Goal: Task Accomplishment & Management: Manage account settings

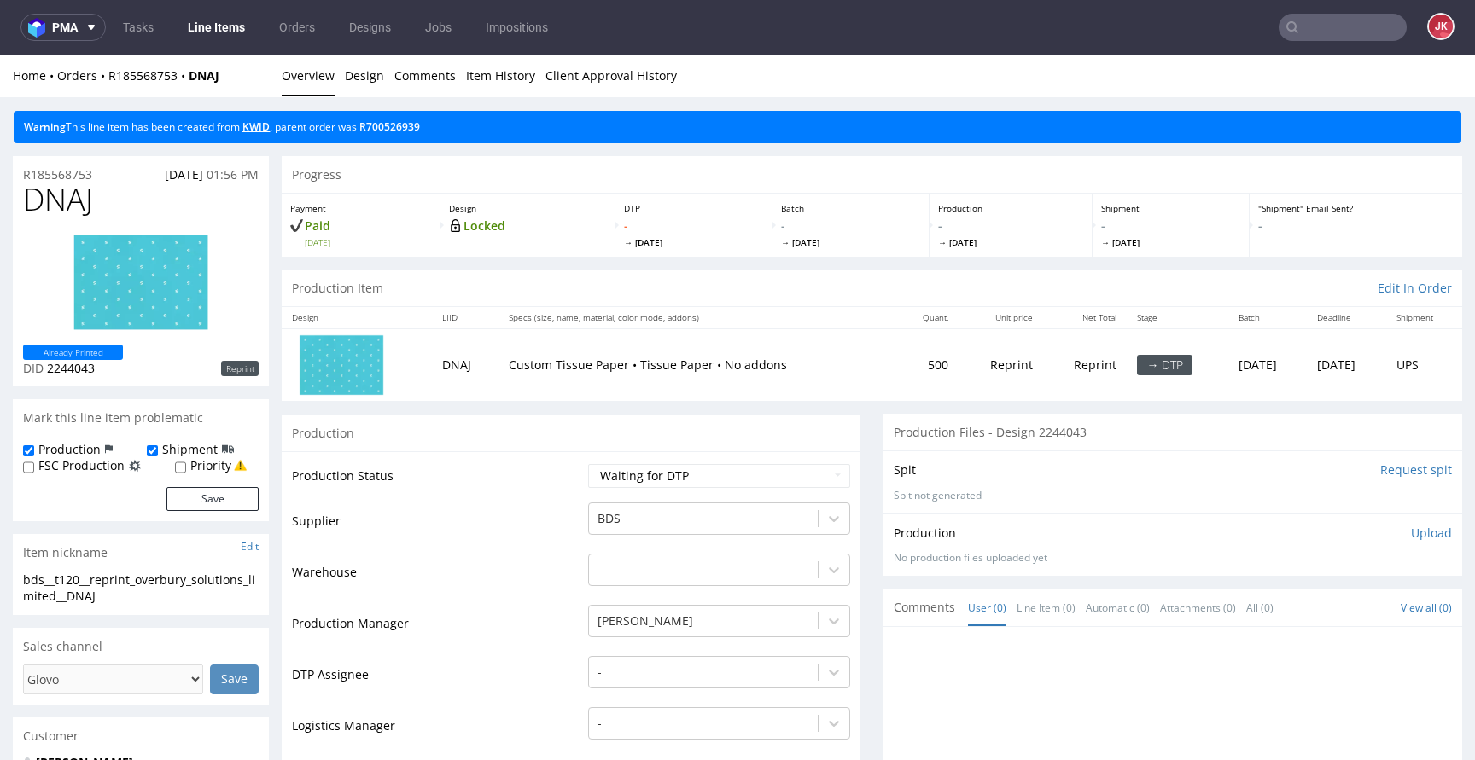
click at [270, 131] on link "KWID" at bounding box center [255, 126] width 27 height 15
click at [259, 123] on link "KWID" at bounding box center [255, 126] width 27 height 15
click at [673, 482] on select "Waiting for Artwork Waiting for Diecut Waiting for Mockup Waiting for DTP Waiti…" at bounding box center [719, 476] width 262 height 24
click at [588, 464] on select "Waiting for Artwork Waiting for Diecut Waiting for Mockup Waiting for DTP Waiti…" at bounding box center [719, 476] width 262 height 24
click at [702, 463] on td "Waiting for Artwork Waiting for Diecut Waiting for Mockup Waiting for DTP Waiti…" at bounding box center [717, 482] width 266 height 38
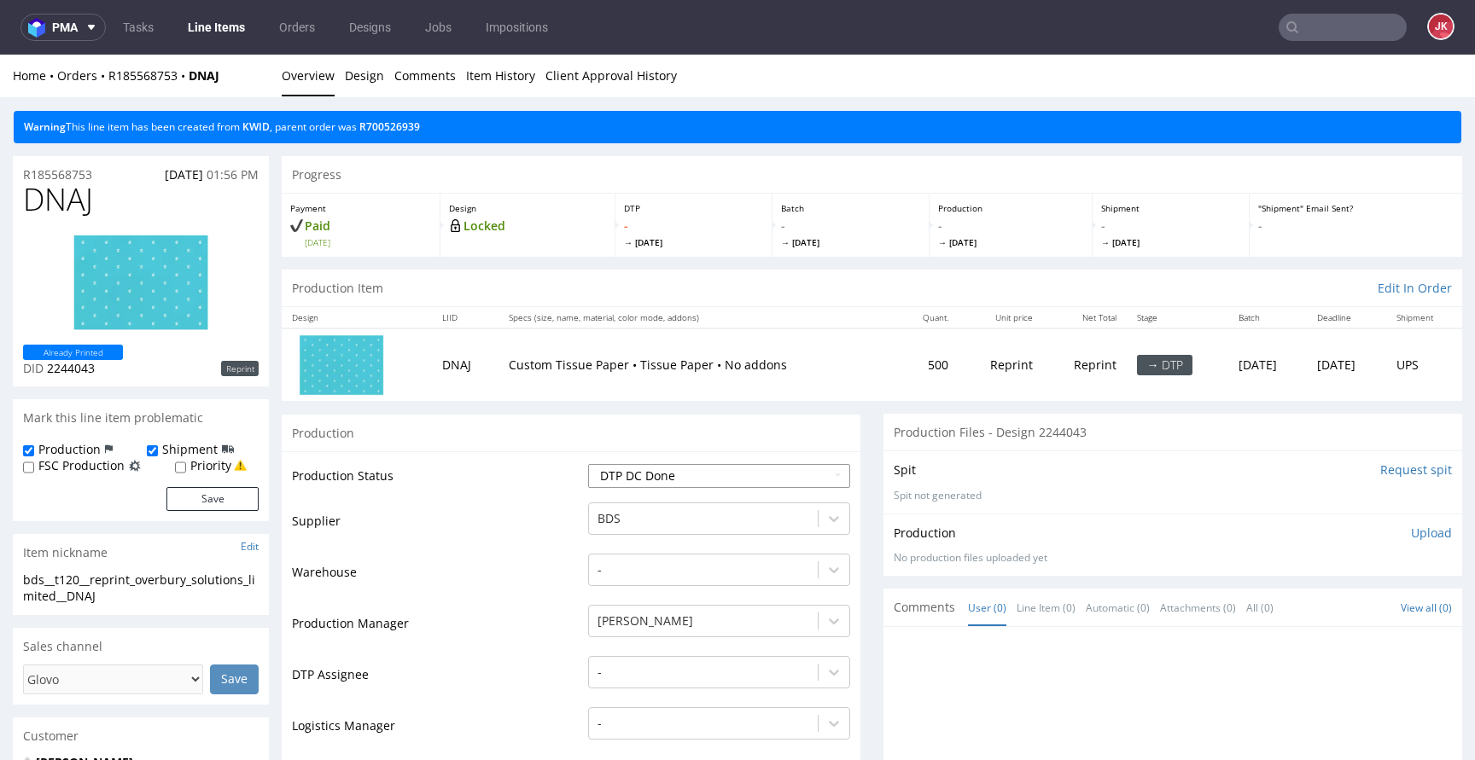
click at [695, 468] on select "Waiting for Artwork Waiting for Diecut Waiting for Mockup Waiting for DTP Waiti…" at bounding box center [719, 476] width 262 height 24
select select "dtp_in_process"
click at [588, 464] on select "Waiting for Artwork Waiting for Diecut Waiting for Mockup Waiting for DTP Waiti…" at bounding box center [719, 476] width 262 height 24
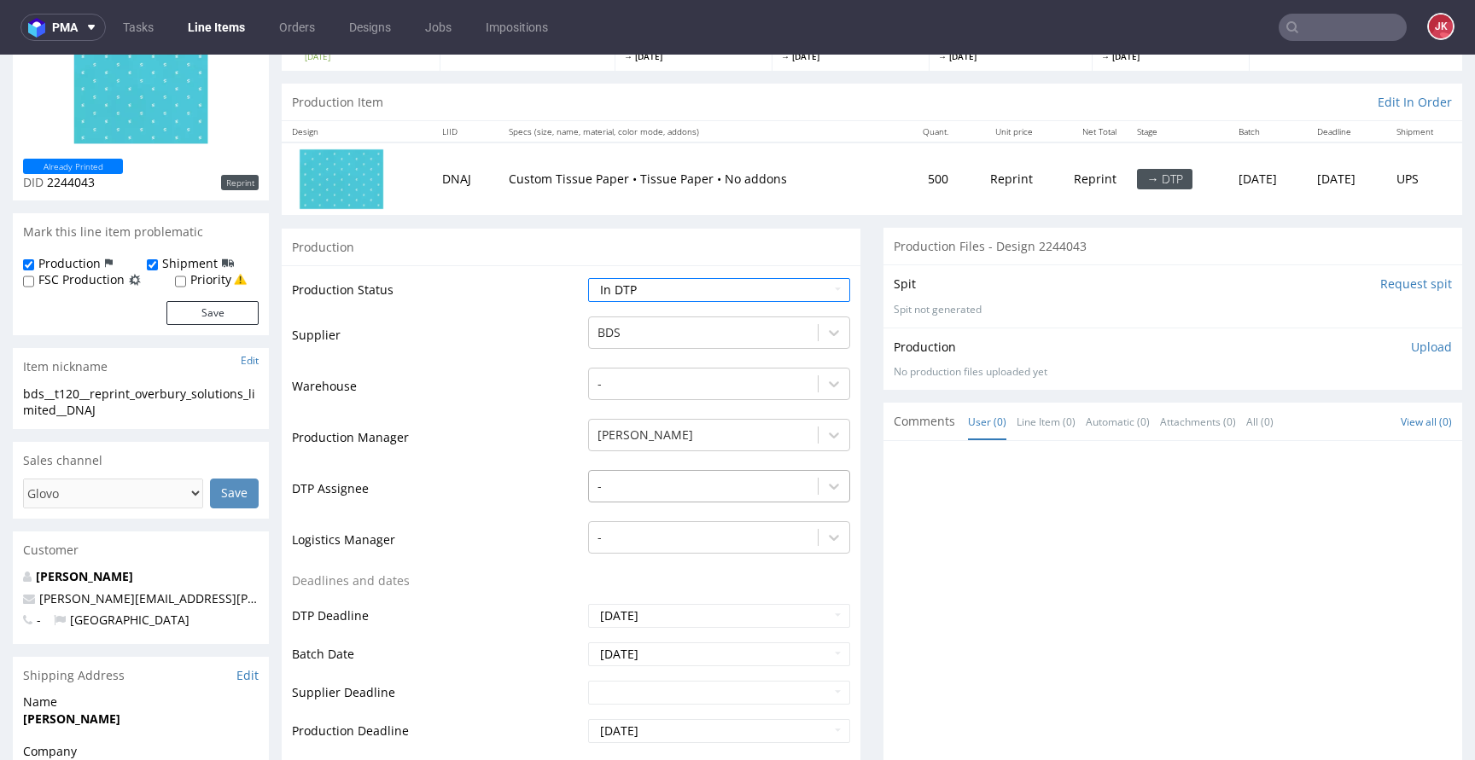
click at [655, 494] on div "-" at bounding box center [719, 482] width 262 height 24
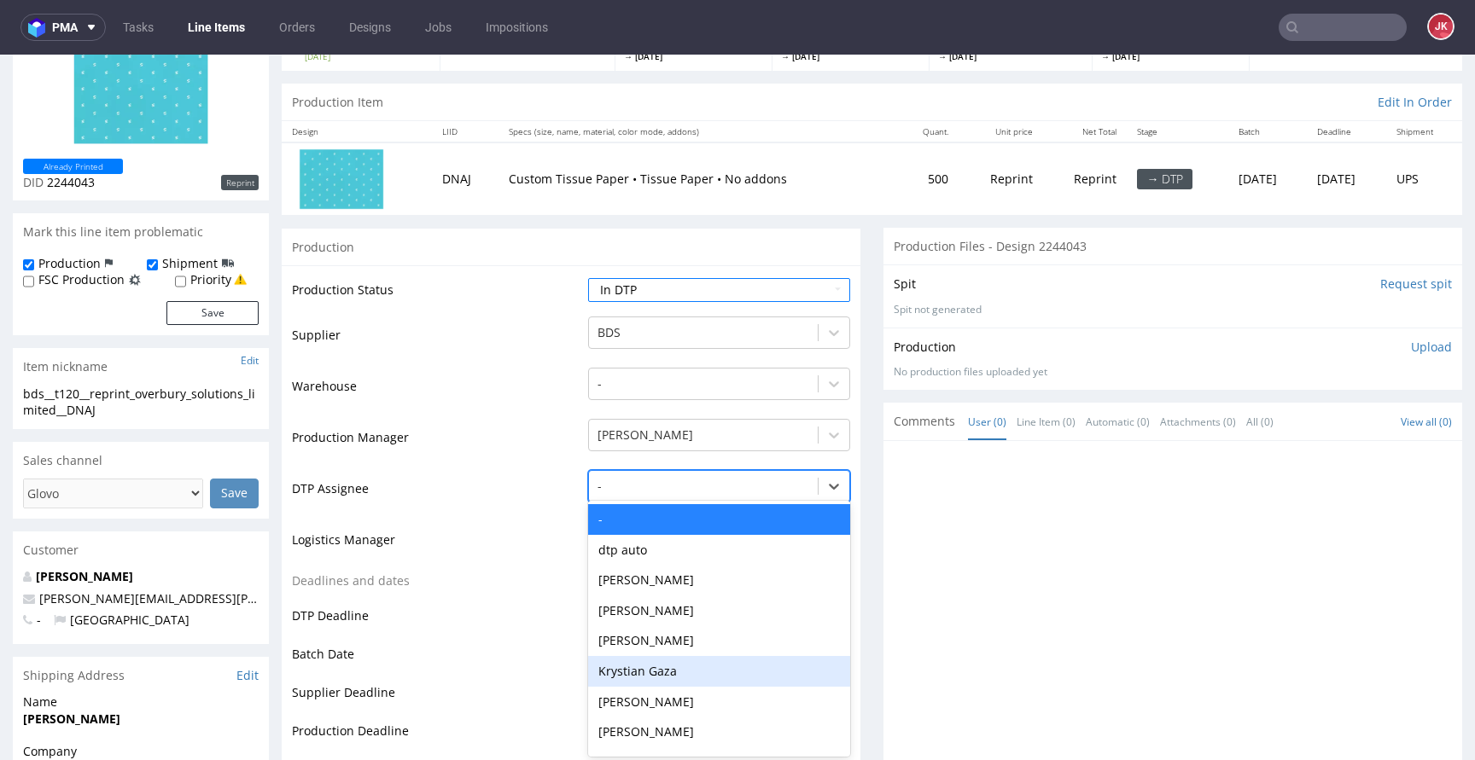
scroll to position [189, 0]
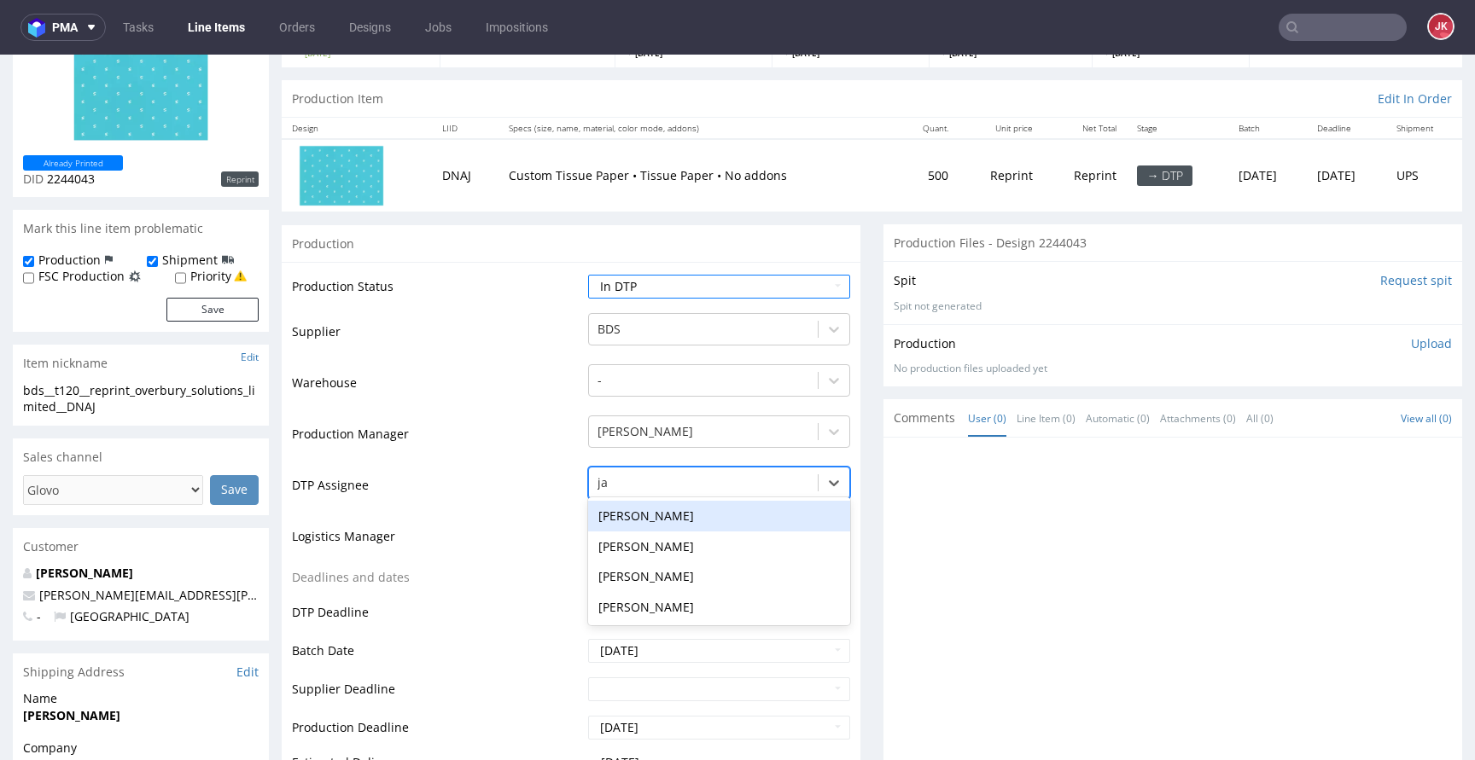
type input "jan"
click at [700, 525] on div "[PERSON_NAME]" at bounding box center [719, 516] width 262 height 31
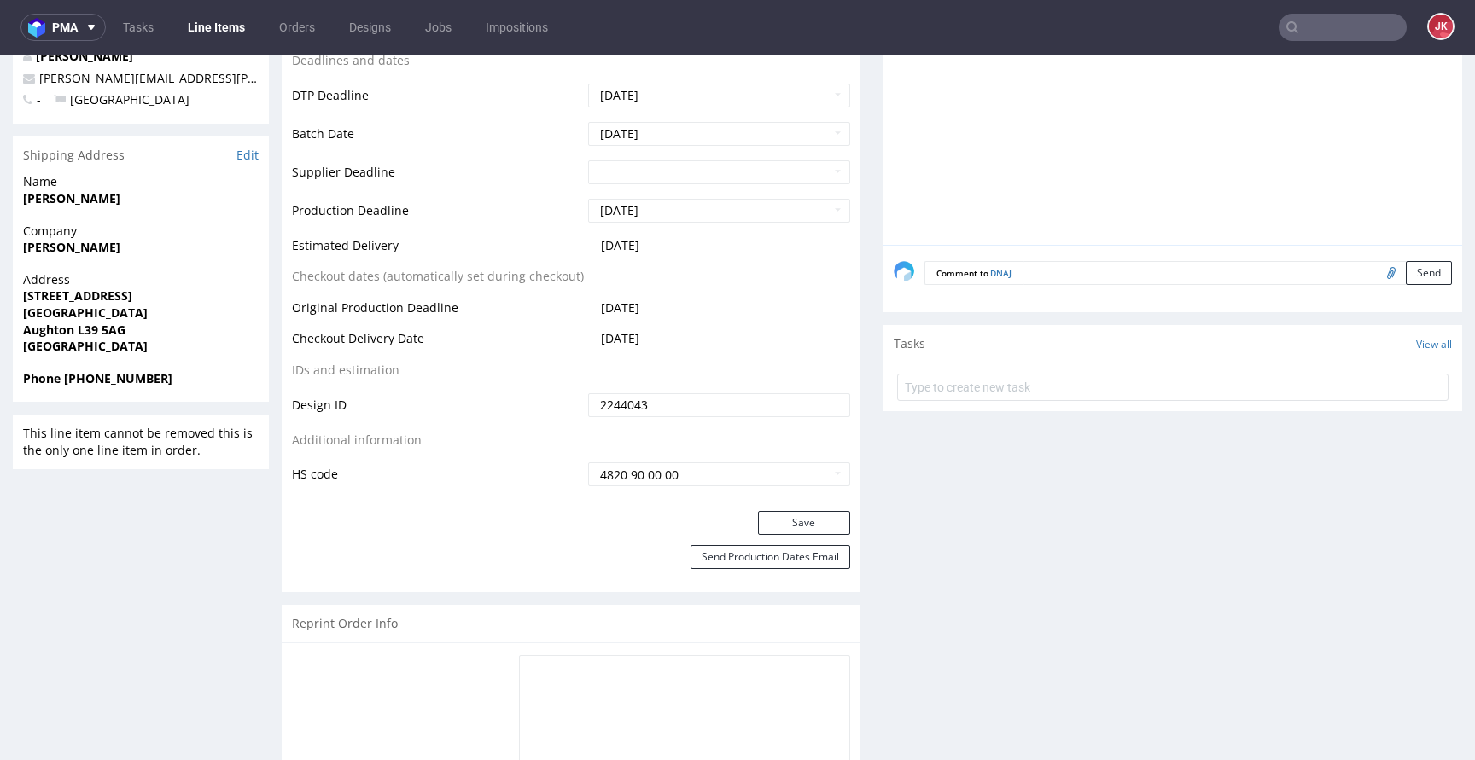
scroll to position [756, 0]
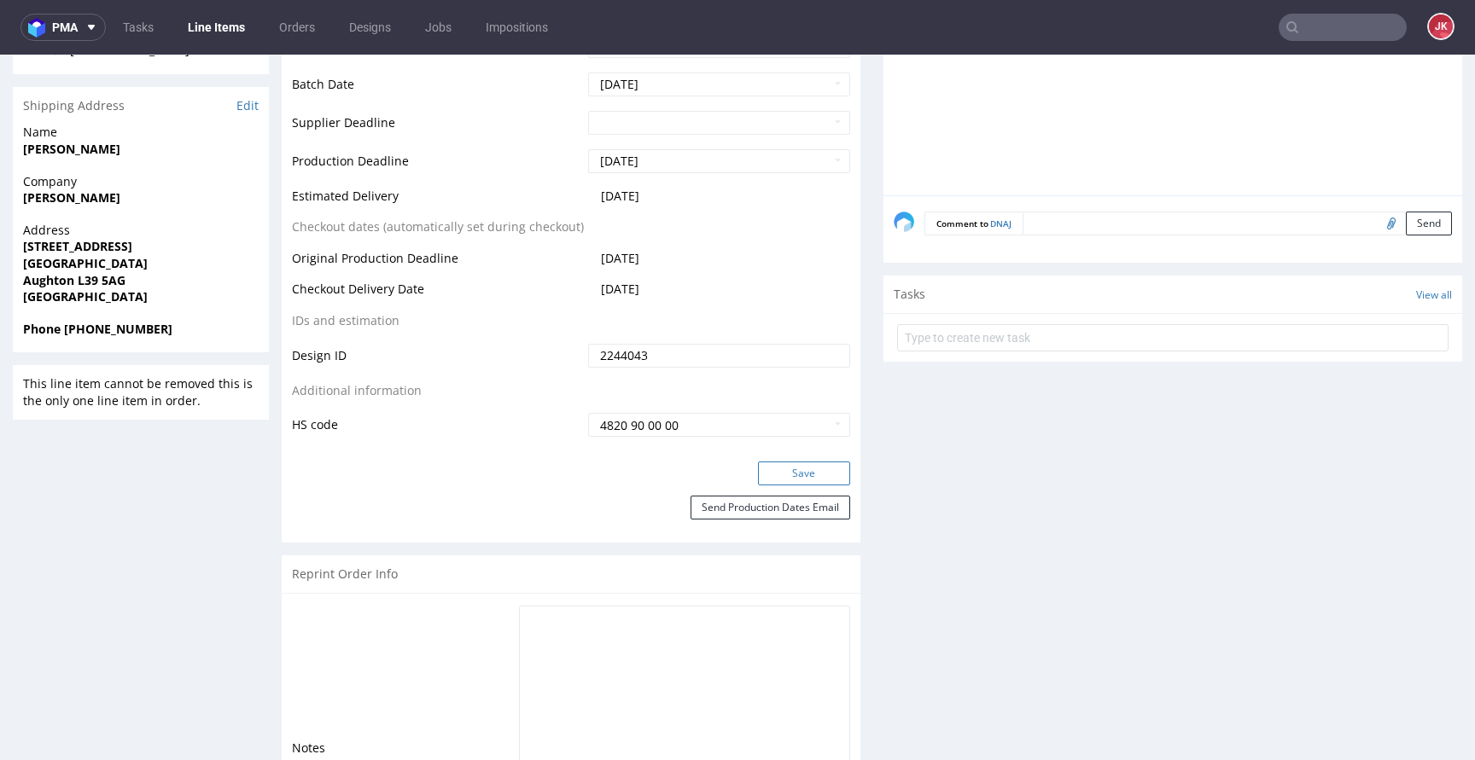
click at [758, 466] on button "Save" at bounding box center [804, 474] width 92 height 24
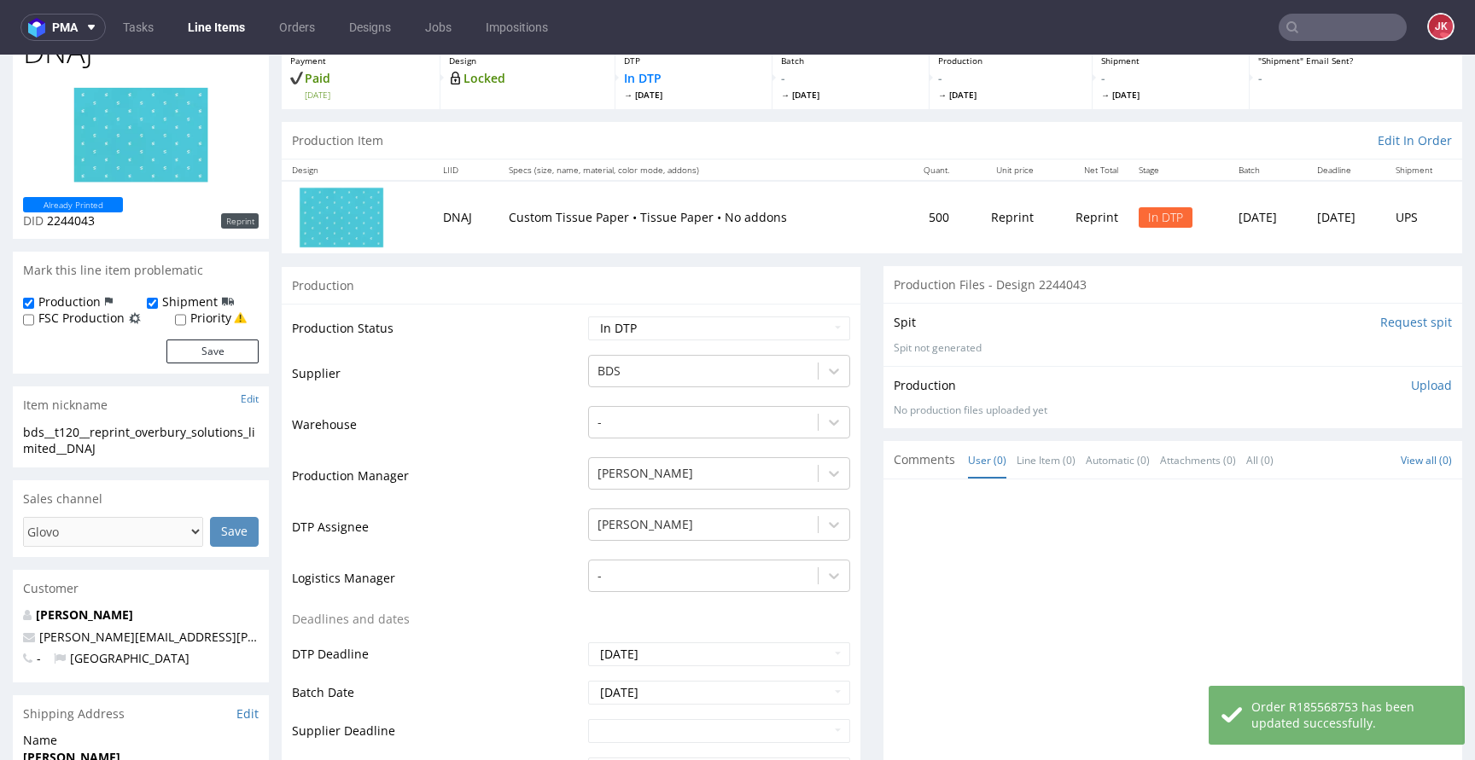
scroll to position [0, 0]
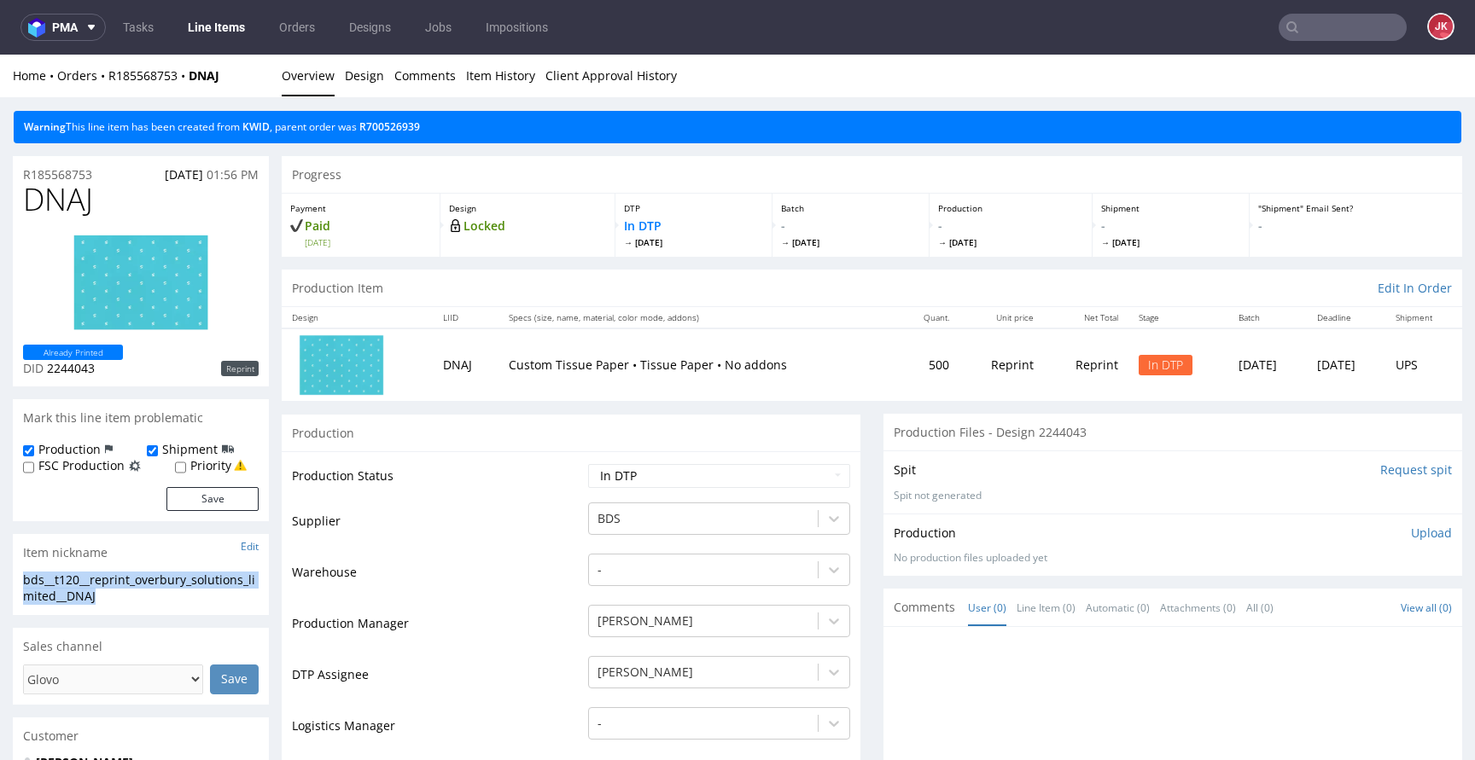
drag, startPoint x: 108, startPoint y: 596, endPoint x: 0, endPoint y: 588, distance: 108.7
copy div "bds__t120__reprint_overbury_solutions_limited__DNAJ"
drag, startPoint x: 66, startPoint y: 178, endPoint x: 0, endPoint y: 184, distance: 66.1
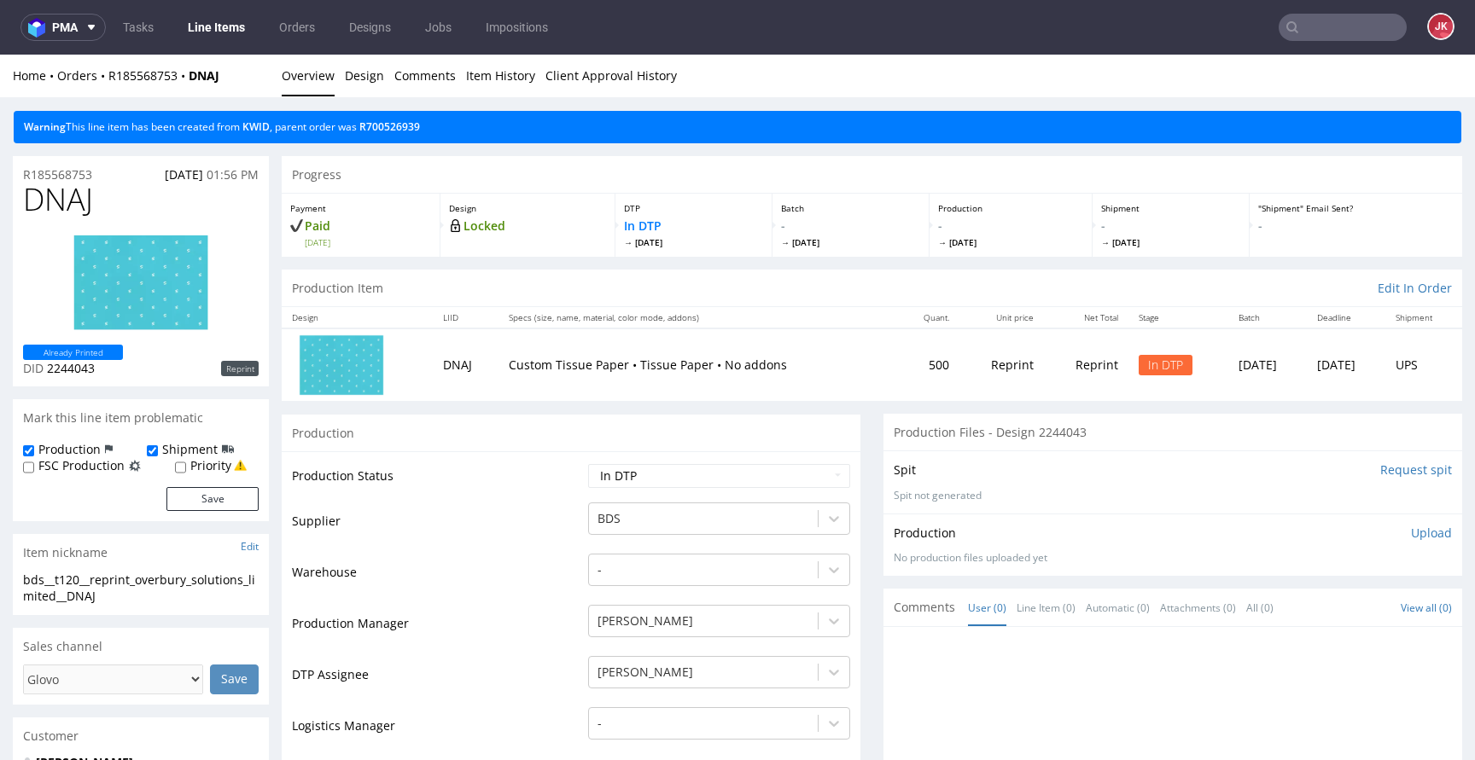
click at [112, 178] on div "R185568753 16.09.2025 01:56 PM" at bounding box center [141, 169] width 256 height 27
drag, startPoint x: 120, startPoint y: 172, endPoint x: 0, endPoint y: 173, distance: 120.3
copy p "R185568753"
click at [60, 199] on span "DNAJ" at bounding box center [58, 200] width 70 height 34
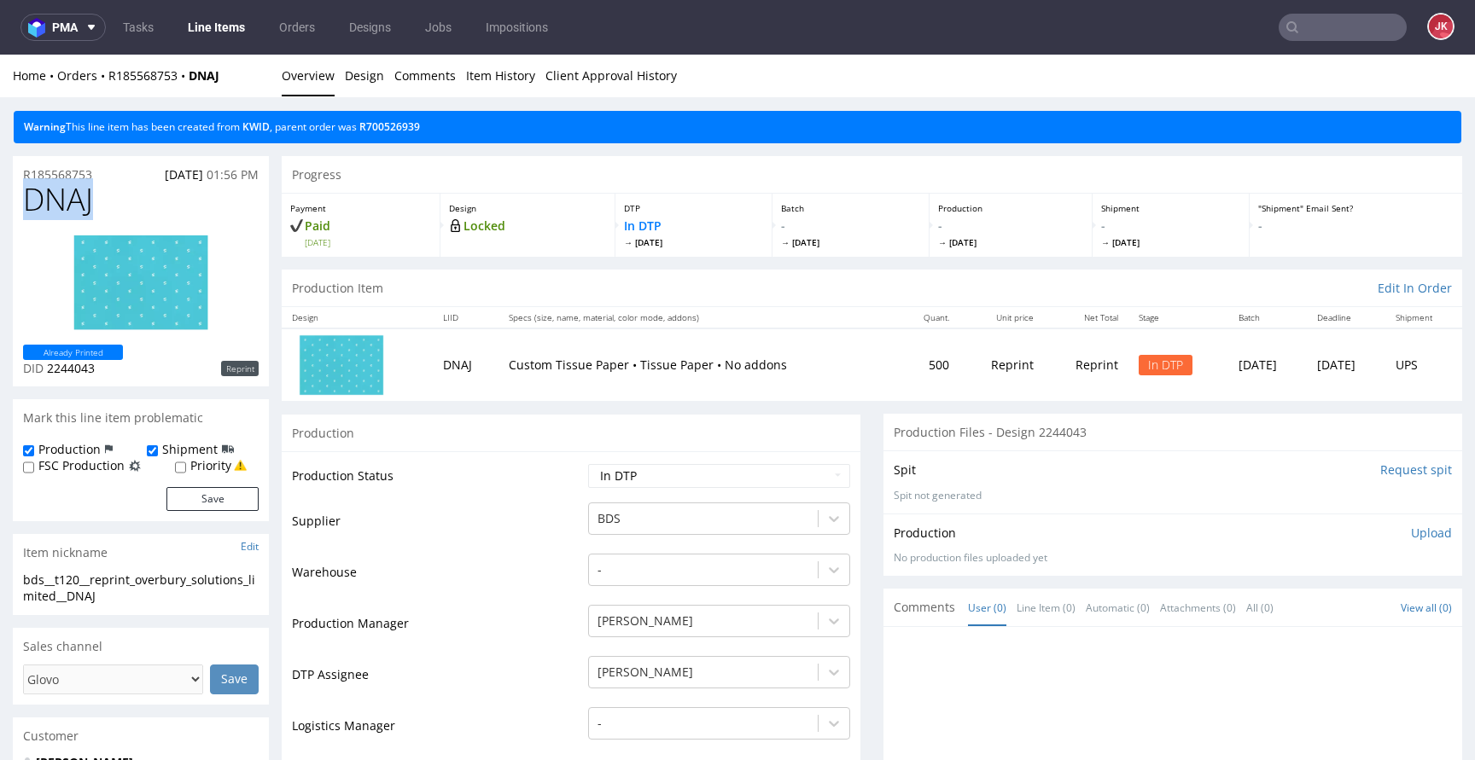
click at [60, 199] on span "DNAJ" at bounding box center [58, 200] width 70 height 34
copy span "DNAJ"
click at [1415, 529] on p "Upload" at bounding box center [1431, 533] width 41 height 17
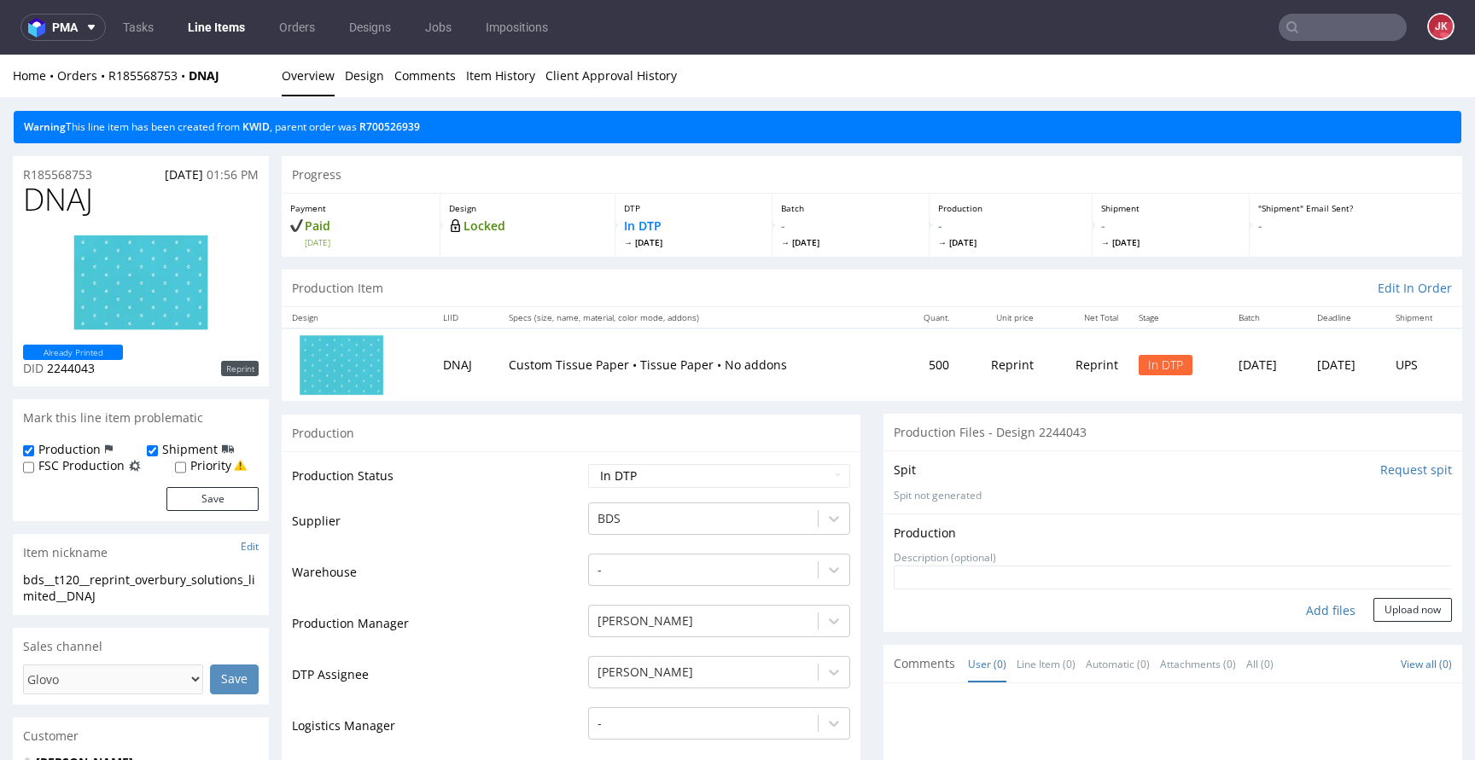
click at [1292, 602] on div "Add files" at bounding box center [1330, 611] width 85 height 26
type input "C:\fakepath\bds__t120__reprint_overbury_solutions_limited__DNAJ__d2244043__oR18…"
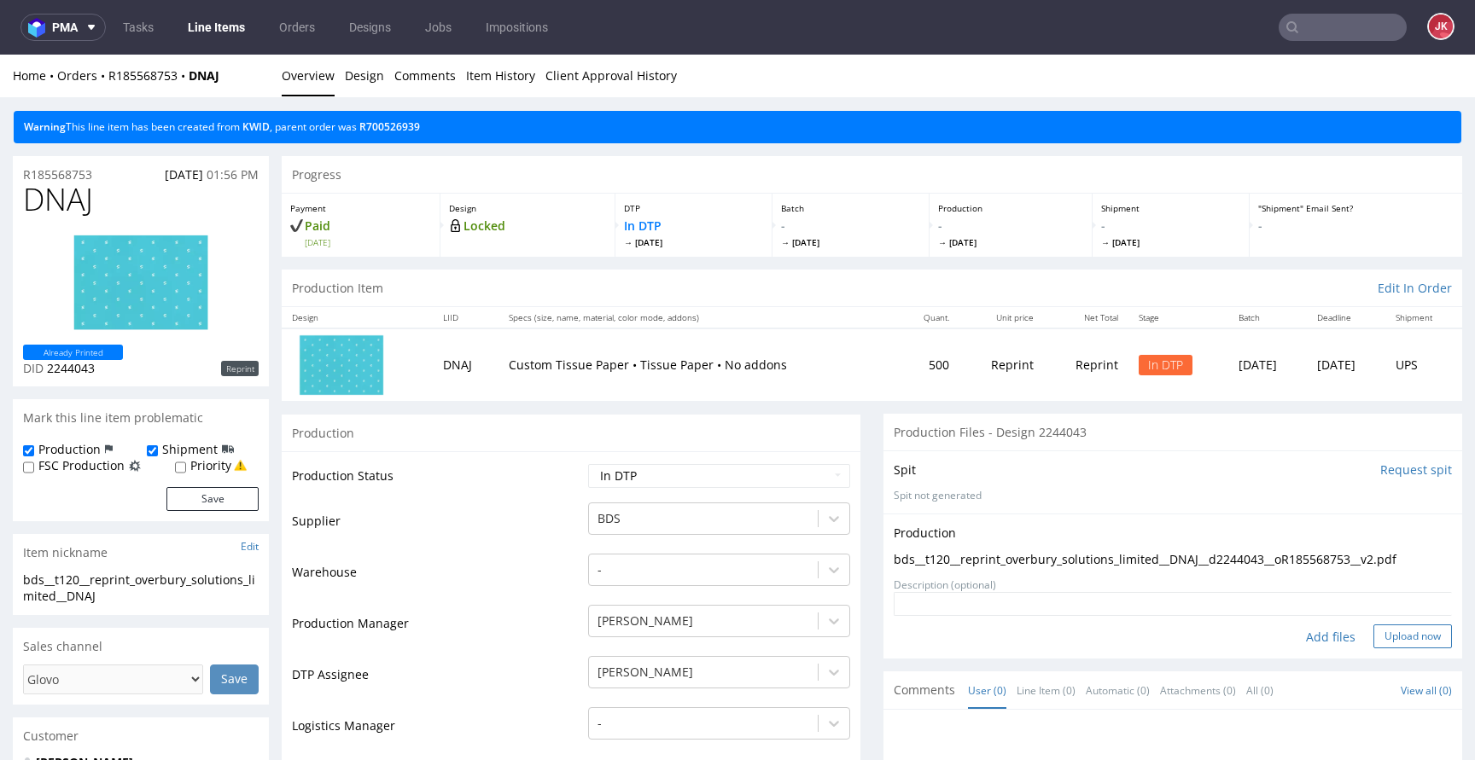
click at [1373, 632] on button "Upload now" at bounding box center [1412, 637] width 79 height 24
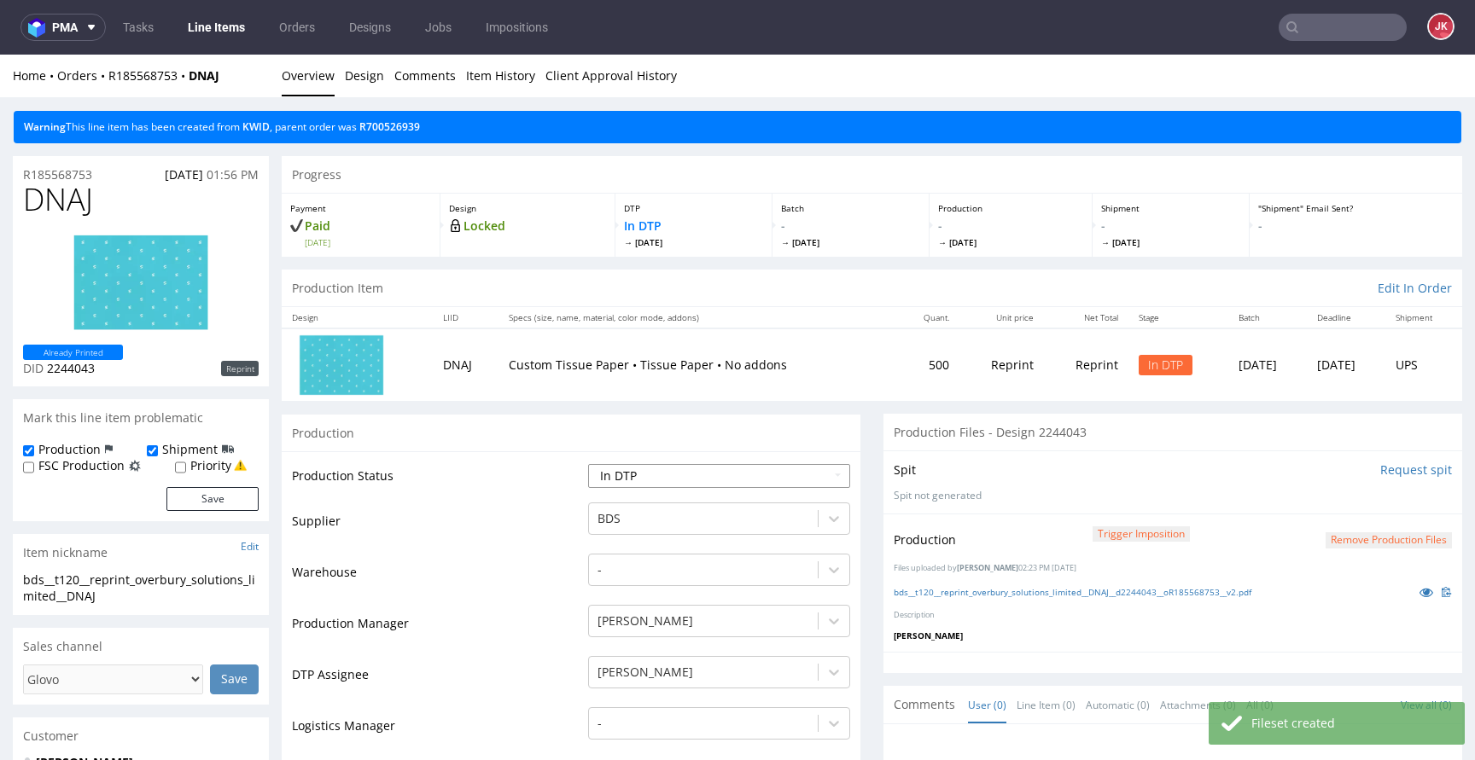
click at [660, 469] on select "Waiting for Artwork Waiting for Diecut Waiting for Mockup Waiting for DTP Waiti…" at bounding box center [719, 476] width 262 height 24
select select "dtp_production_ready"
click at [588, 464] on select "Waiting for Artwork Waiting for Diecut Waiting for Mockup Waiting for DTP Waiti…" at bounding box center [719, 476] width 262 height 24
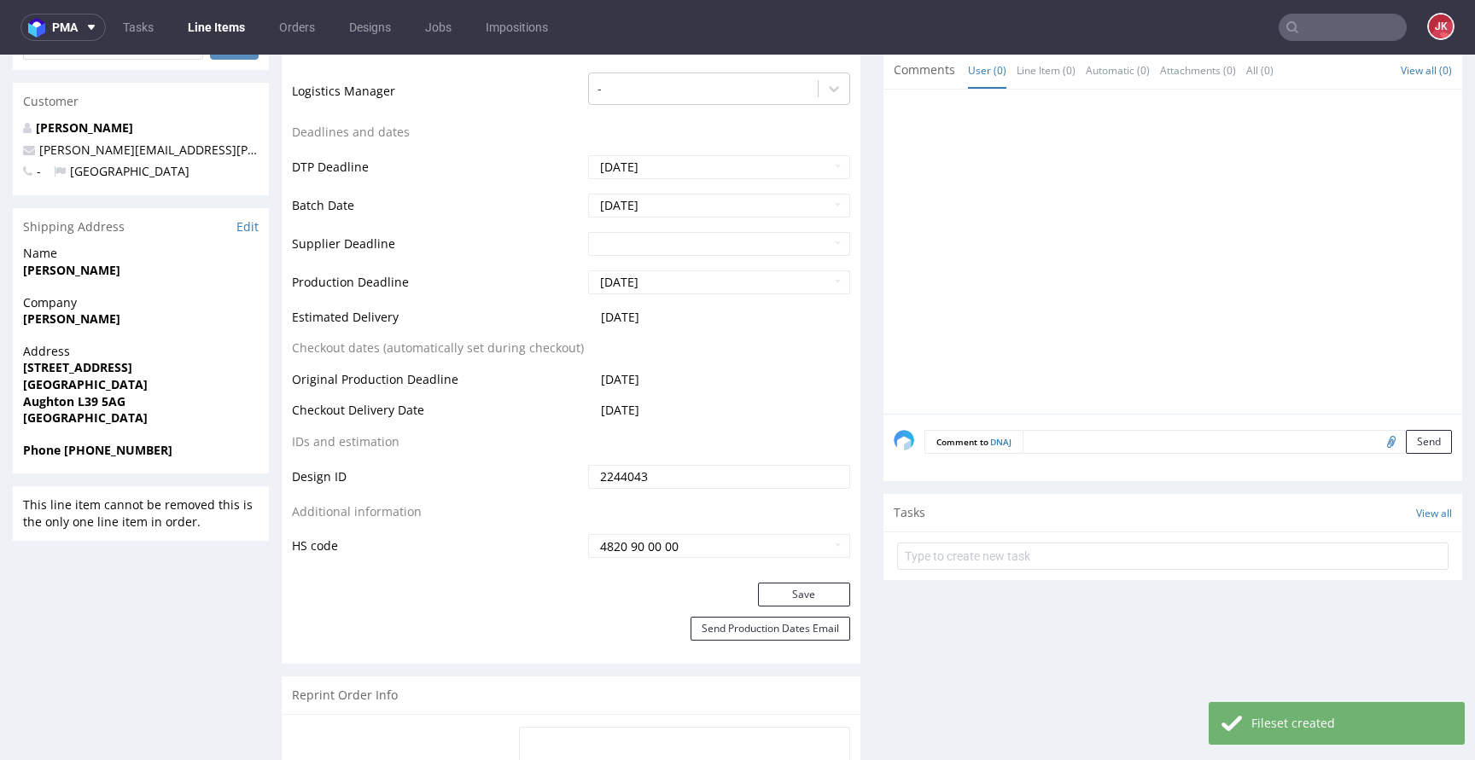
scroll to position [762, 0]
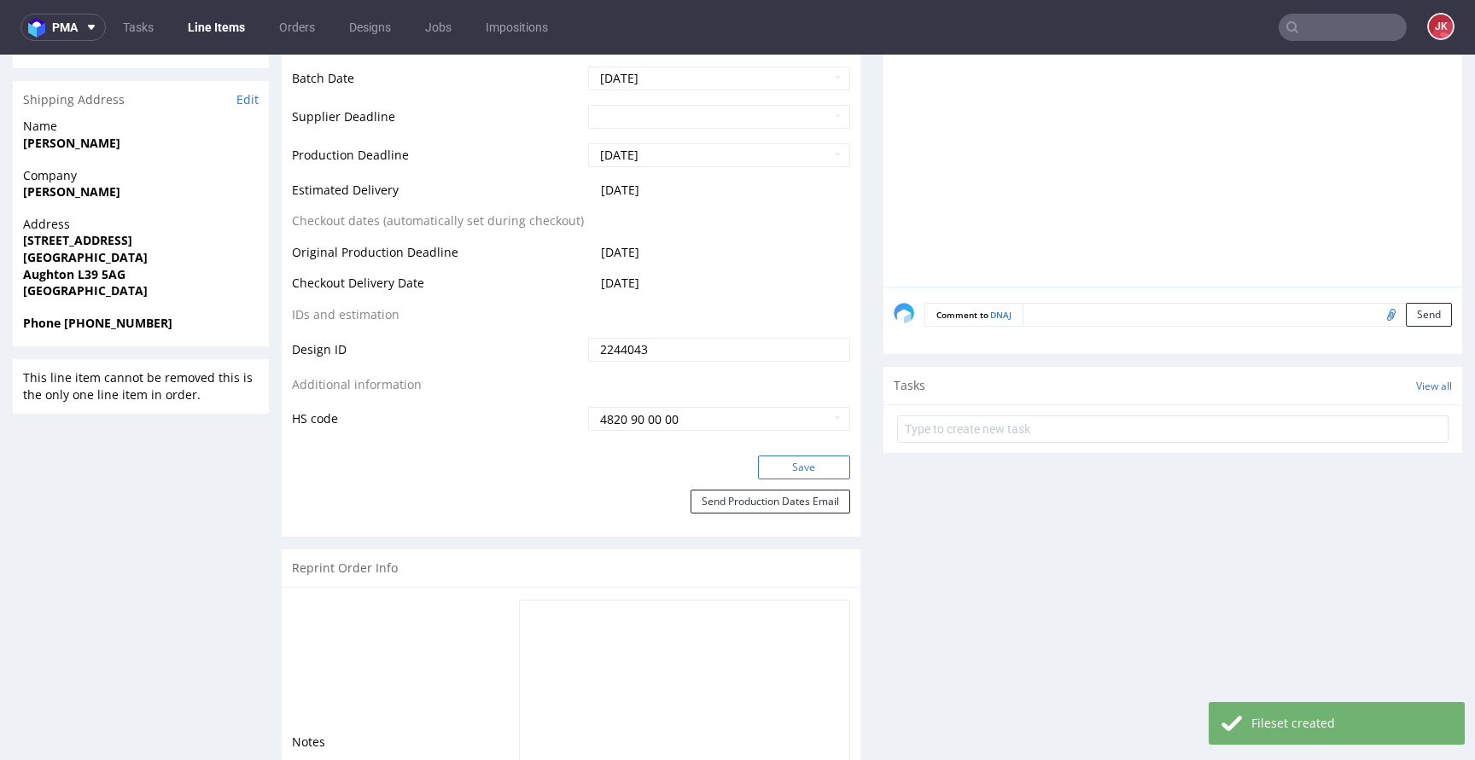
click at [771, 457] on button "Save" at bounding box center [804, 468] width 92 height 24
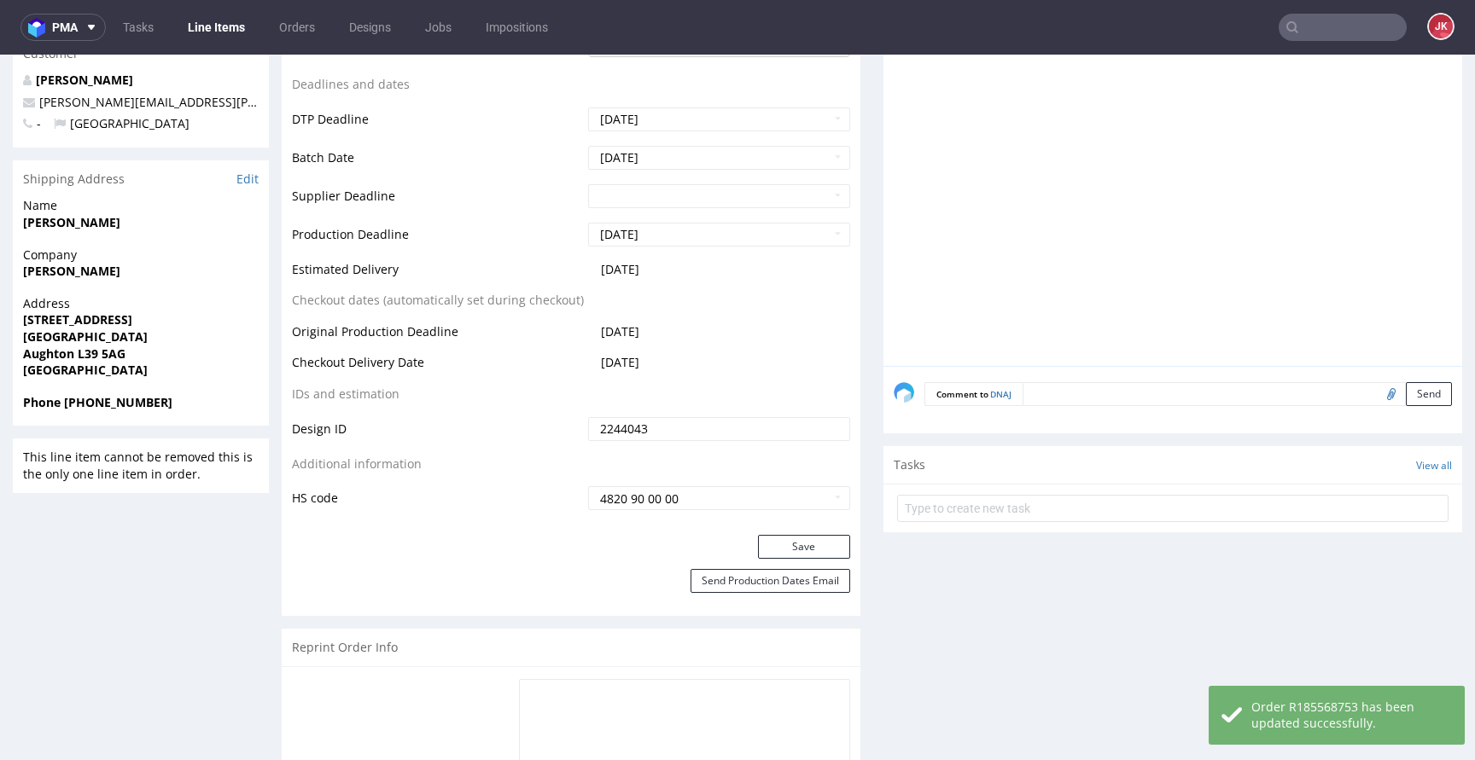
scroll to position [0, 0]
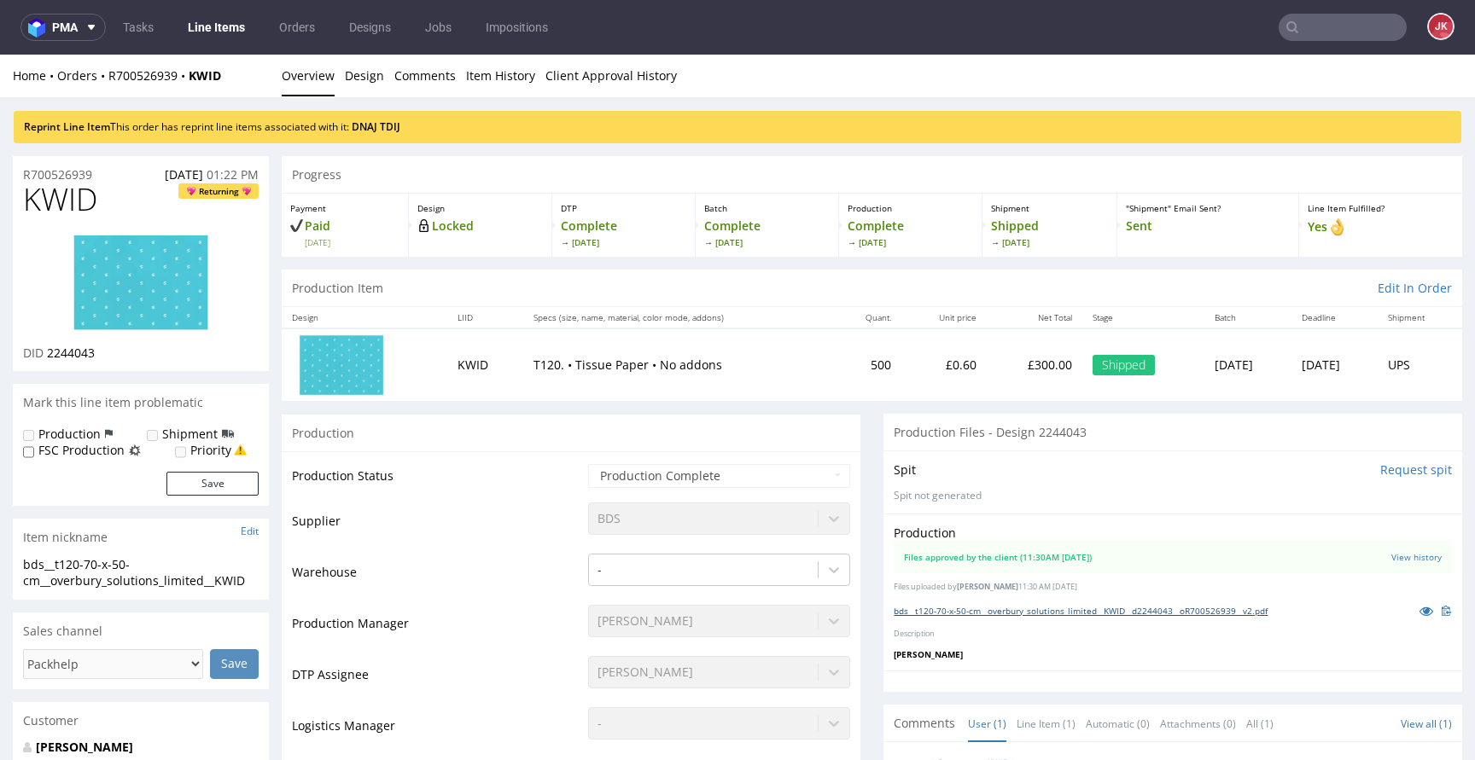
click at [1100, 608] on link "bds__t120-70-x-50-cm__overbury_solutions_limited__KWID__d2244043__oR700526939__…" at bounding box center [1081, 611] width 374 height 12
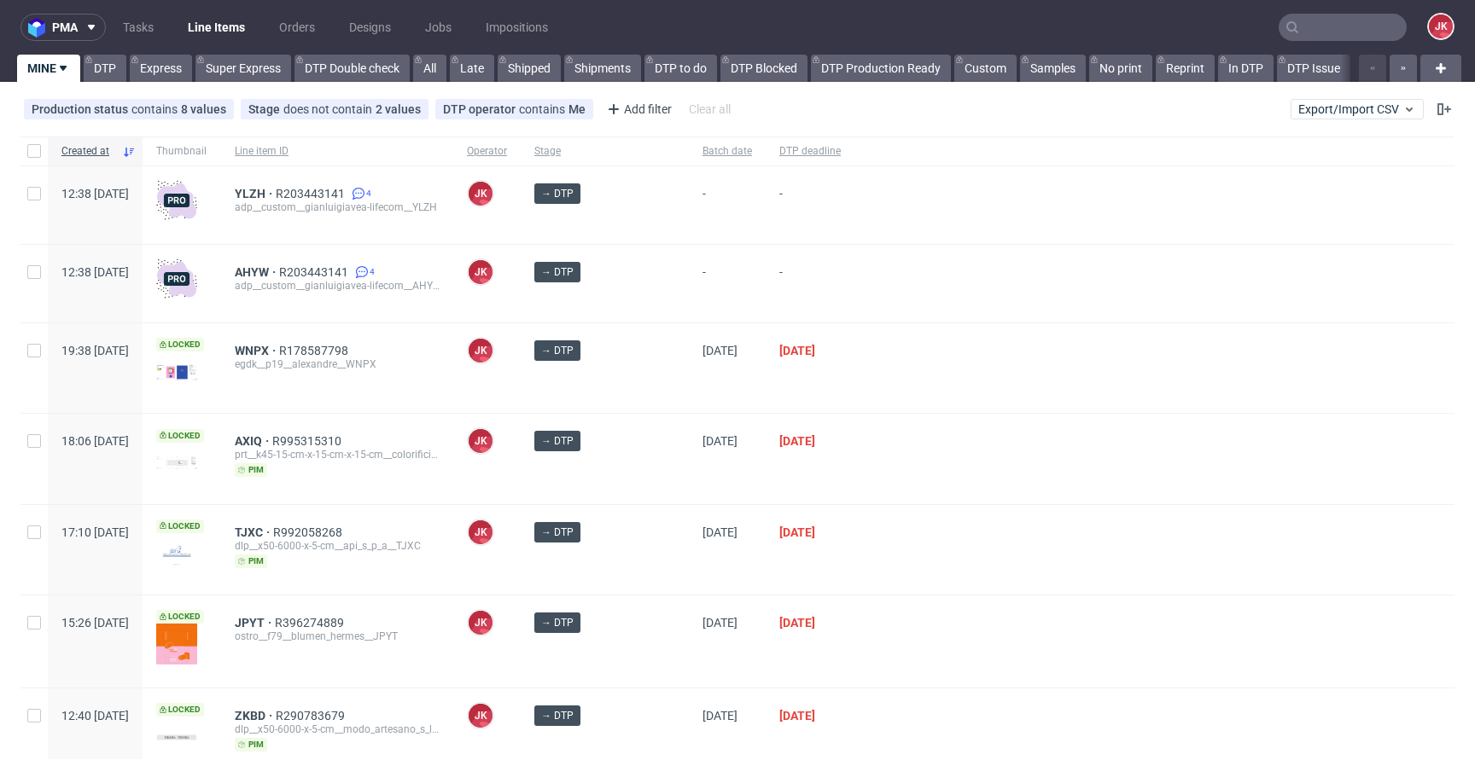
click at [927, 393] on div at bounding box center [1154, 368] width 600 height 90
click at [874, 405] on div at bounding box center [1154, 368] width 600 height 90
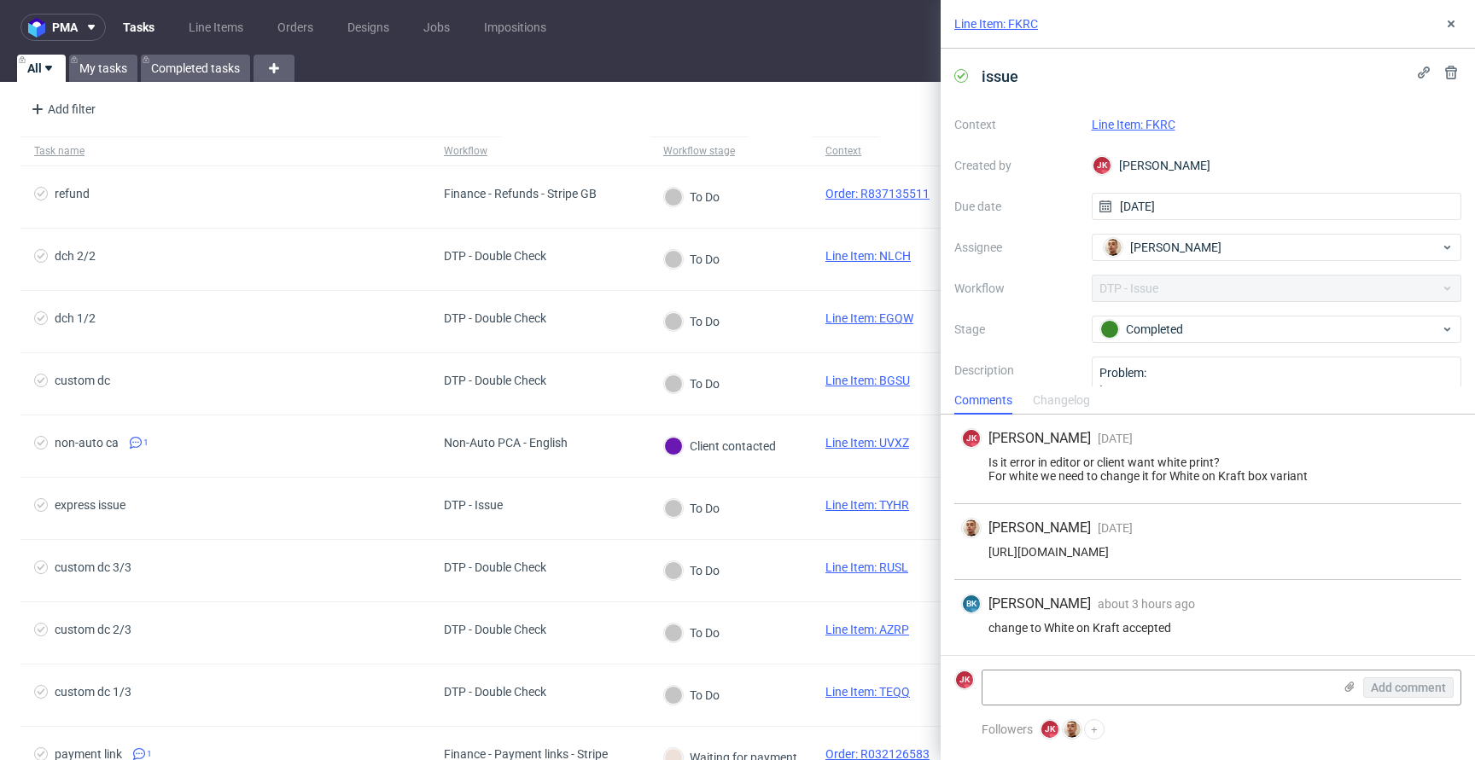
click at [1123, 125] on link "Line Item: FKRC" at bounding box center [1134, 125] width 84 height 14
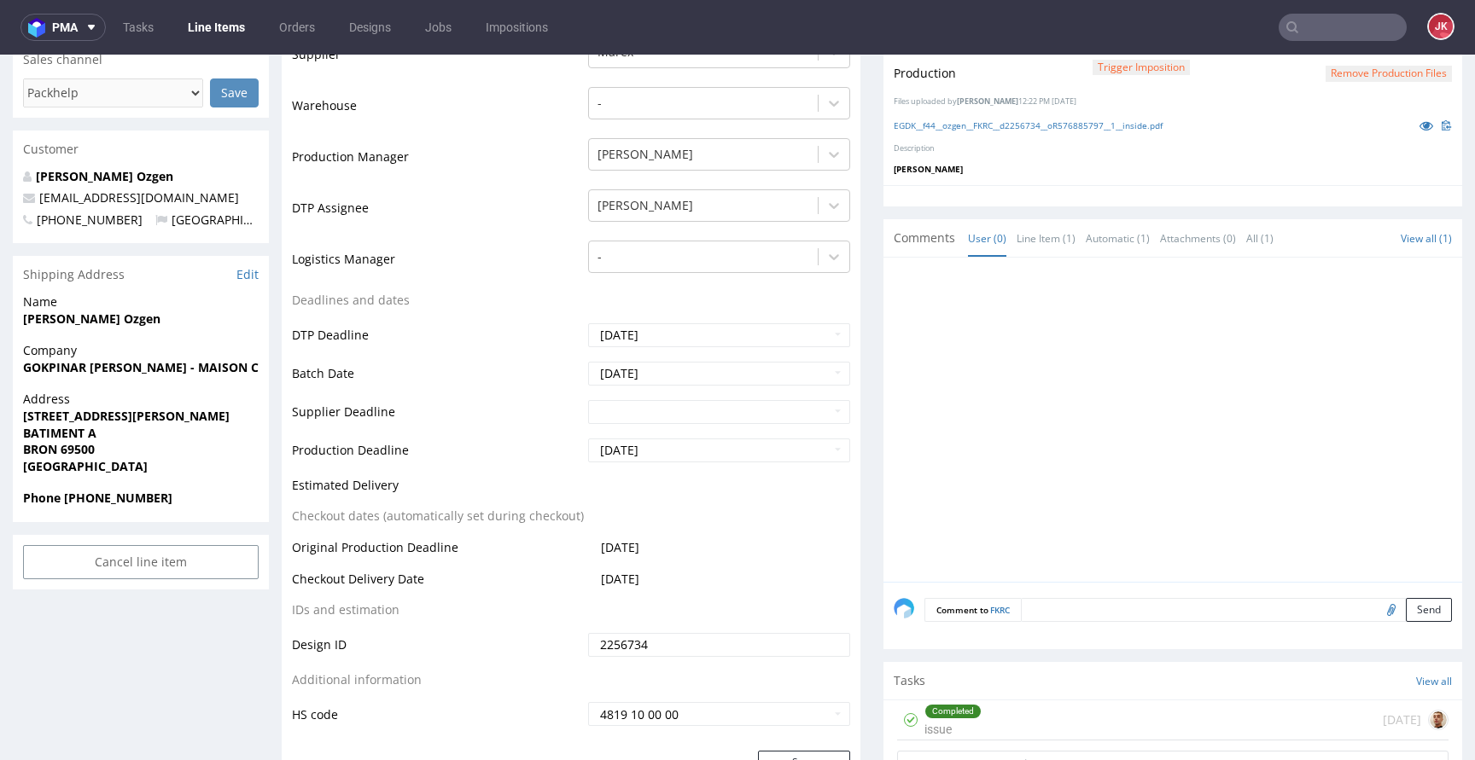
scroll to position [609, 0]
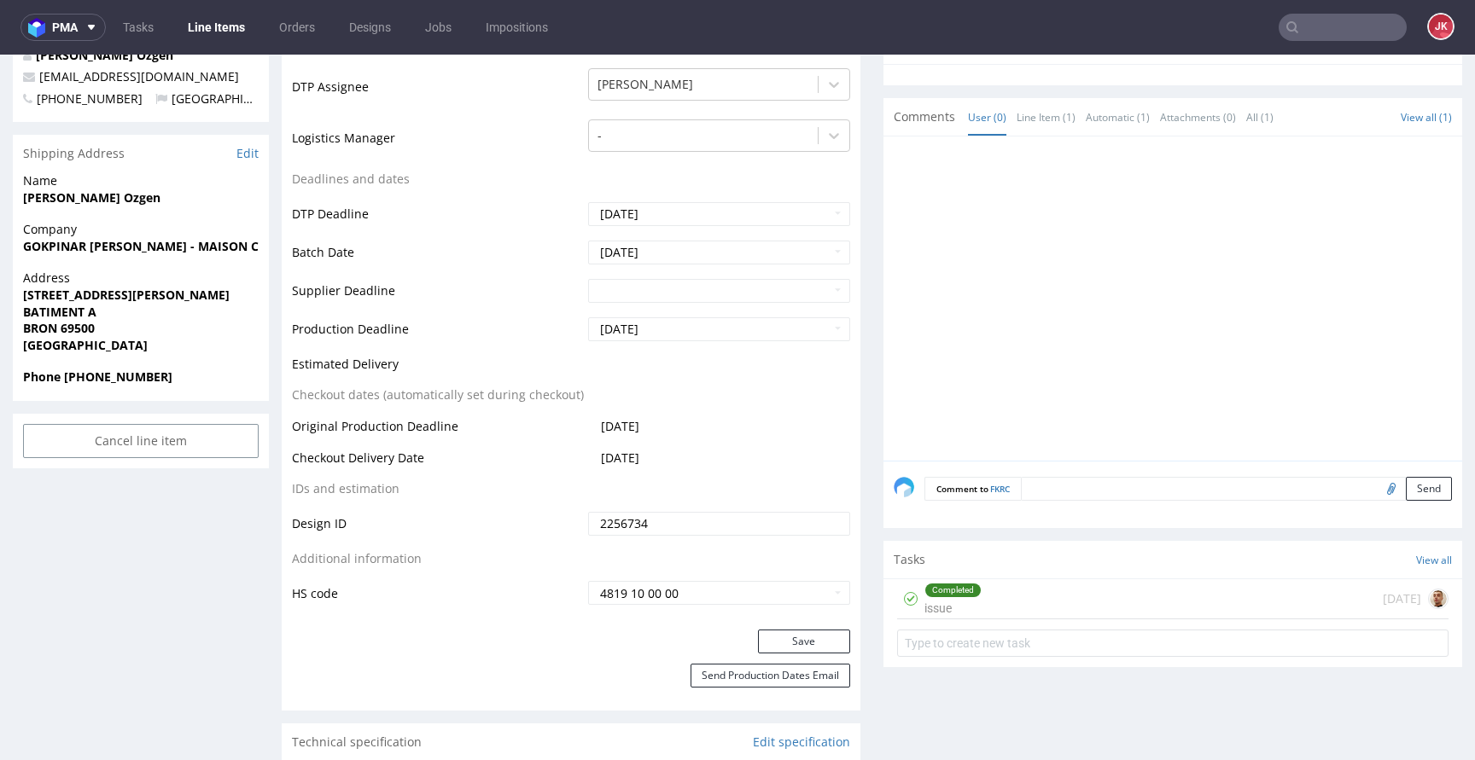
click at [928, 603] on div "Completed issue" at bounding box center [952, 598] width 57 height 39
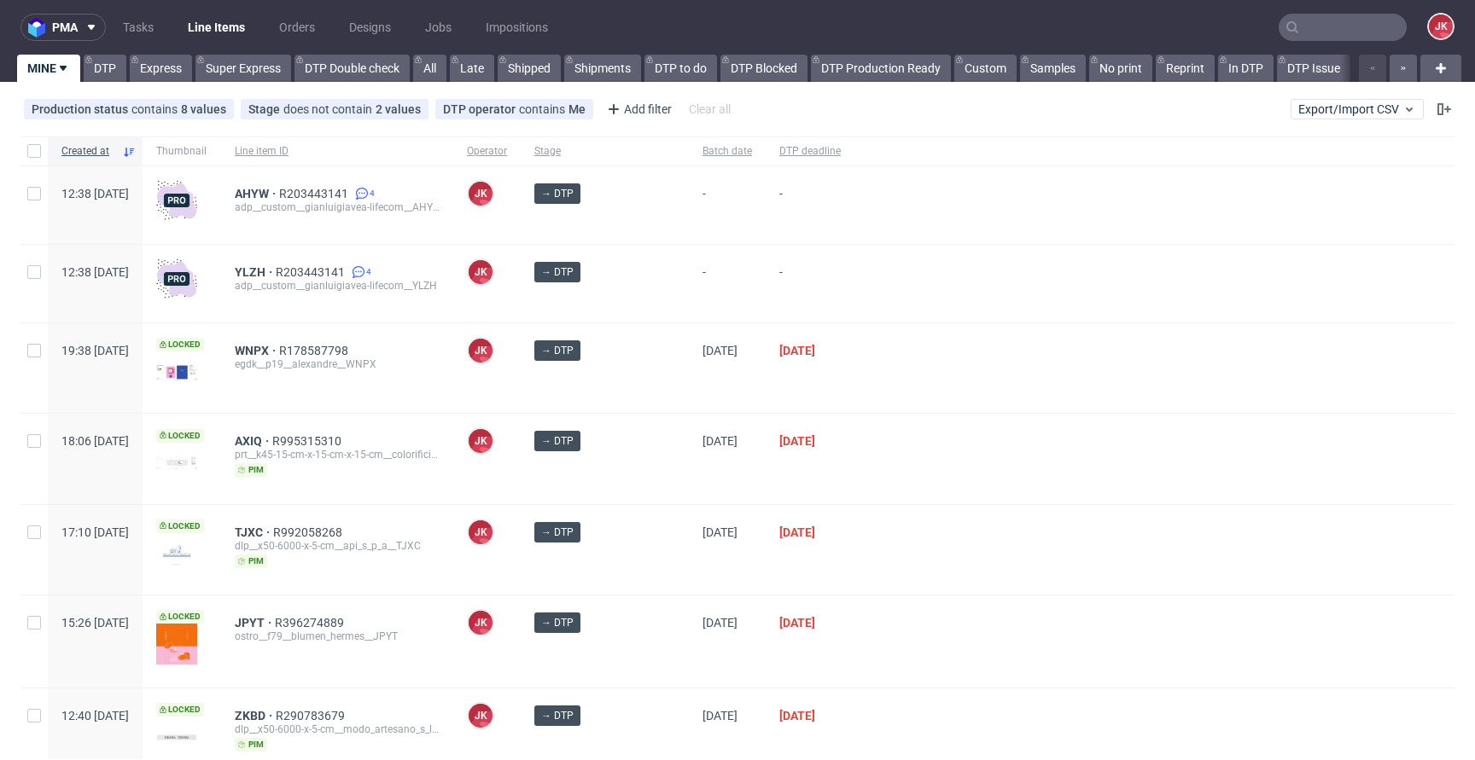
click at [766, 389] on div "15/09/2025" at bounding box center [810, 368] width 89 height 90
click at [797, 155] on span "DTP deadline" at bounding box center [809, 151] width 61 height 15
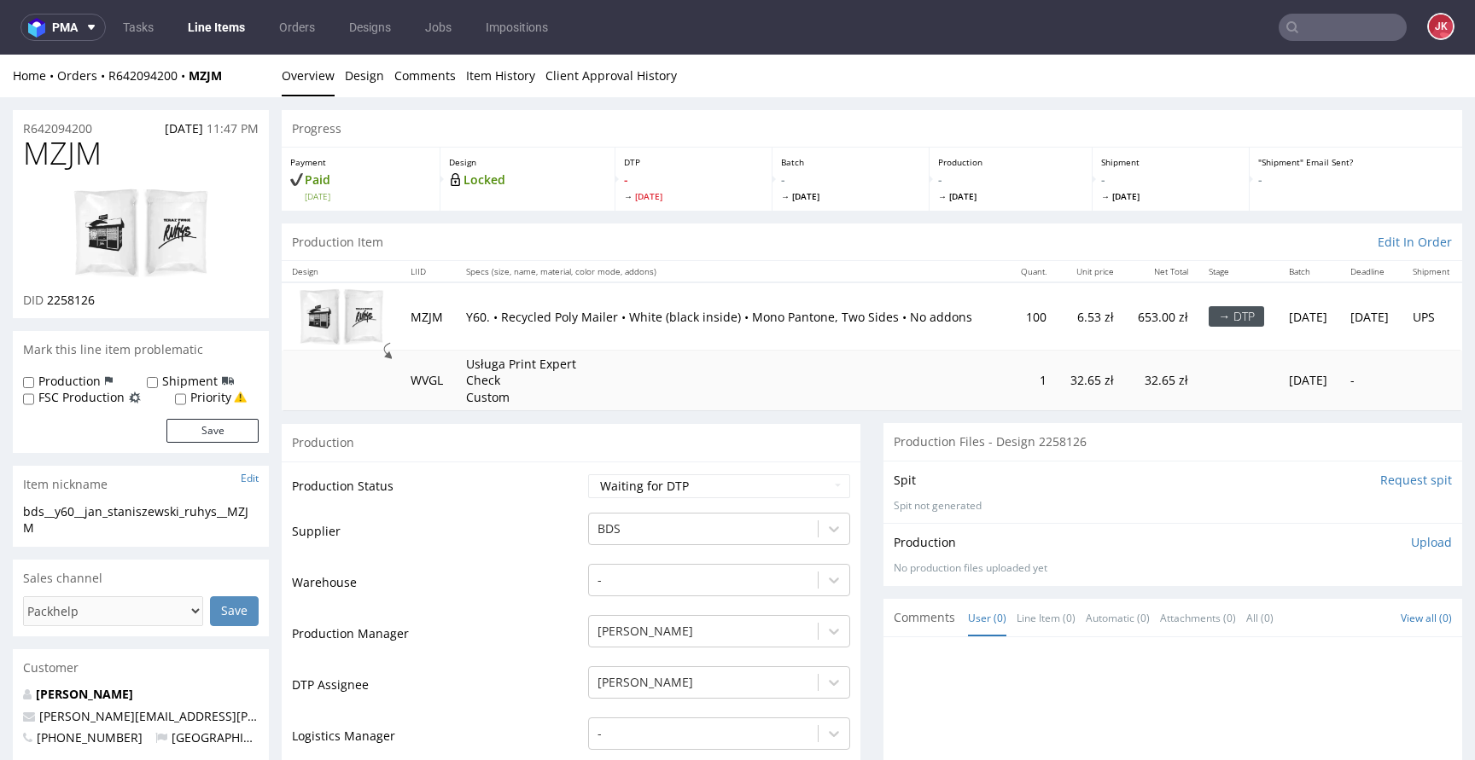
click at [1383, 480] on input "Request spit" at bounding box center [1416, 480] width 72 height 17
click at [66, 148] on span "MZJM" at bounding box center [62, 154] width 79 height 34
copy span "MZJM"
click at [660, 478] on select "Waiting for Artwork Waiting for Diecut Waiting for Mockup Waiting for DTP Waiti…" at bounding box center [719, 487] width 262 height 24
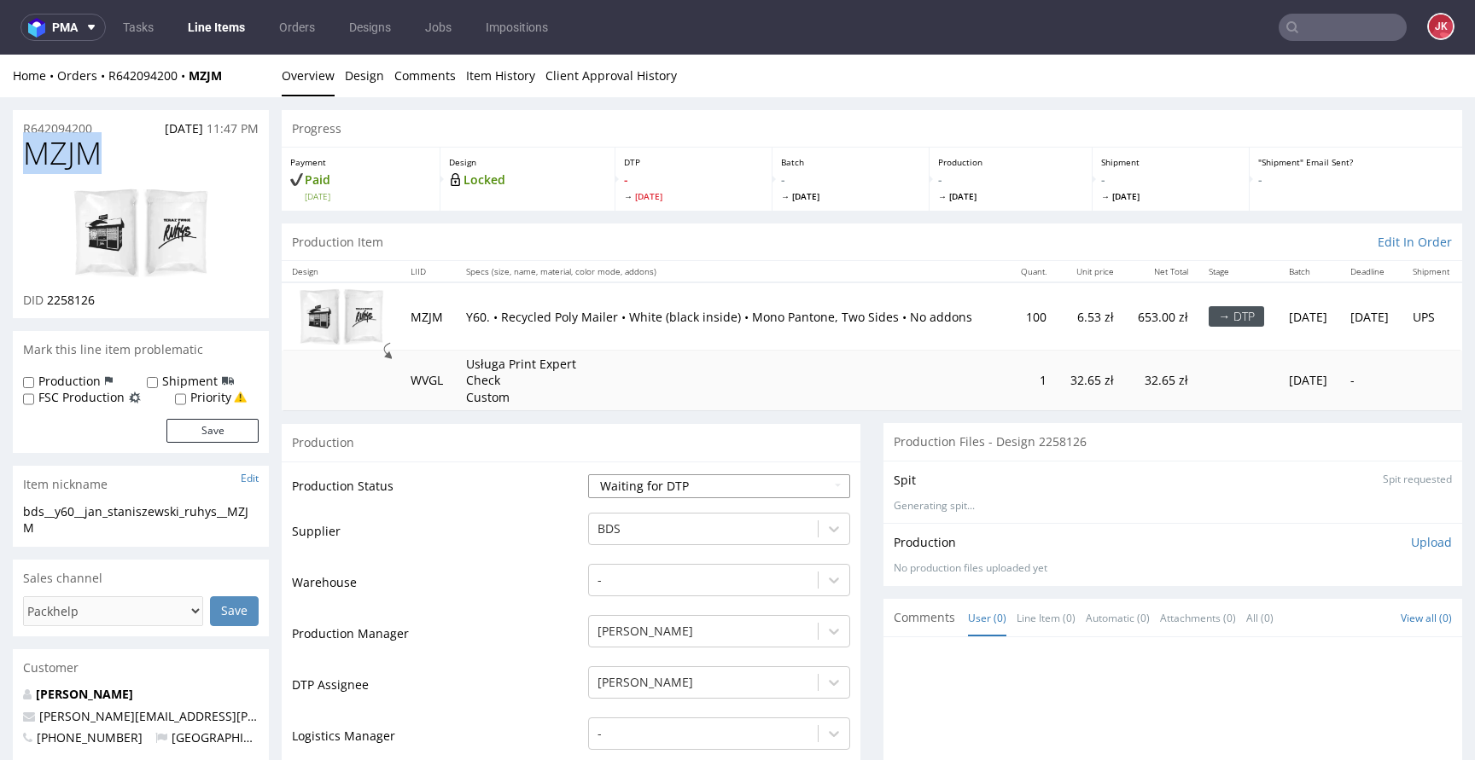
select select "dtp_in_process"
click at [588, 475] on select "Waiting for Artwork Waiting for Diecut Waiting for Mockup Waiting for DTP Waiti…" at bounding box center [719, 487] width 262 height 24
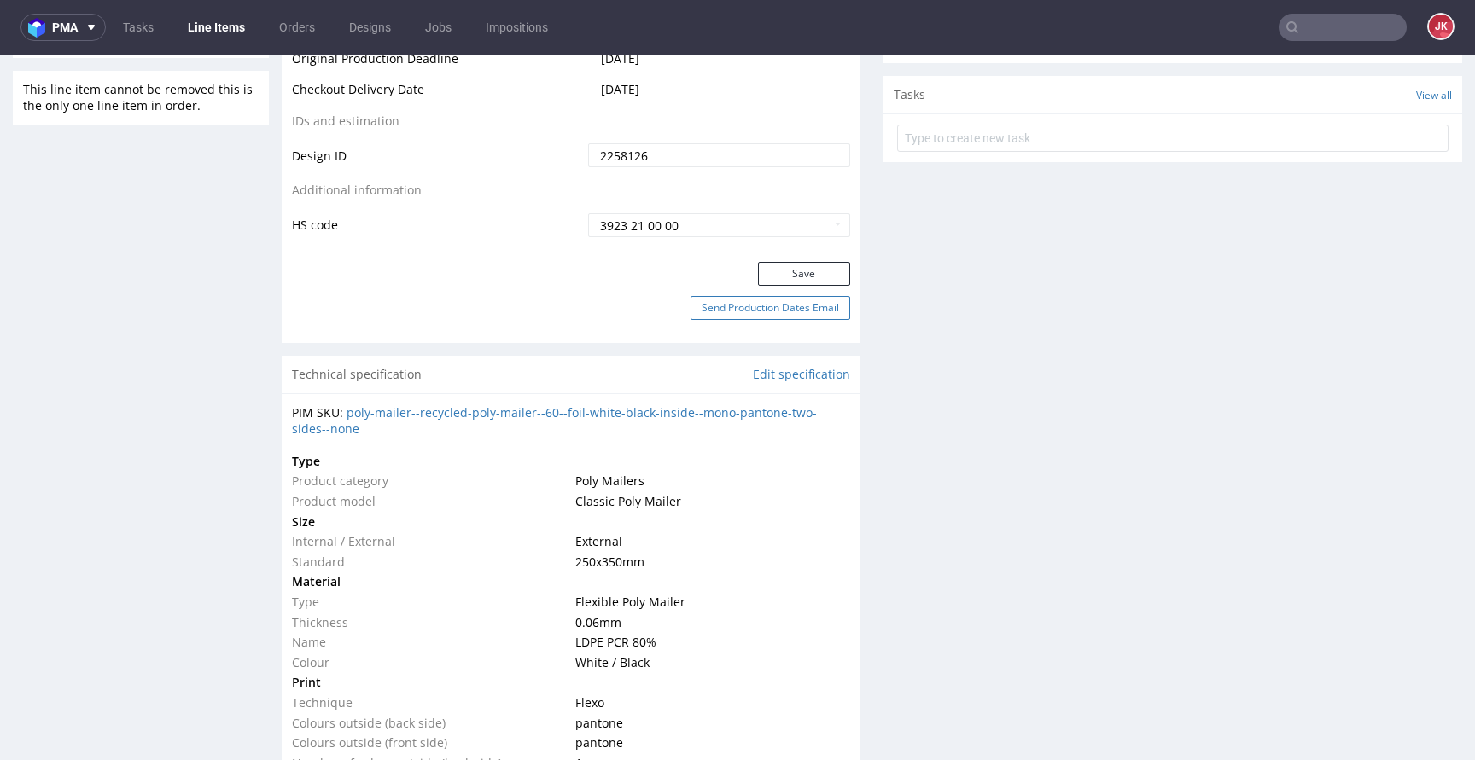
scroll to position [970, 0]
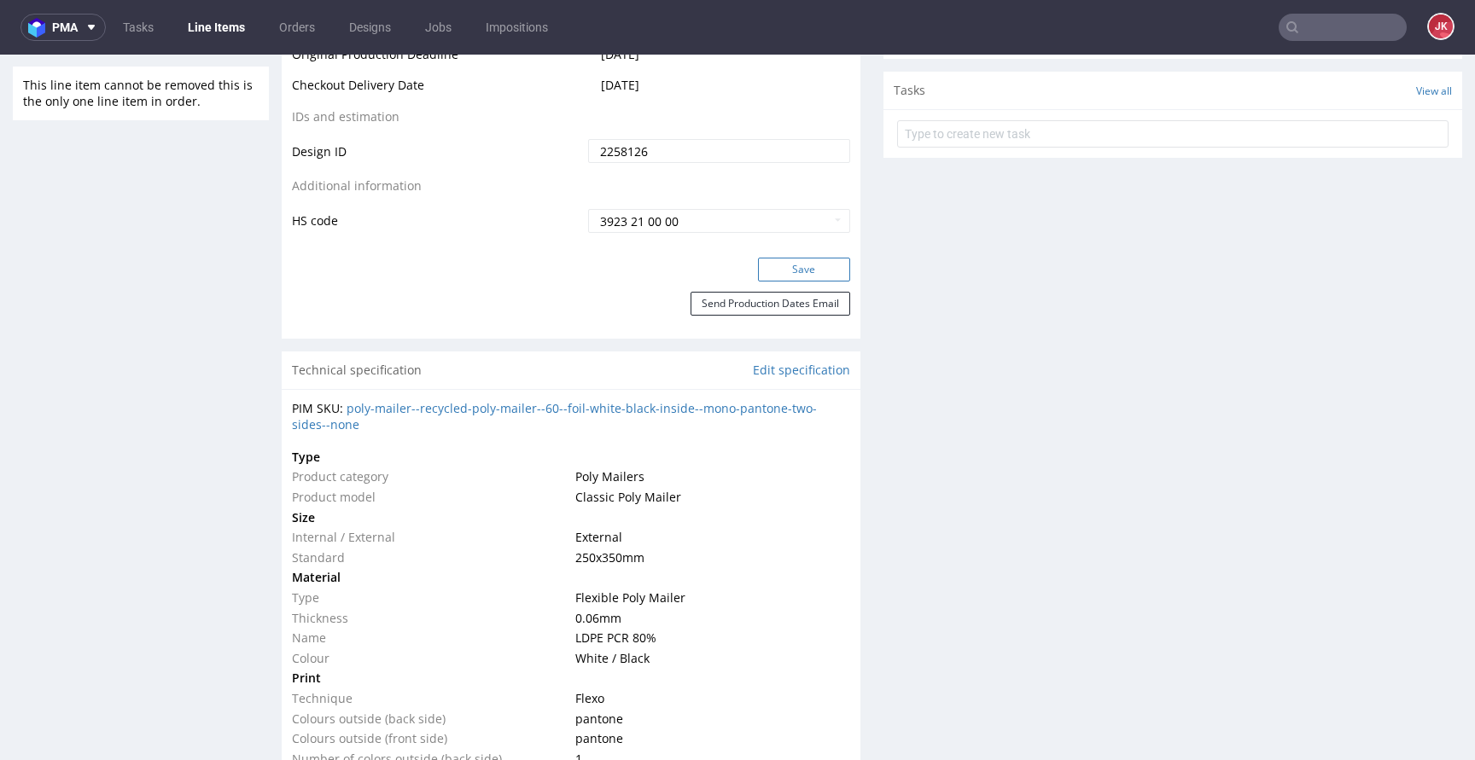
click at [777, 279] on button "Save" at bounding box center [804, 270] width 92 height 24
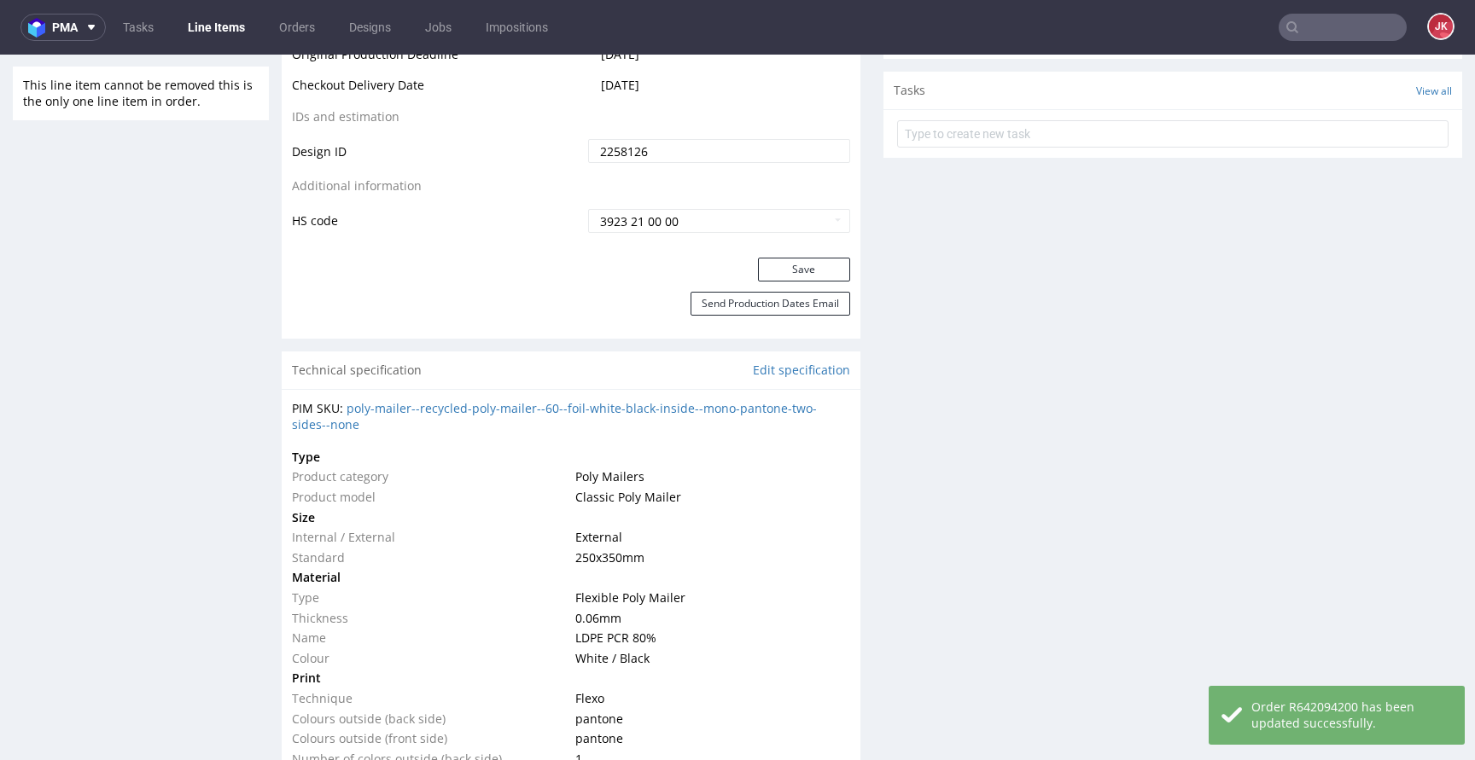
scroll to position [0, 0]
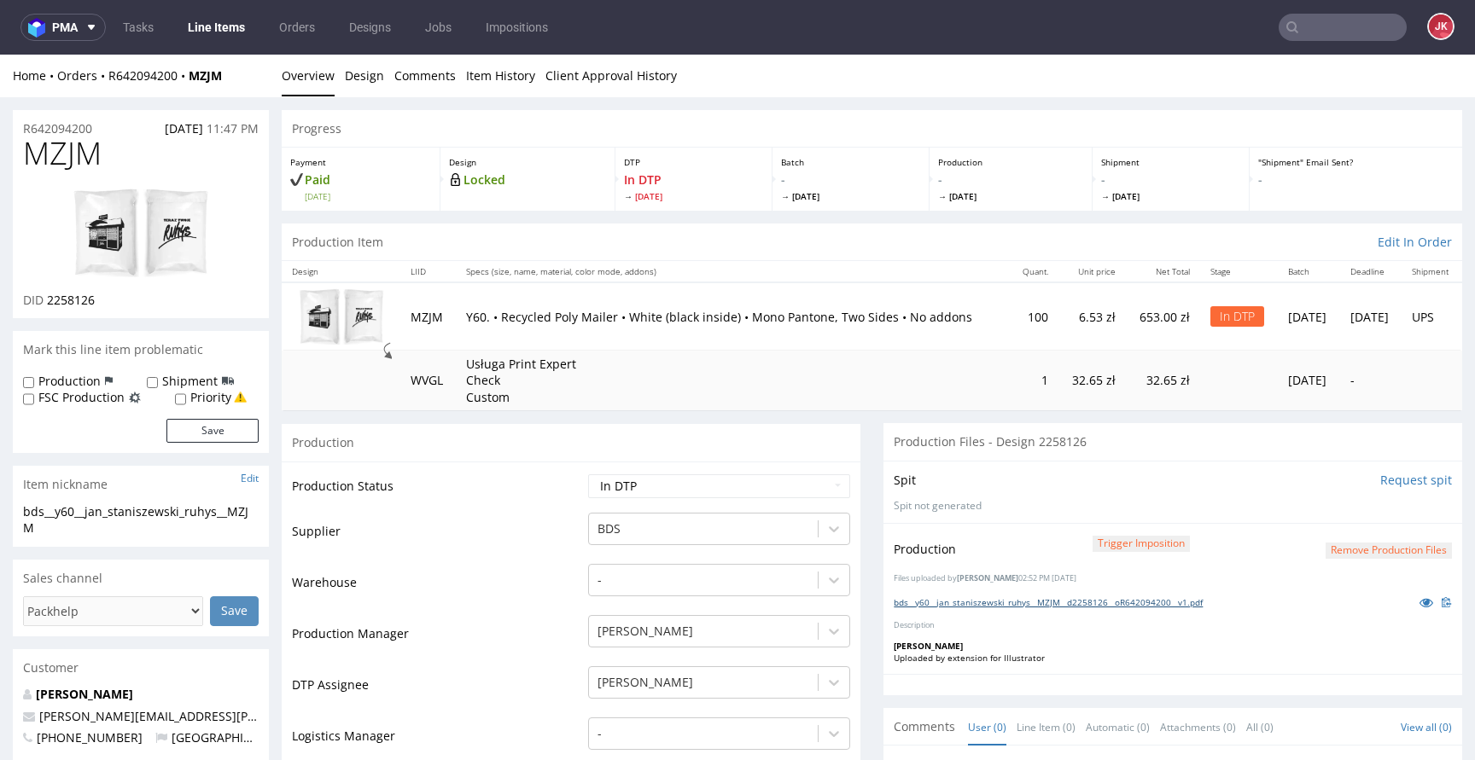
click at [1014, 597] on link "bds__y60__jan_staniszewski_ruhys__MZJM__d2258126__oR642094200__v1.pdf" at bounding box center [1048, 603] width 309 height 12
click at [1343, 546] on button "Remove production files" at bounding box center [1388, 551] width 126 height 16
click at [1326, 518] on link "Yes" at bounding box center [1335, 512] width 49 height 26
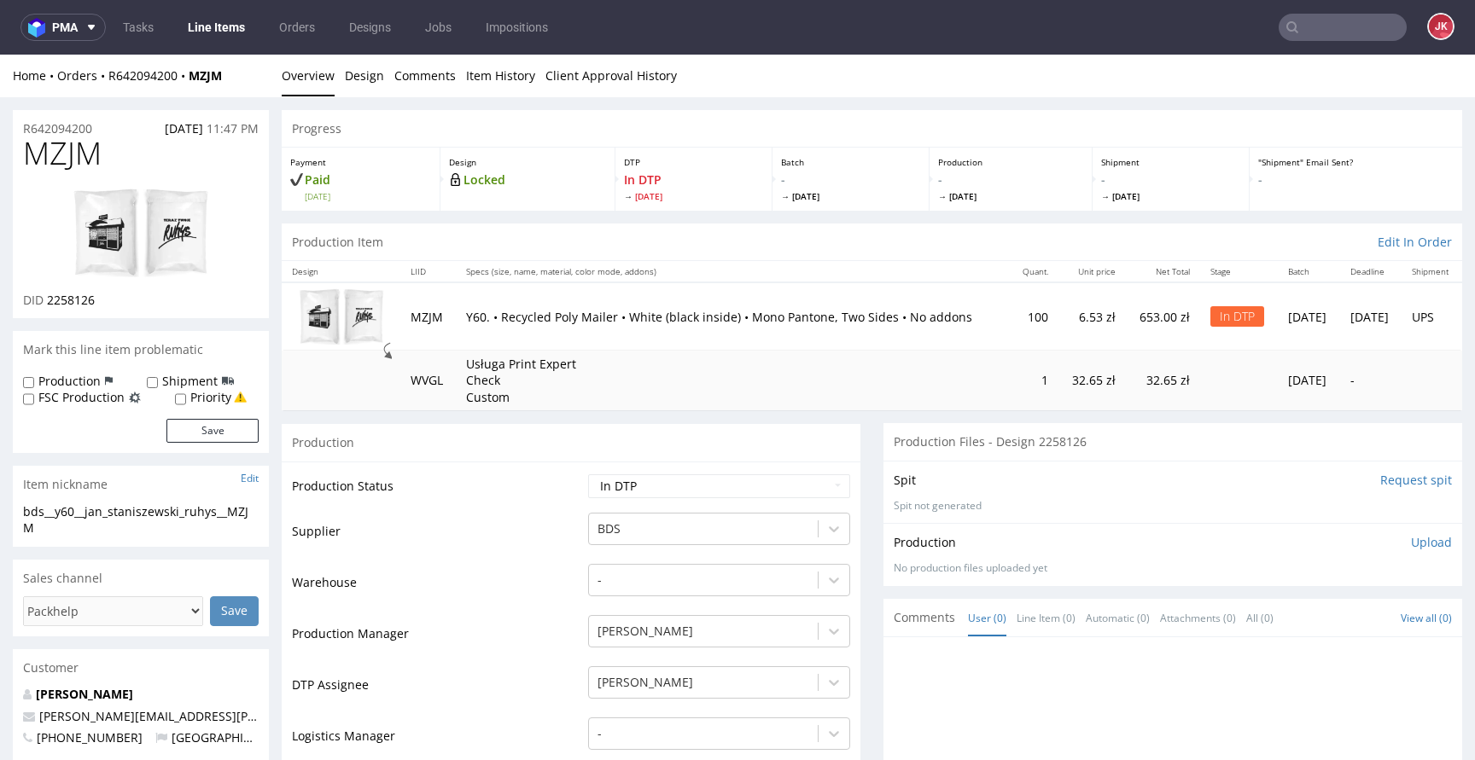
click at [531, 508] on td "Production Status" at bounding box center [438, 492] width 292 height 38
click at [609, 487] on select "Waiting for Artwork Waiting for Diecut Waiting for Mockup Waiting for DTP Waiti…" at bounding box center [719, 487] width 262 height 24
click at [117, 224] on img at bounding box center [141, 233] width 137 height 90
click at [366, 83] on link "Design" at bounding box center [364, 76] width 39 height 42
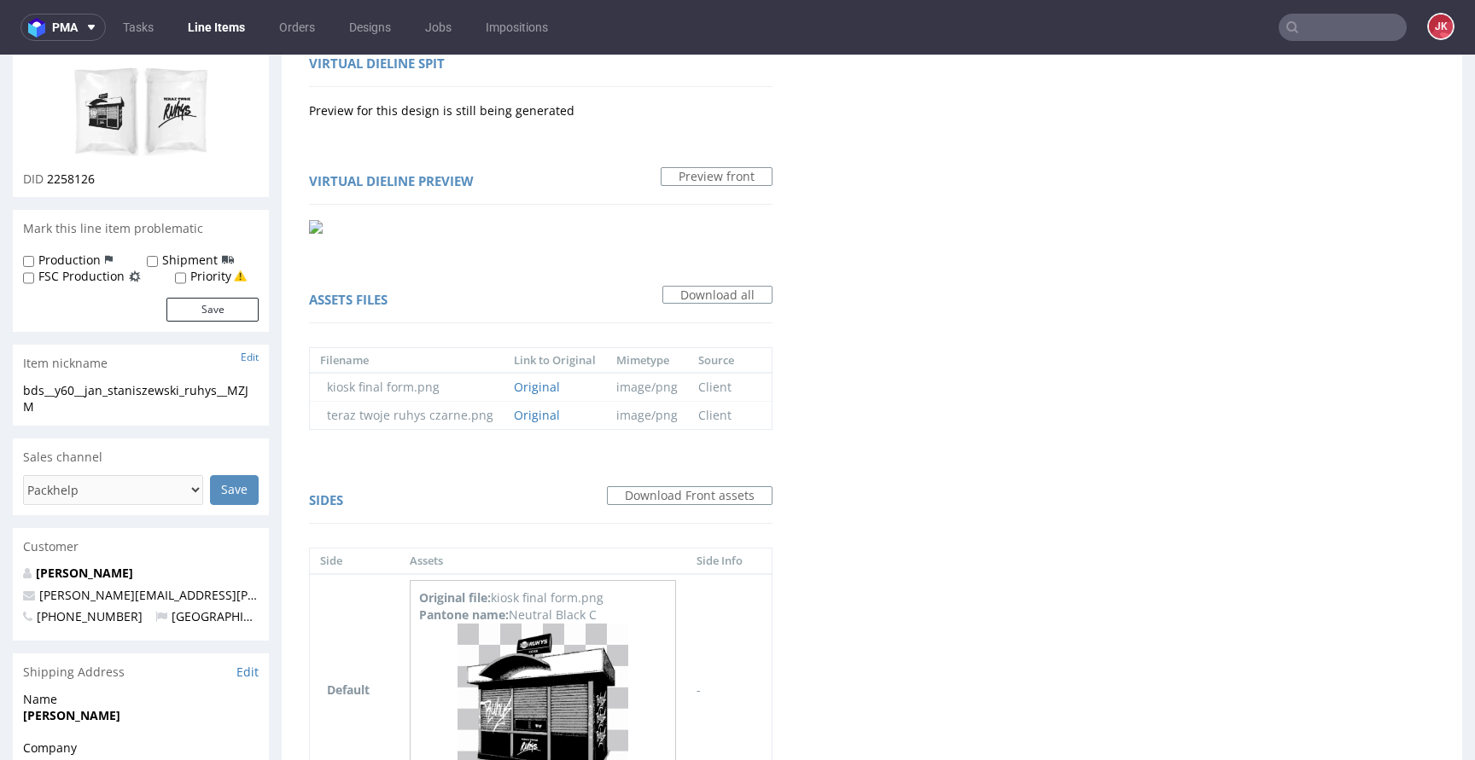
scroll to position [368, 0]
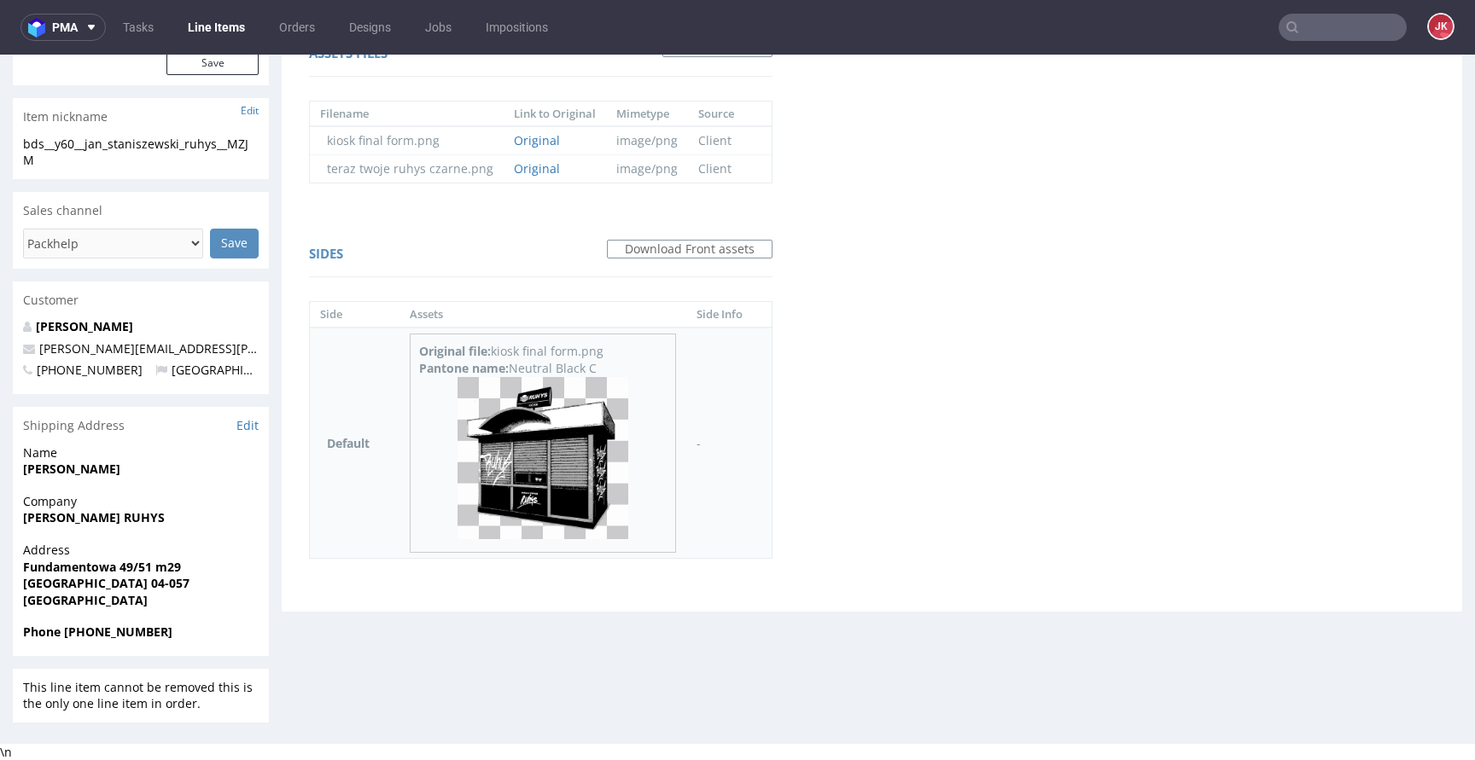
drag, startPoint x: 510, startPoint y: 367, endPoint x: 616, endPoint y: 362, distance: 106.0
click at [616, 362] on div "Pantone name: Neutral Black C" at bounding box center [542, 368] width 247 height 17
copy div "Neutral Black C"
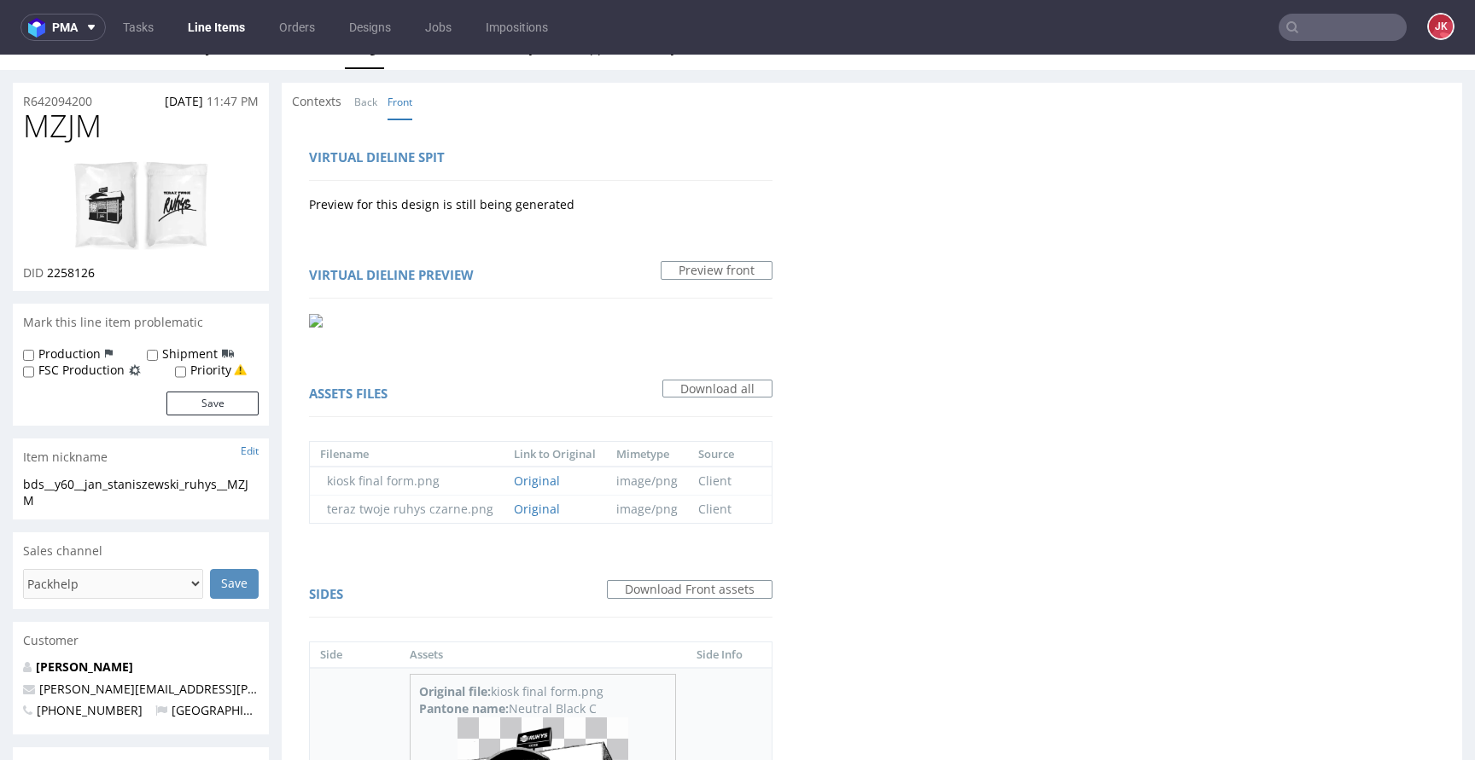
scroll to position [0, 0]
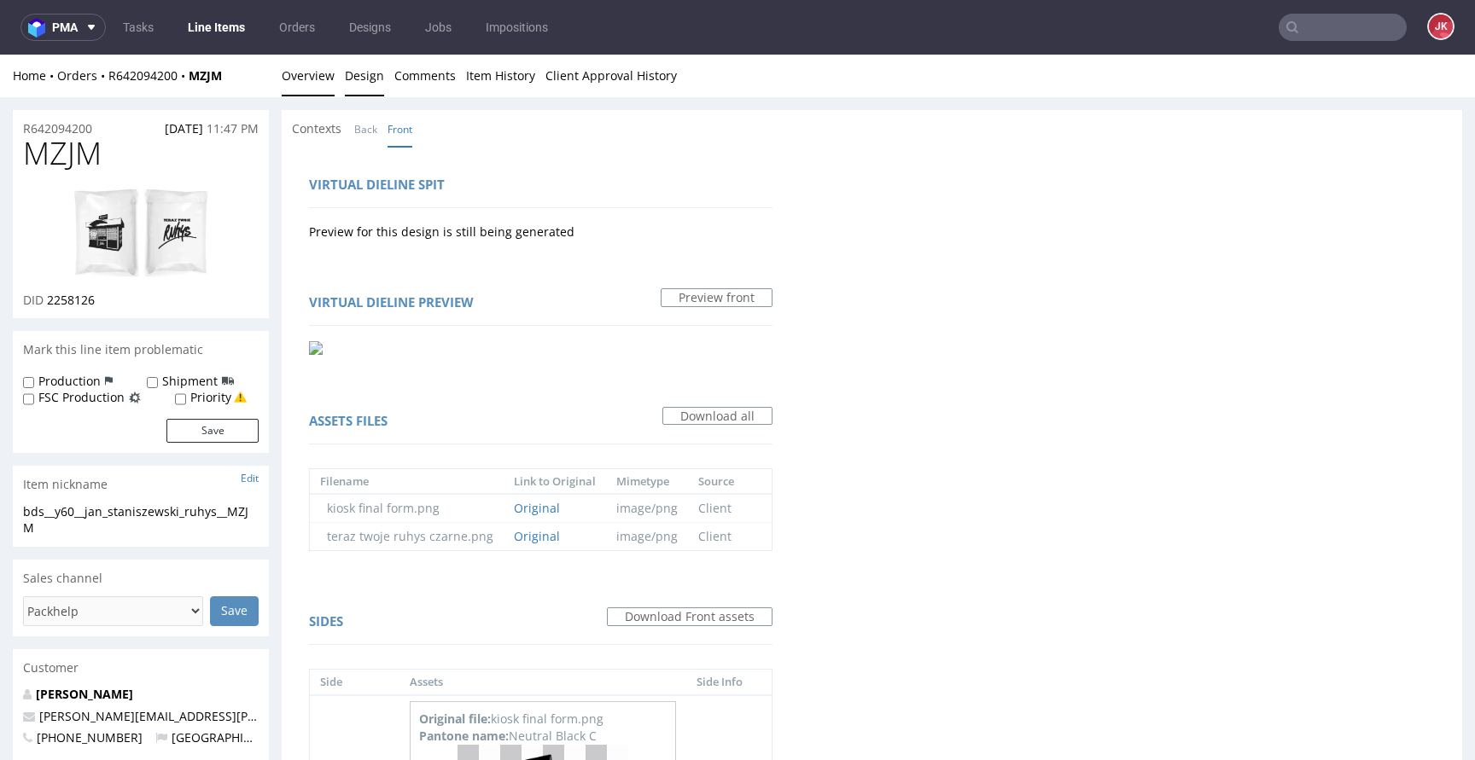
click at [309, 90] on link "Overview" at bounding box center [308, 76] width 53 height 42
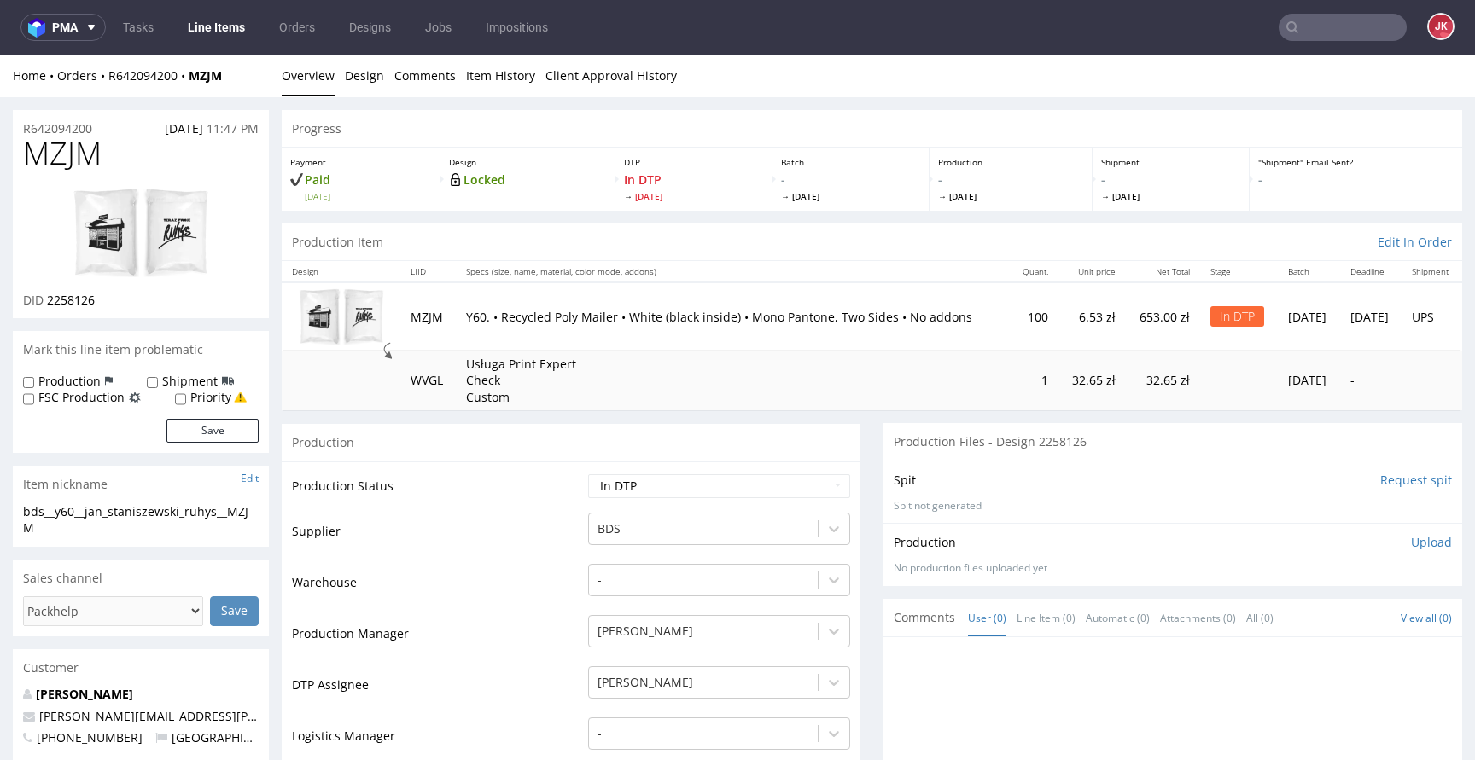
click at [52, 160] on span "MZJM" at bounding box center [62, 154] width 79 height 34
copy span "MZJM"
click at [527, 515] on td "Supplier" at bounding box center [438, 536] width 292 height 51
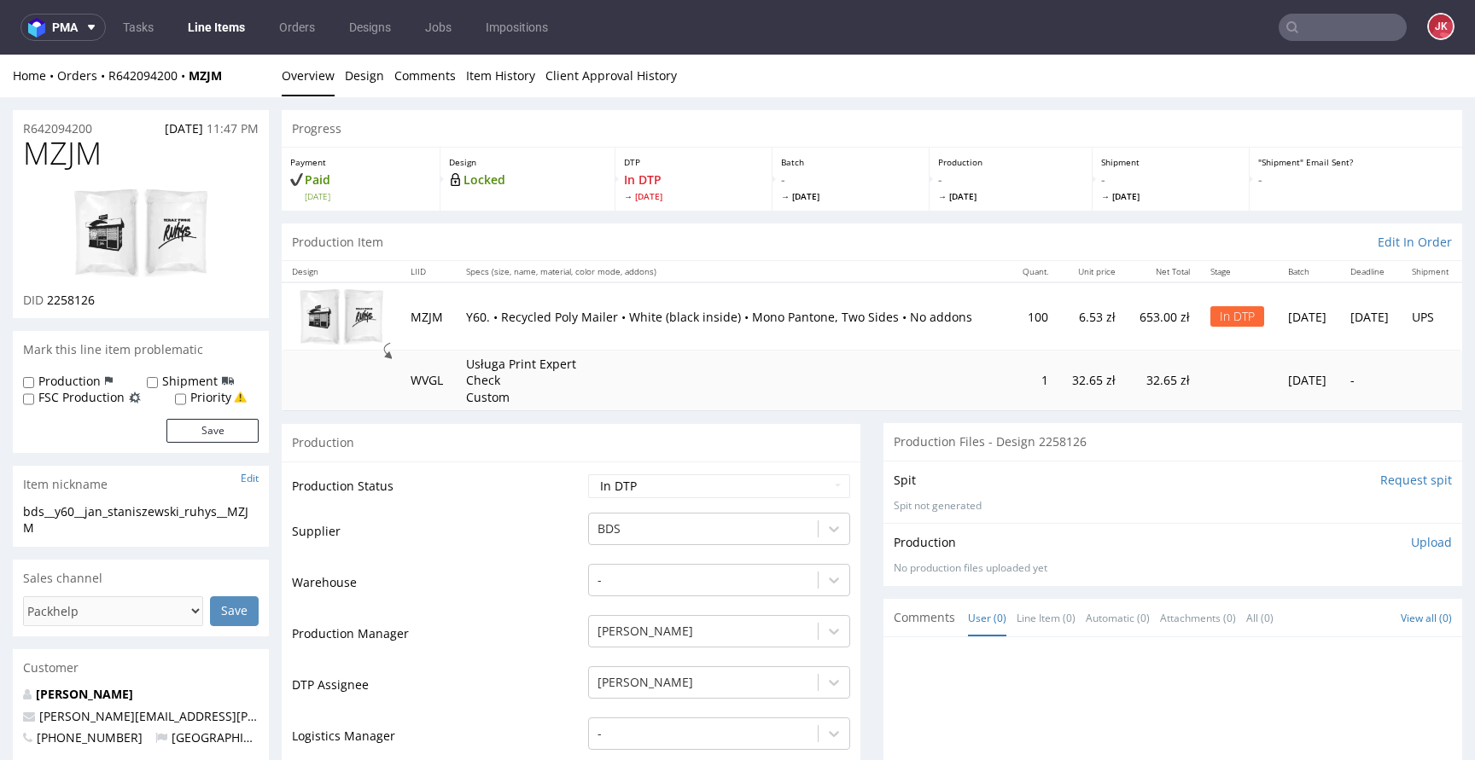
click at [1412, 544] on p "Upload" at bounding box center [1431, 542] width 41 height 17
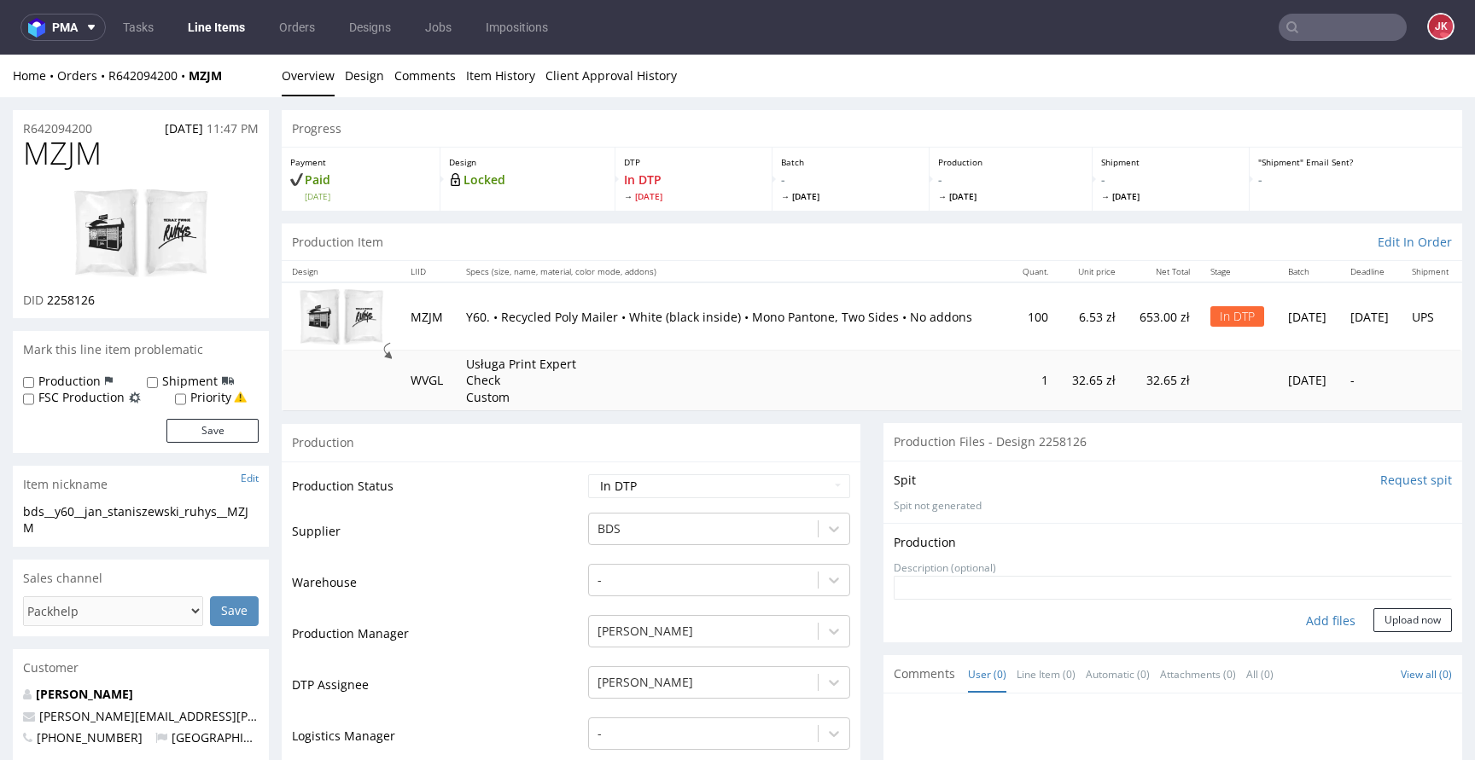
click at [1312, 621] on div "Add files" at bounding box center [1330, 622] width 85 height 26
type input "C:\fakepath\bds__y60__jan_staniszewski_ruhys__MZJM__d2258126__oR642094200__v1.p…"
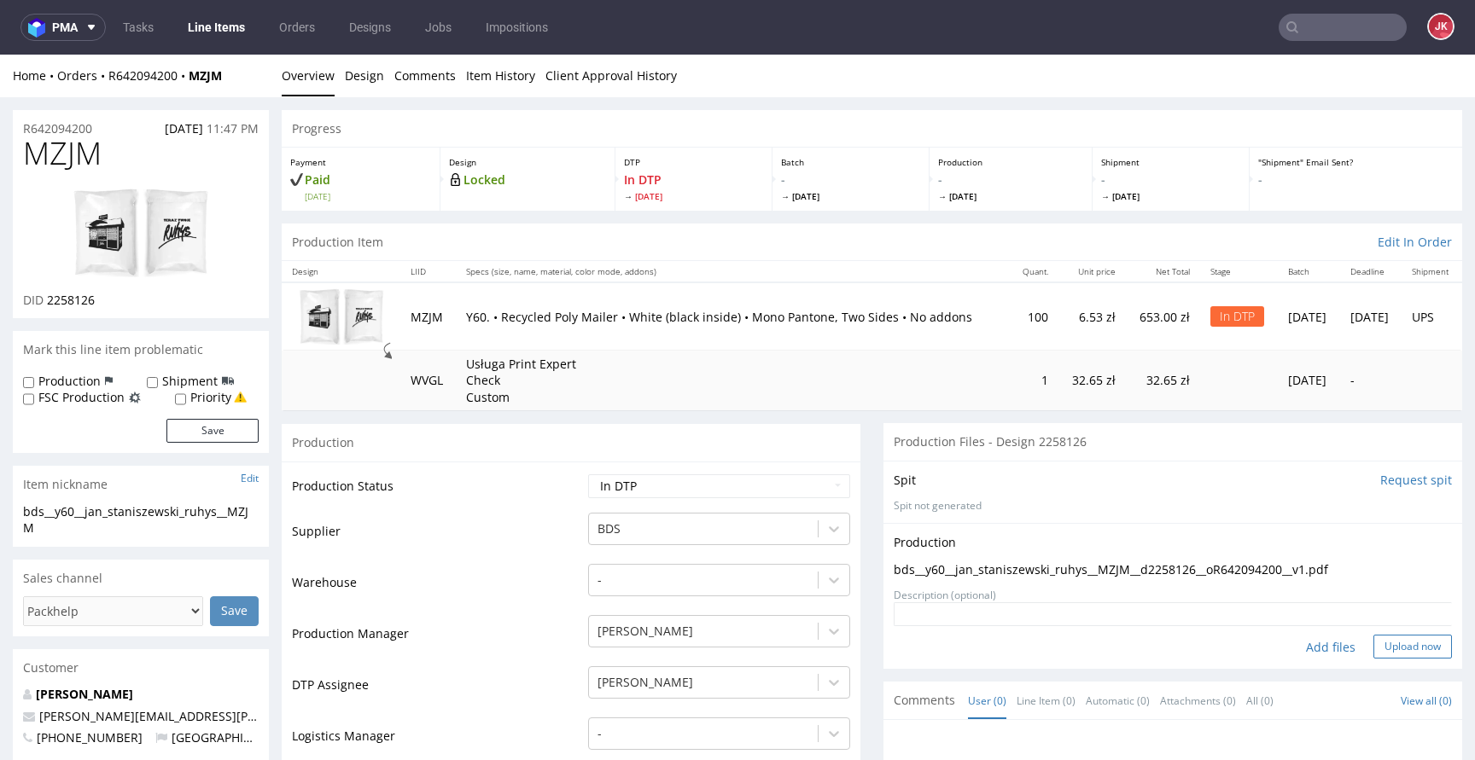
click at [1380, 652] on button "Upload now" at bounding box center [1412, 647] width 79 height 24
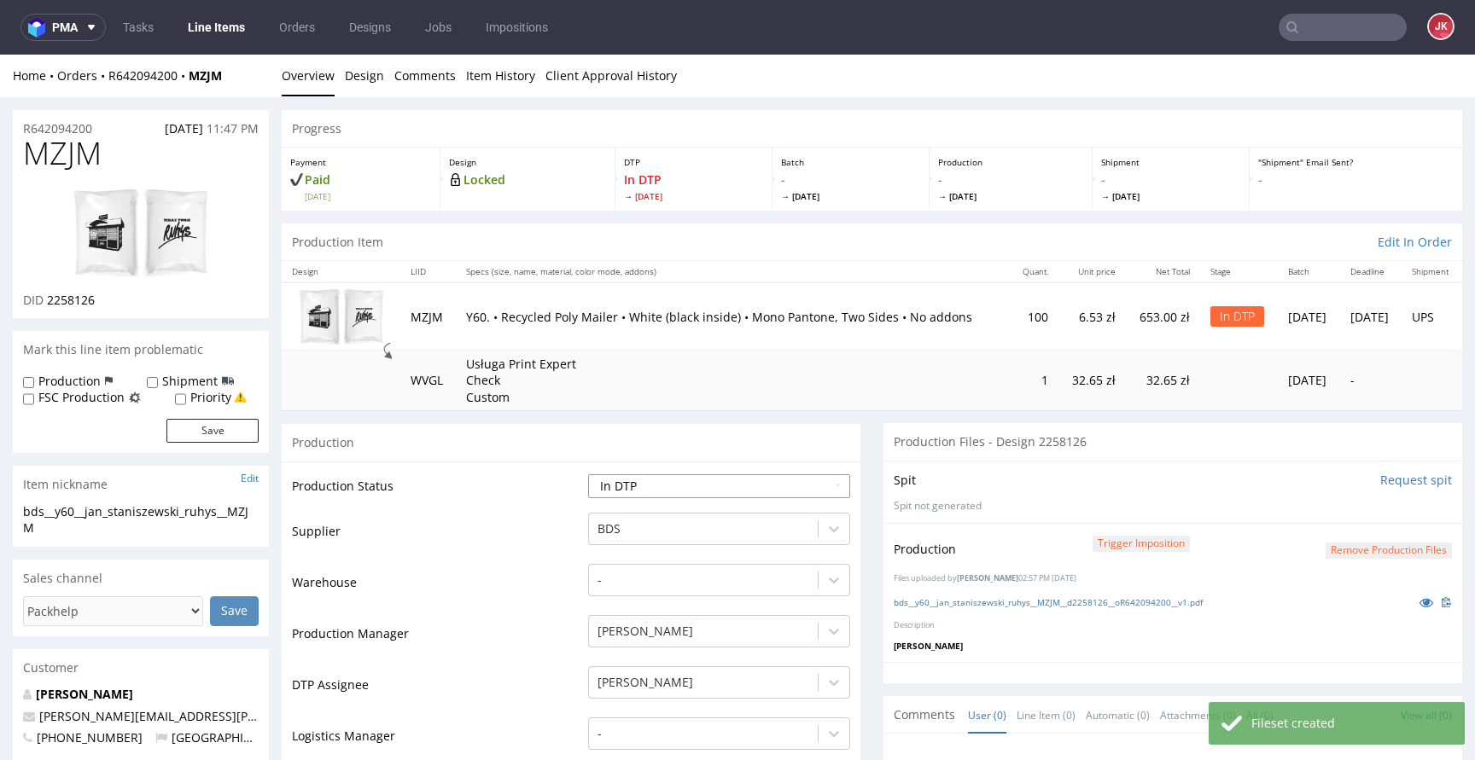
click at [647, 493] on select "Waiting for Artwork Waiting for Diecut Waiting for Mockup Waiting for DTP Waiti…" at bounding box center [719, 487] width 262 height 24
select select "dtp_production_ready"
click at [588, 475] on select "Waiting for Artwork Waiting for Diecut Waiting for Mockup Waiting for DTP Waiti…" at bounding box center [719, 487] width 262 height 24
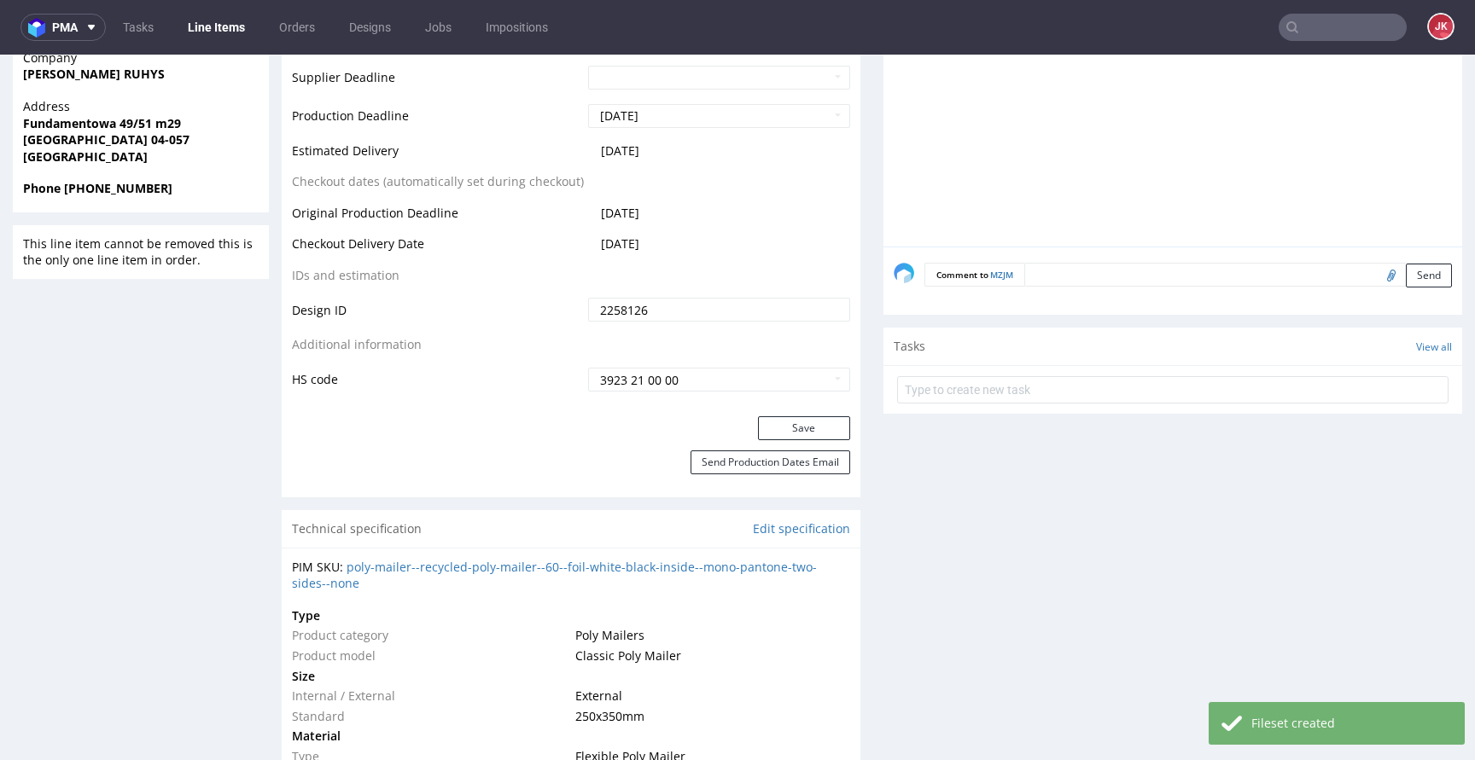
scroll to position [869, 0]
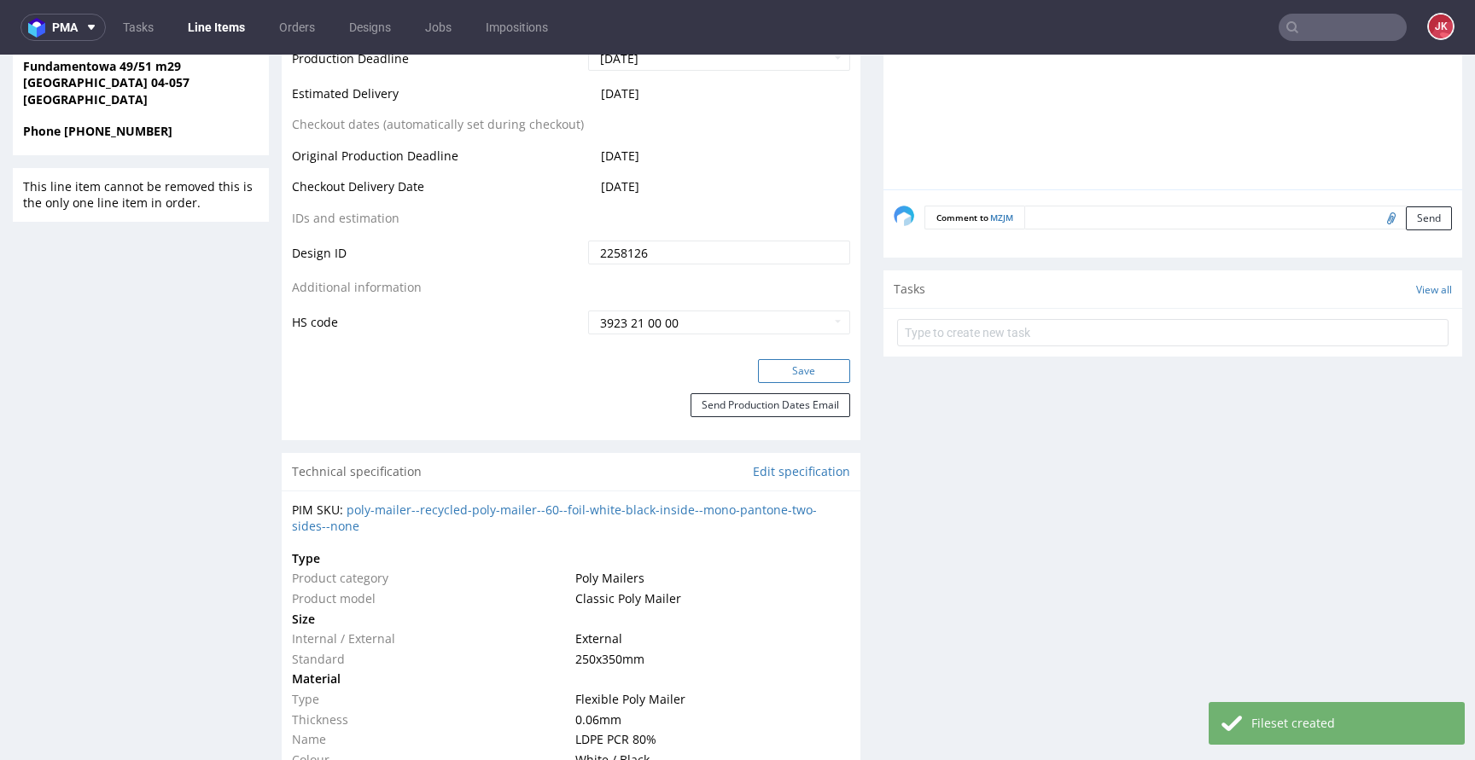
click at [783, 379] on button "Save" at bounding box center [804, 371] width 92 height 24
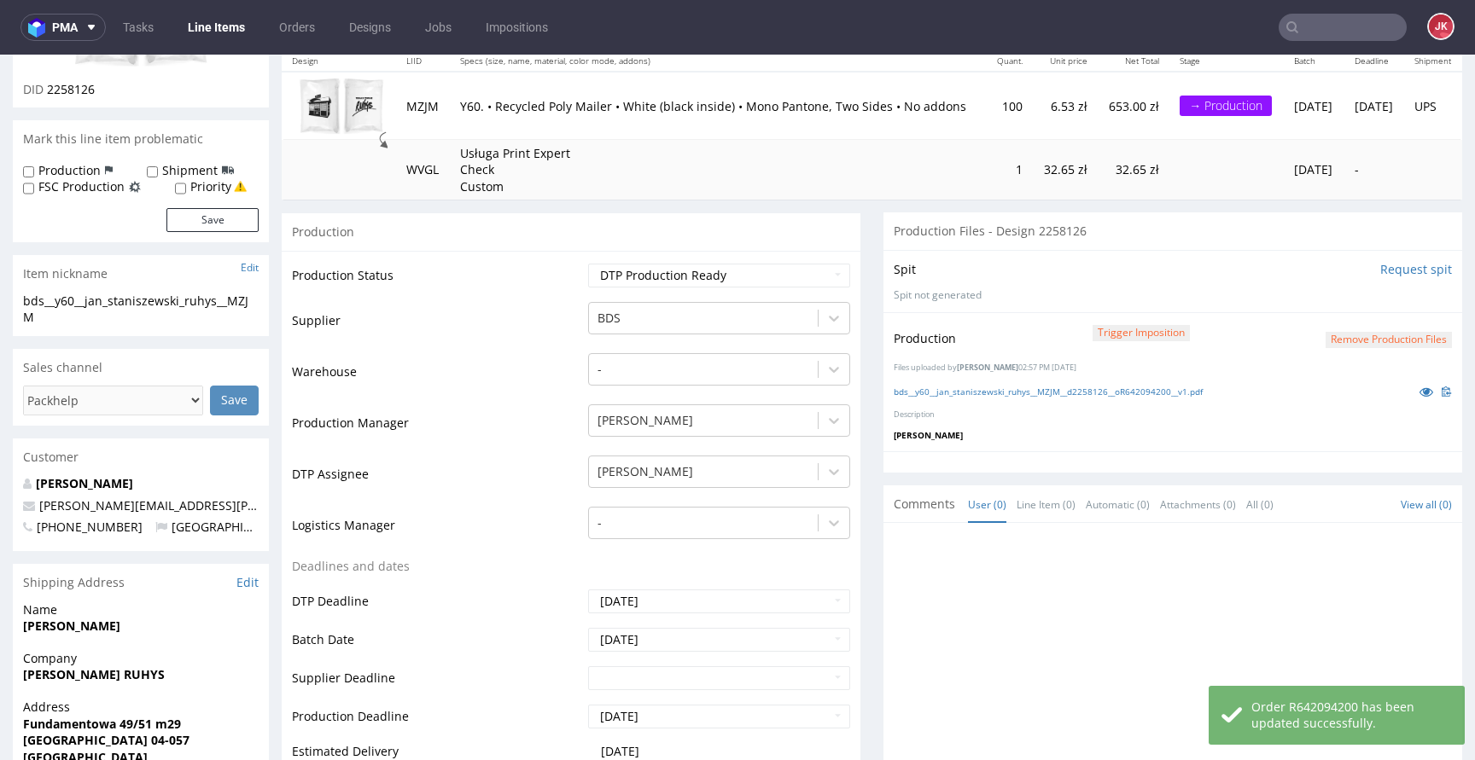
scroll to position [0, 0]
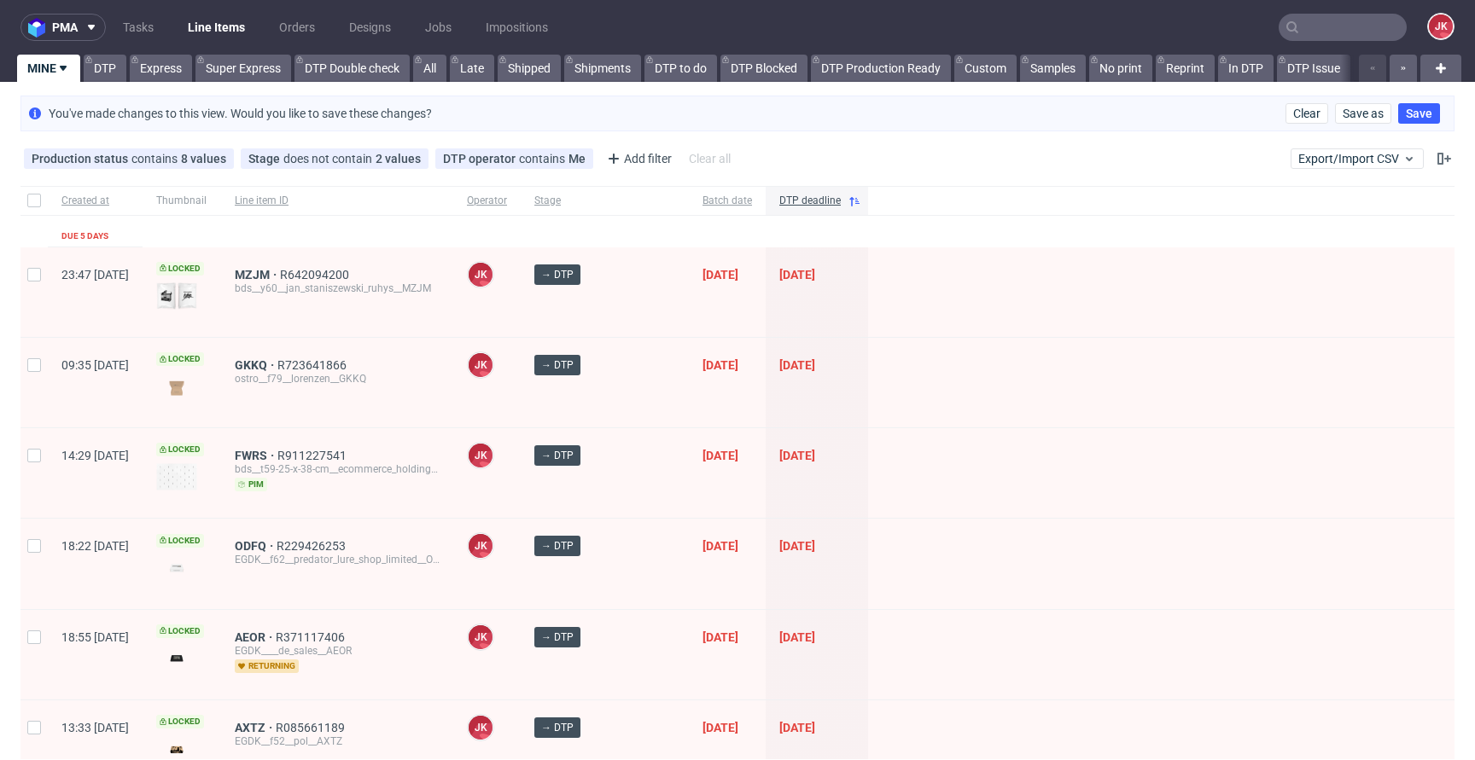
click at [872, 432] on div at bounding box center [1161, 473] width 586 height 90
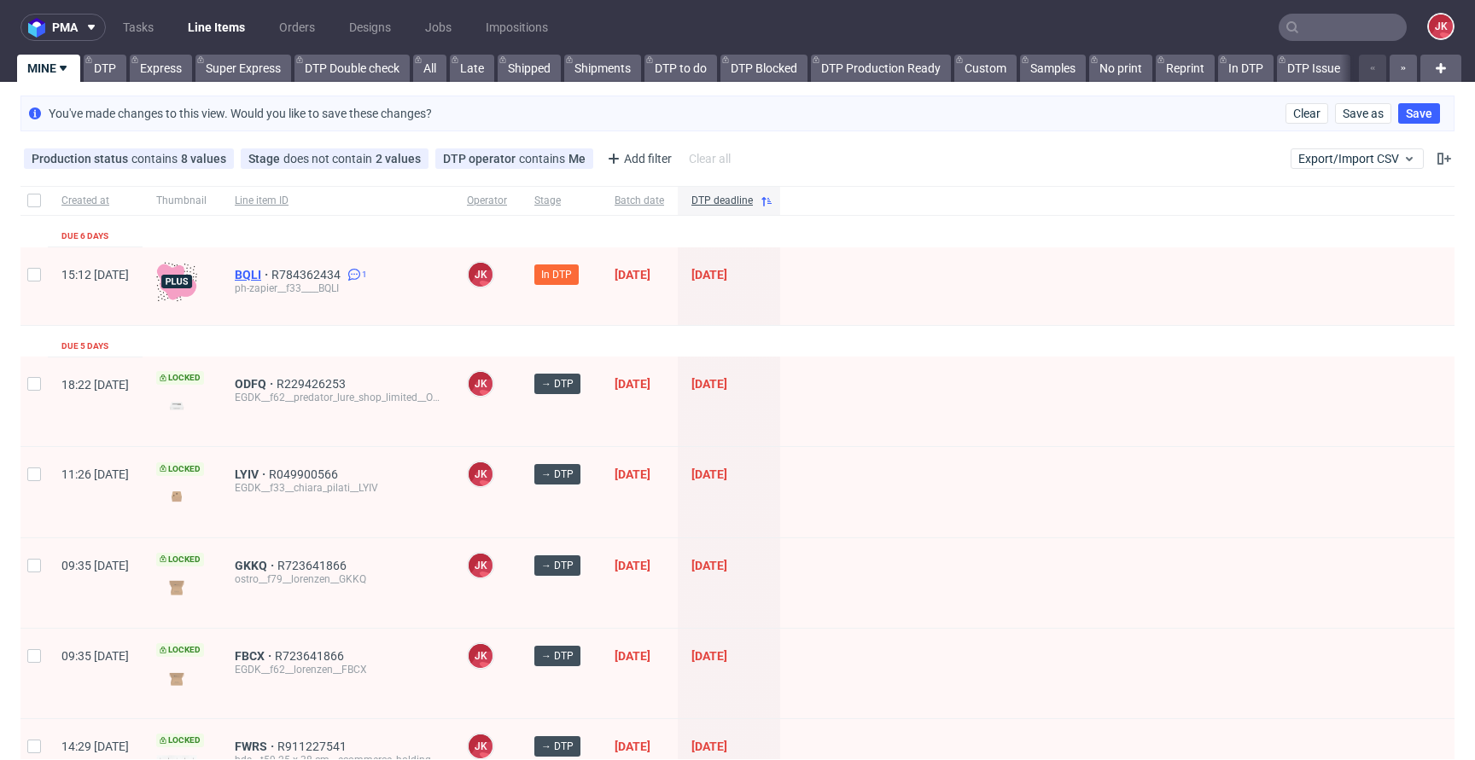
click at [271, 269] on span "BQLI" at bounding box center [253, 275] width 37 height 14
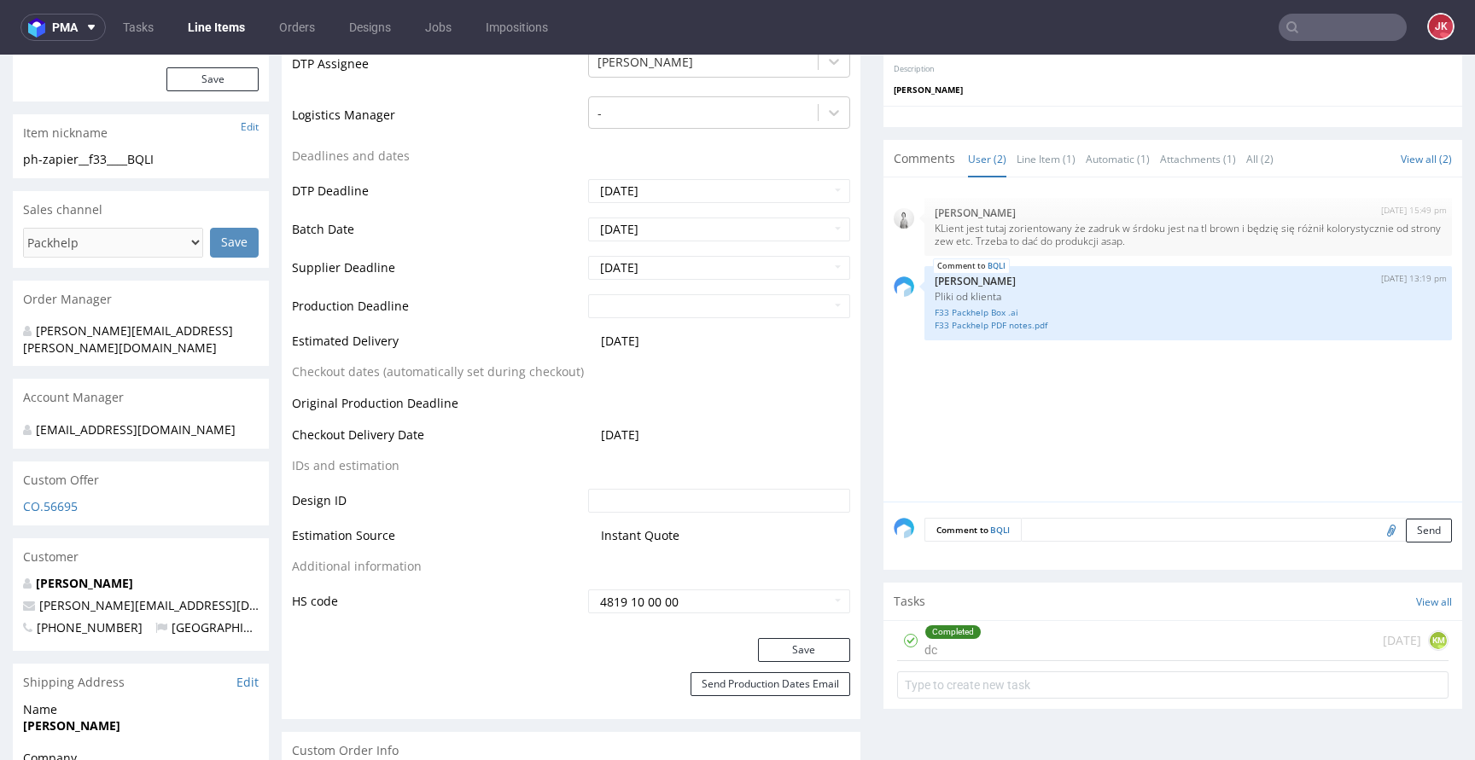
scroll to position [544, 0]
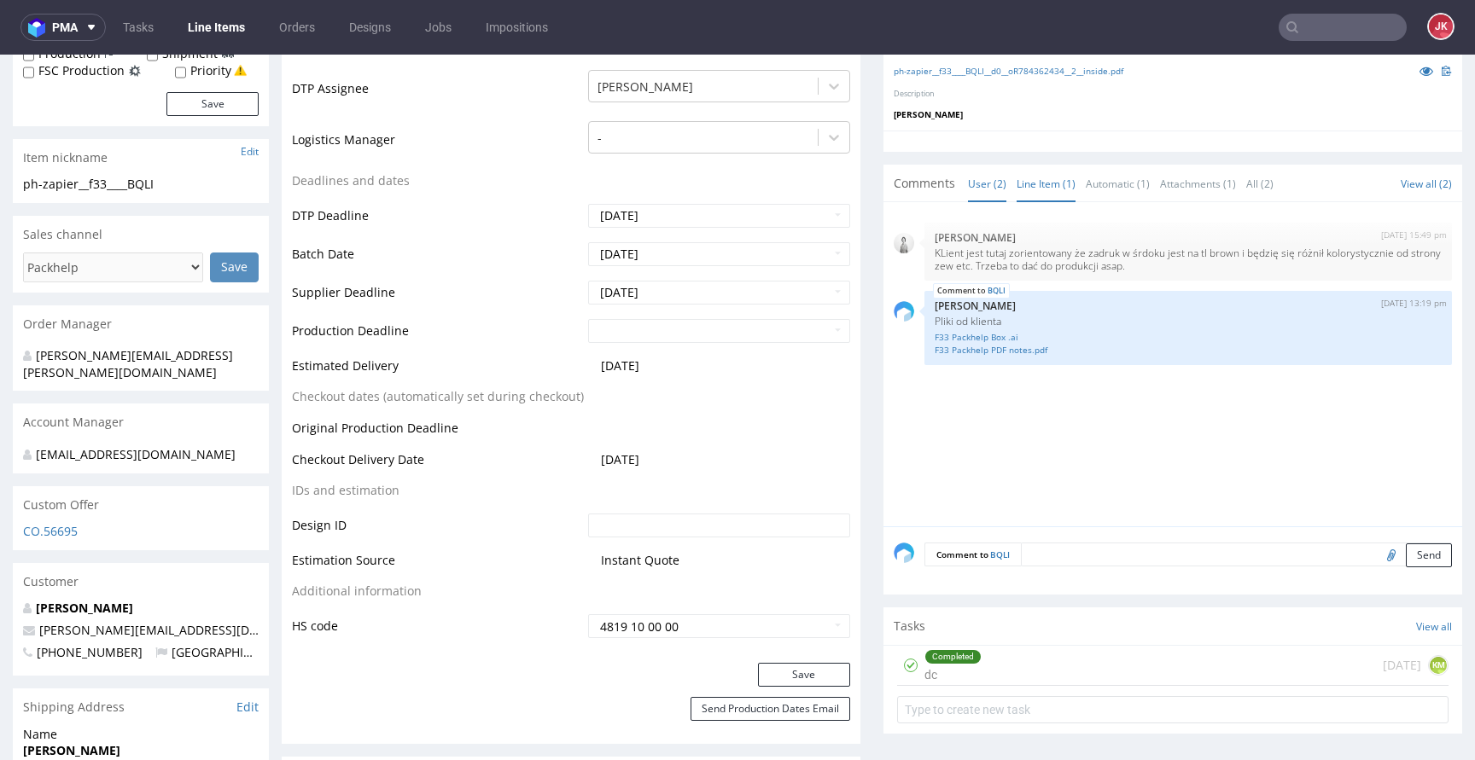
click at [1019, 179] on link "Line Item (1)" at bounding box center [1045, 184] width 59 height 37
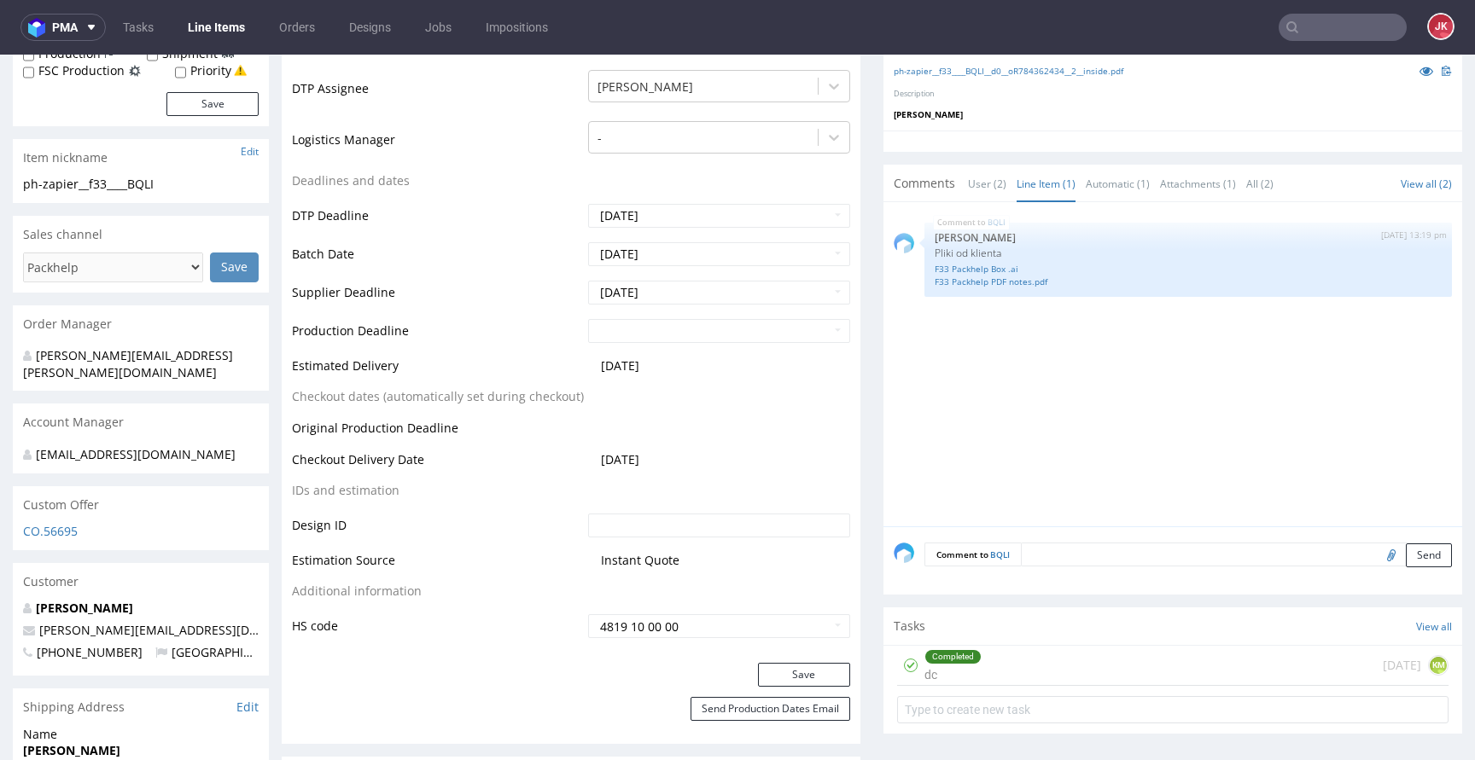
click at [930, 667] on div "Completed dc" at bounding box center [952, 665] width 57 height 39
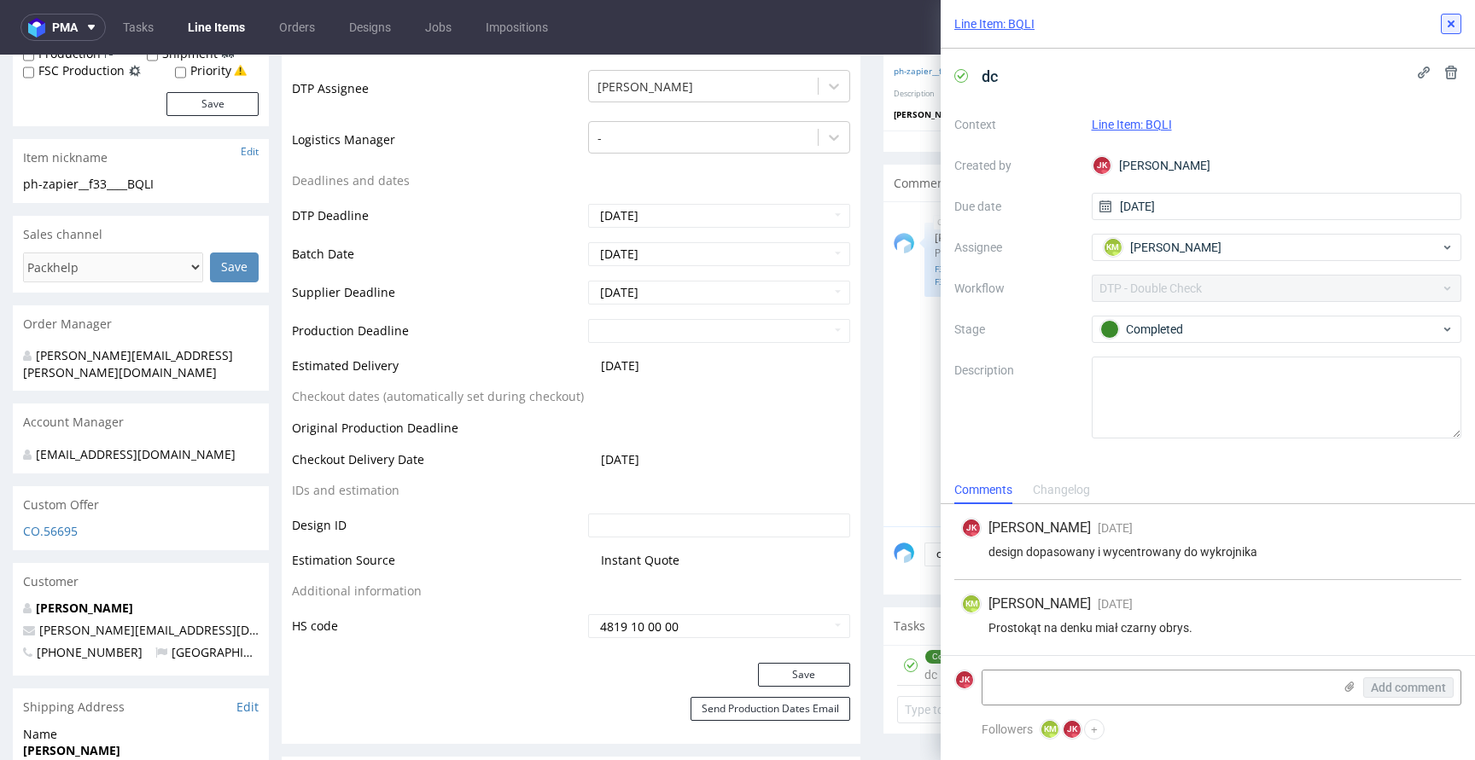
click at [1457, 26] on icon at bounding box center [1451, 24] width 14 height 14
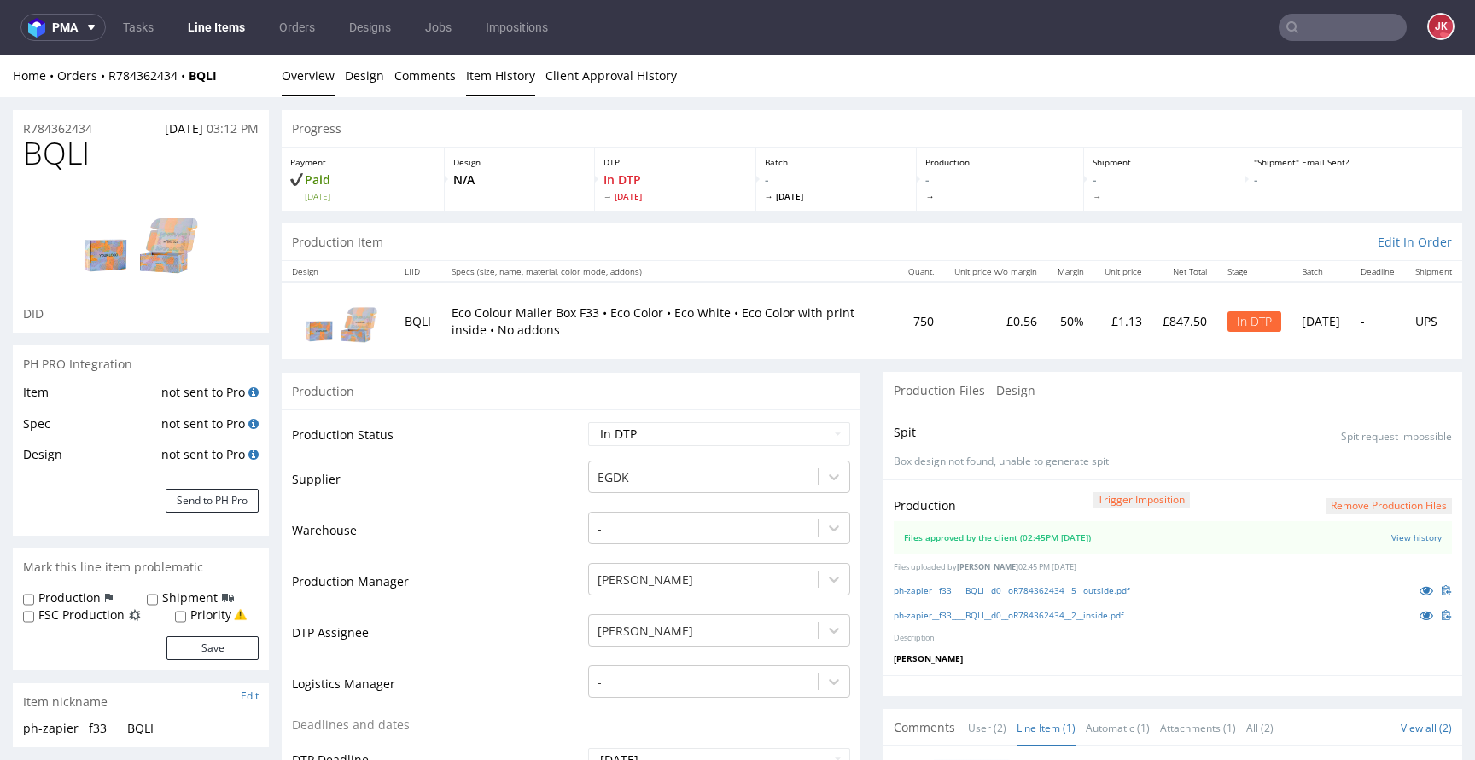
click at [517, 86] on link "Item History" at bounding box center [500, 76] width 69 height 42
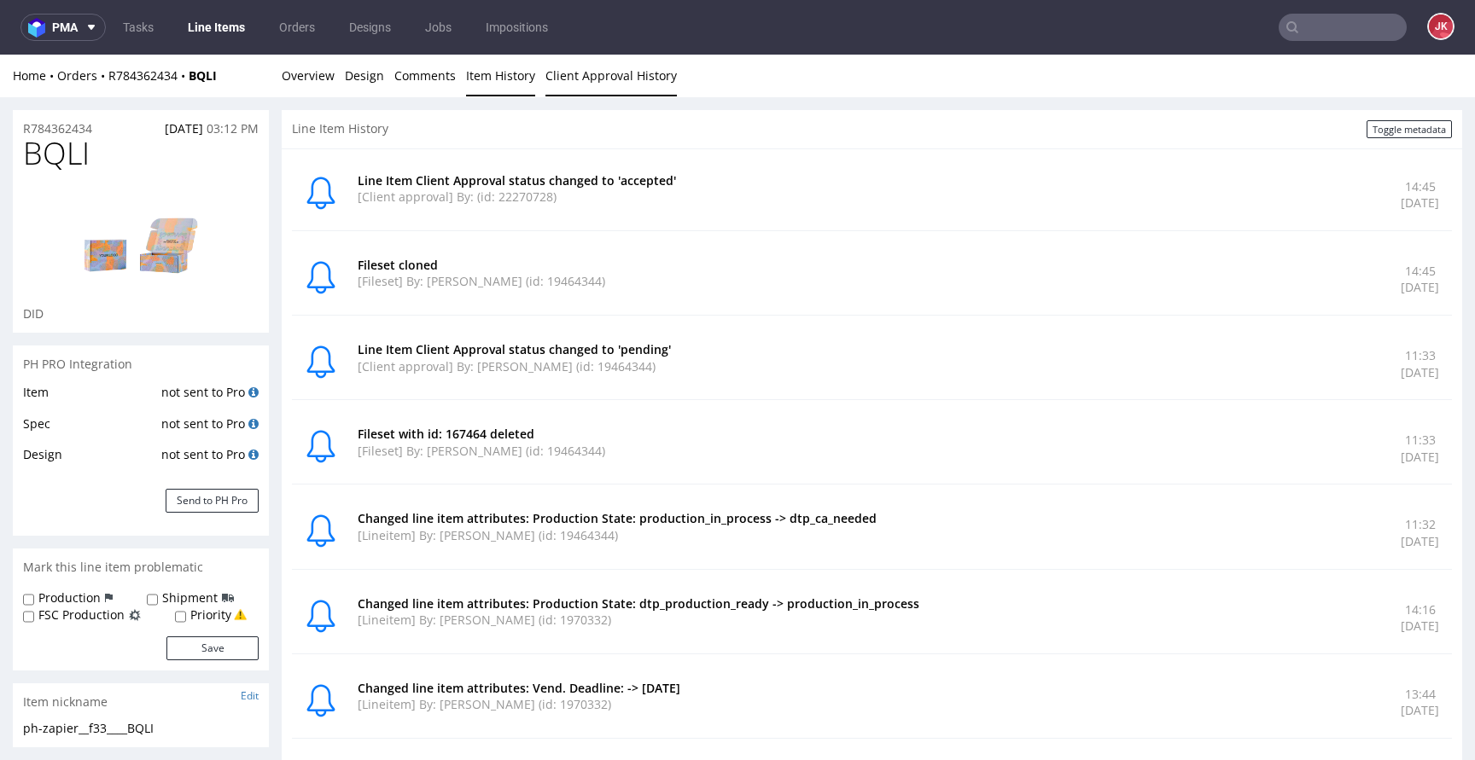
click at [587, 83] on link "Client Approval History" at bounding box center [610, 76] width 131 height 42
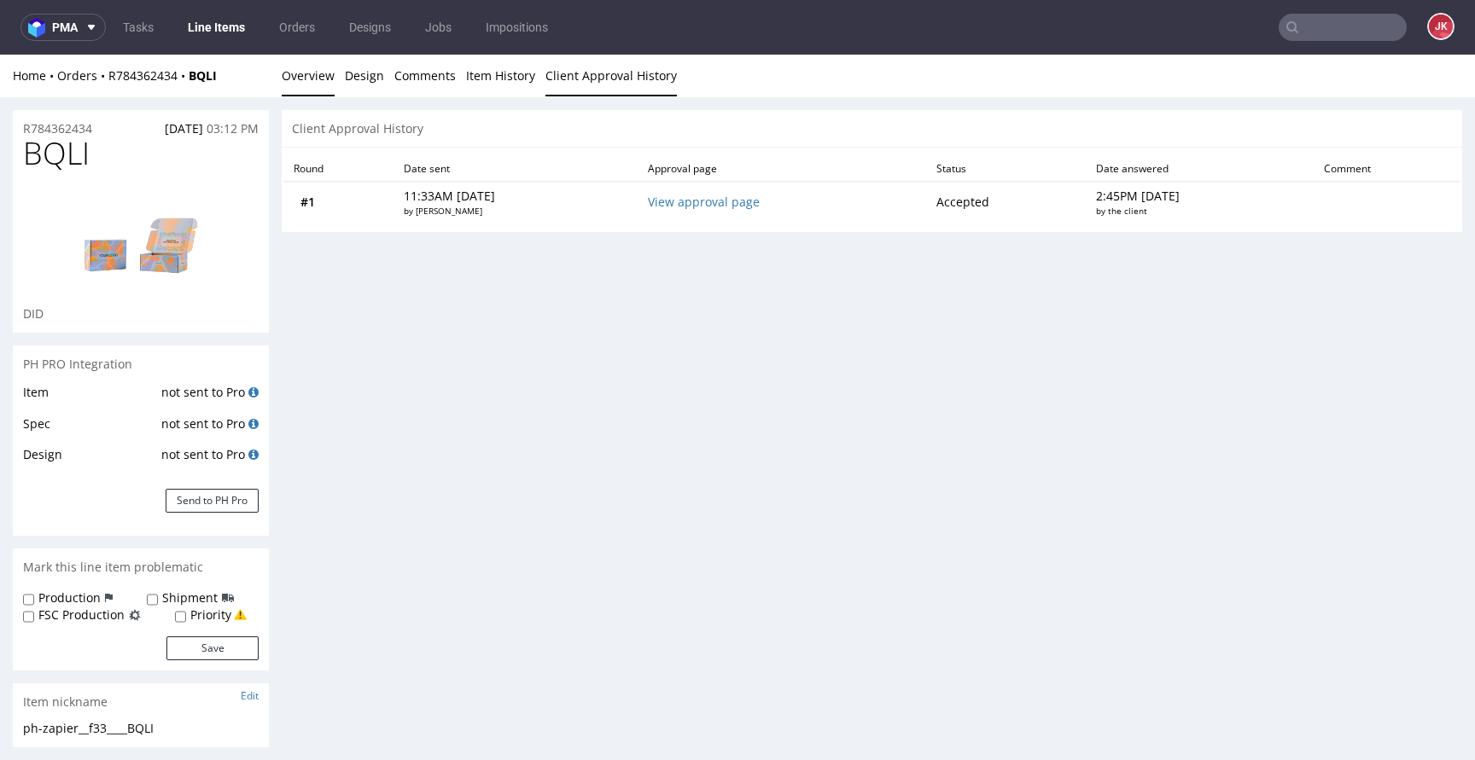
click at [319, 77] on link "Overview" at bounding box center [308, 76] width 53 height 42
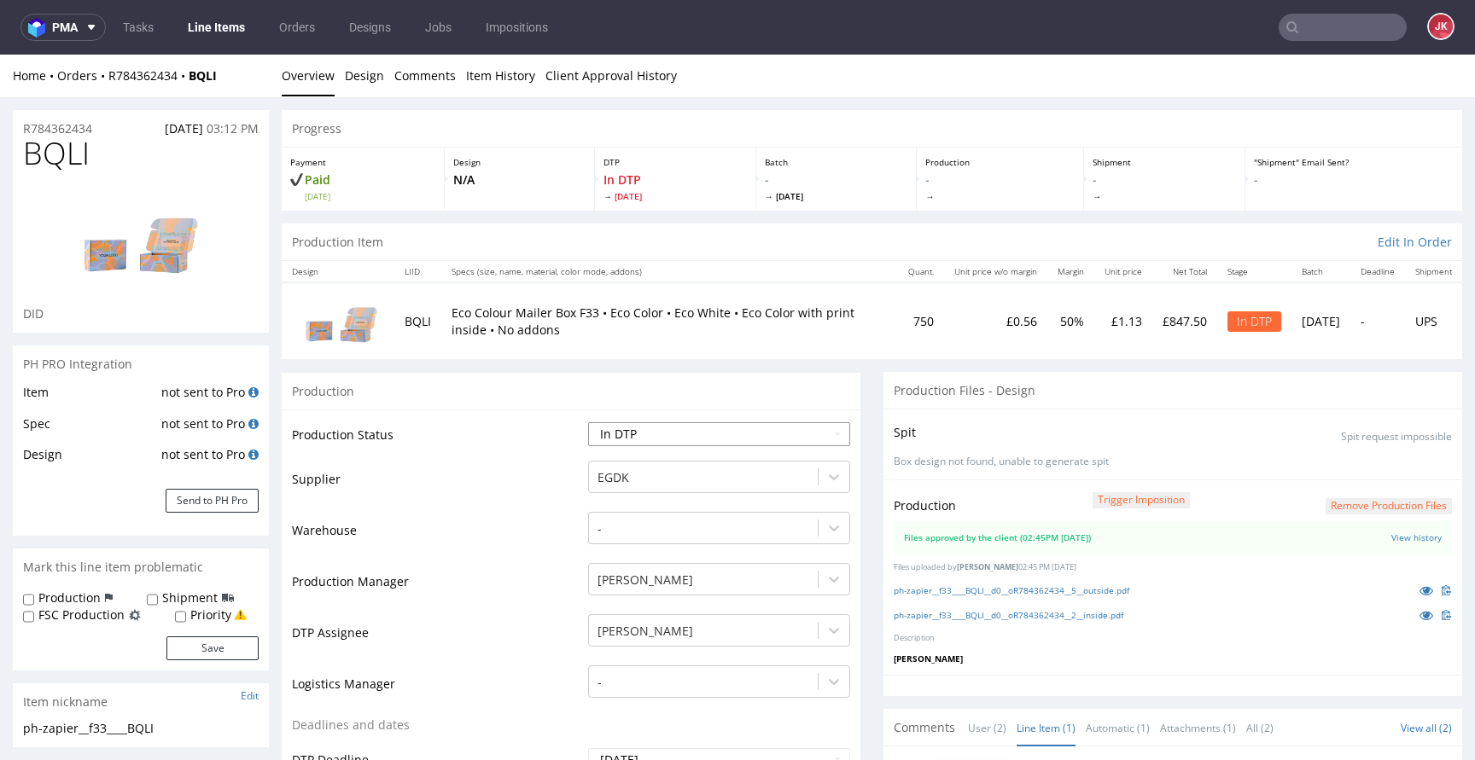
click at [817, 435] on select "Waiting for Artwork Waiting for Diecut Waiting for Mockup Waiting for DTP Waiti…" at bounding box center [719, 434] width 262 height 24
select select "dtp_production_ready"
click at [588, 422] on select "Waiting for Artwork Waiting for Diecut Waiting for Mockup Waiting for DTP Waiti…" at bounding box center [719, 434] width 262 height 24
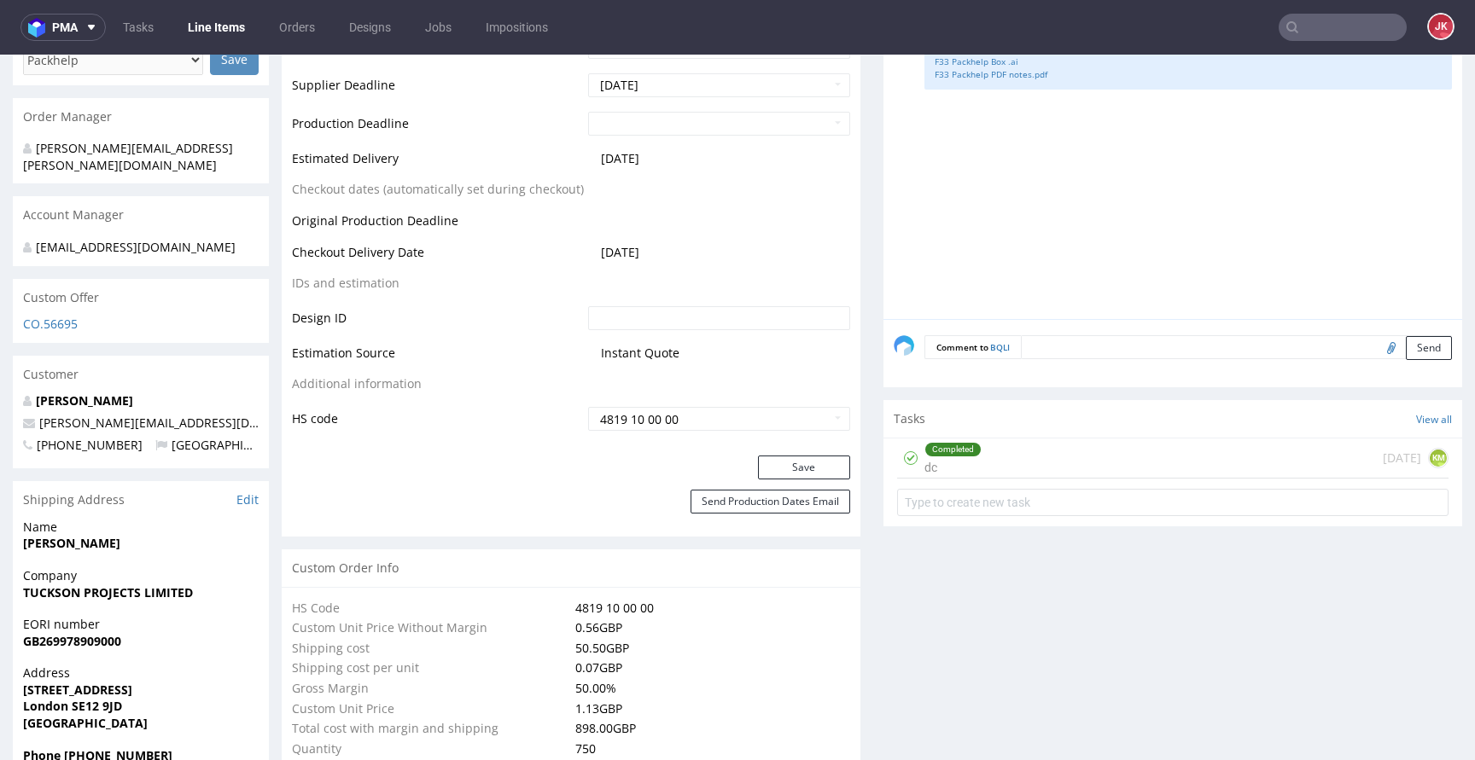
scroll to position [790, 0]
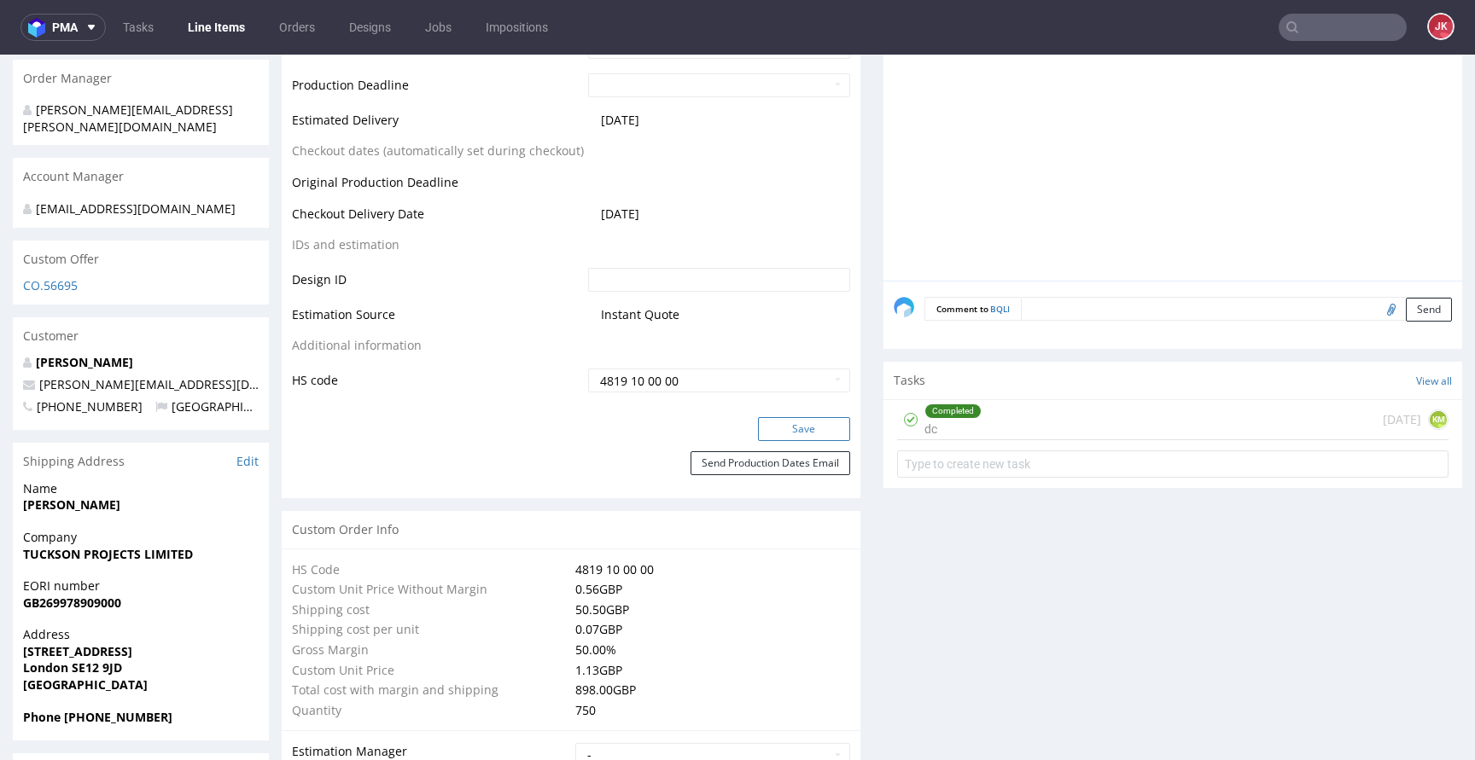
click at [783, 440] on button "Save" at bounding box center [804, 429] width 92 height 24
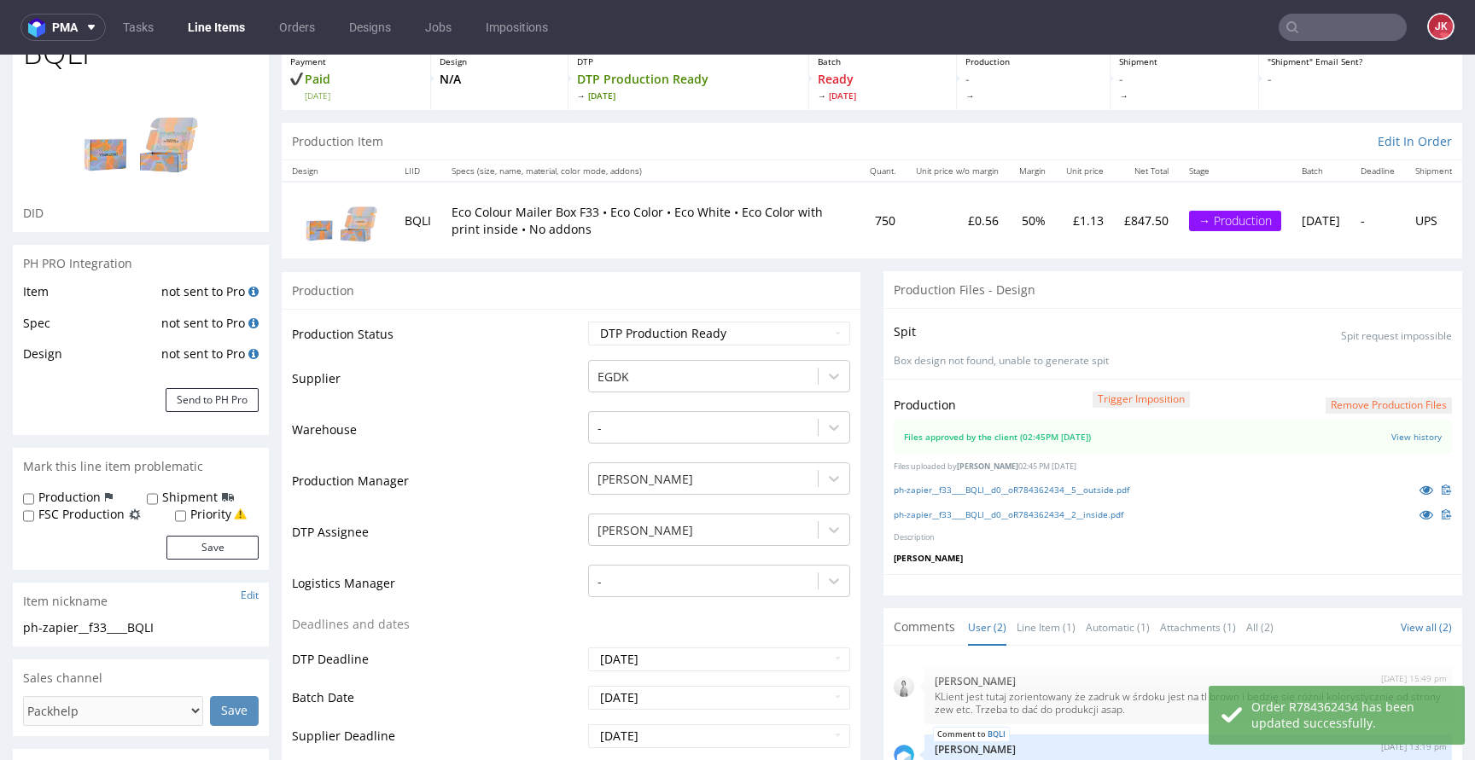
scroll to position [0, 0]
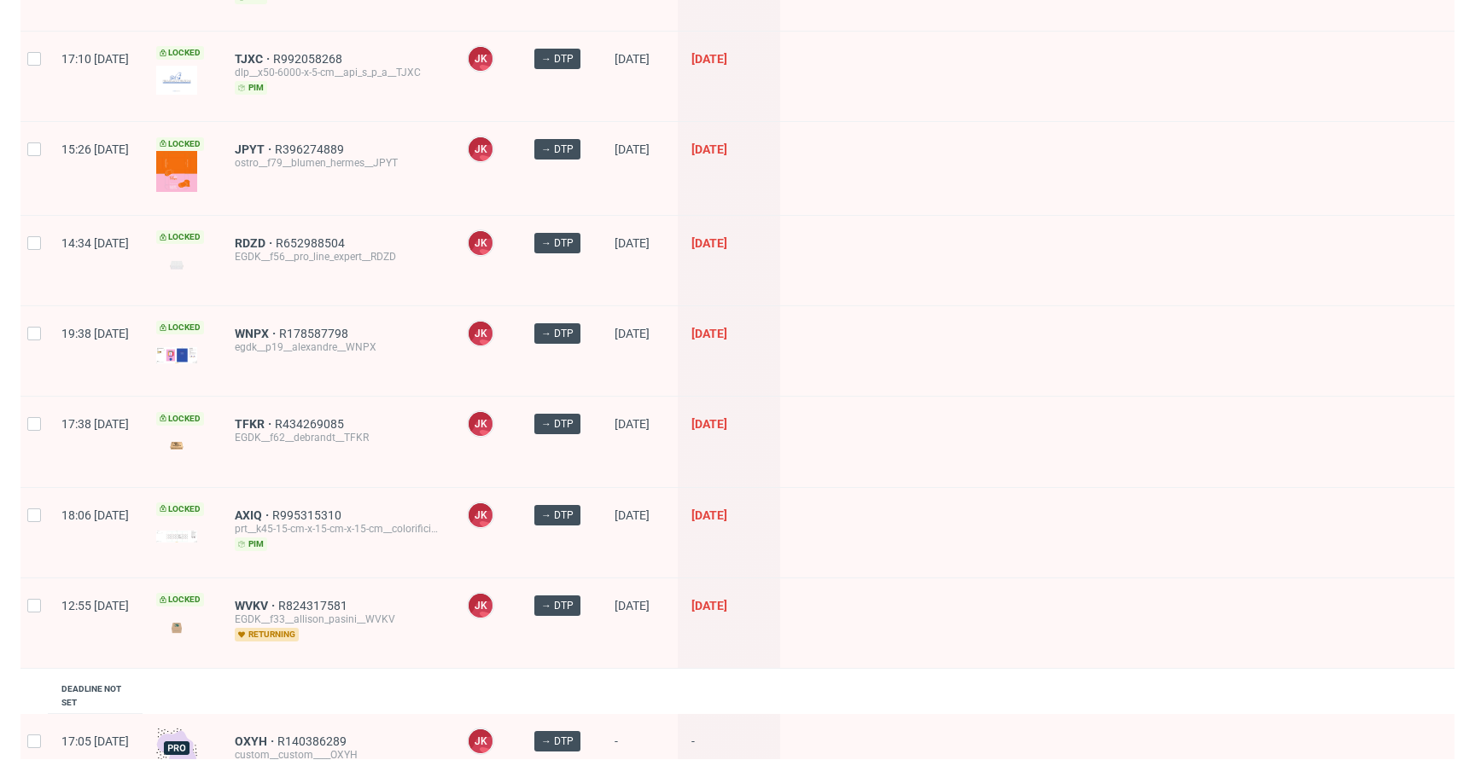
scroll to position [1740, 0]
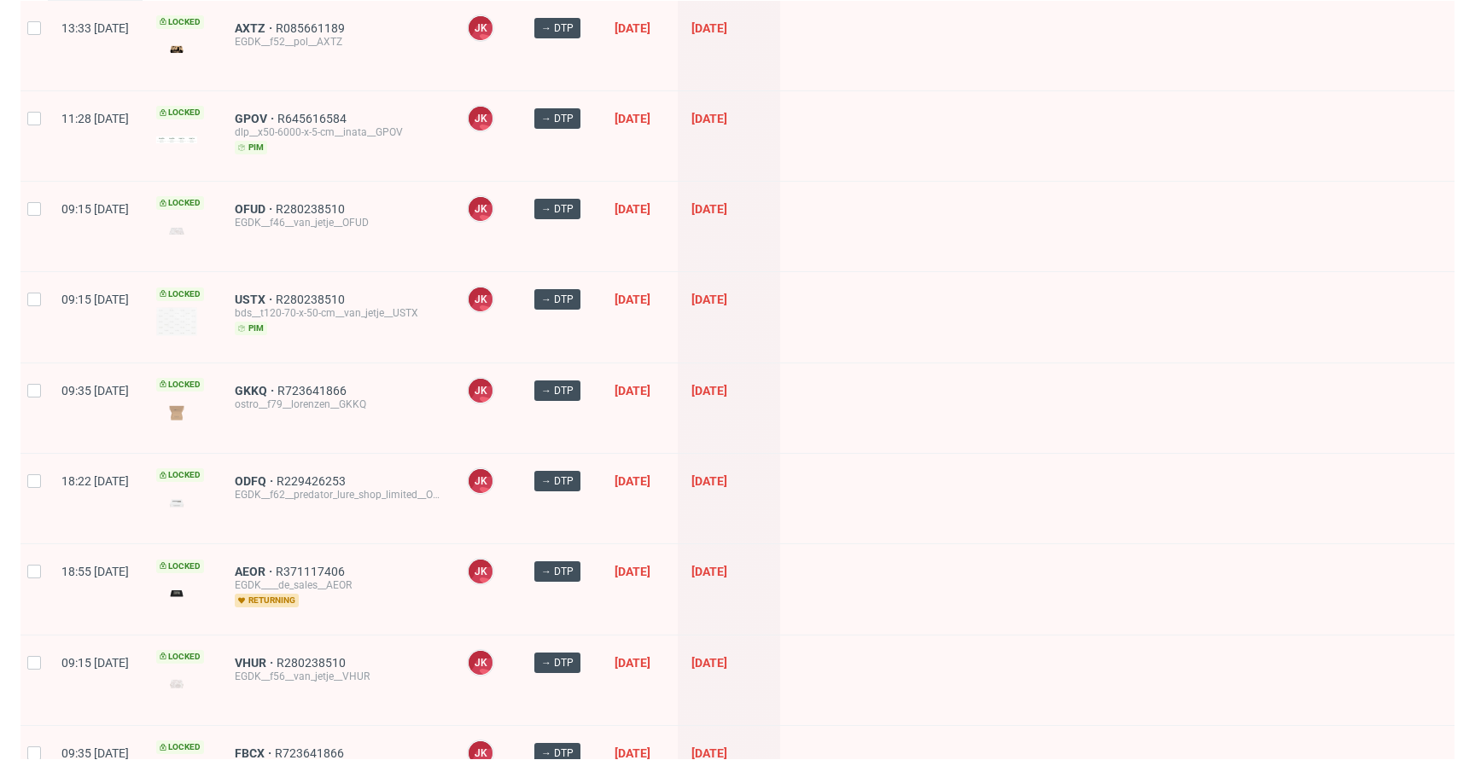
scroll to position [0, 0]
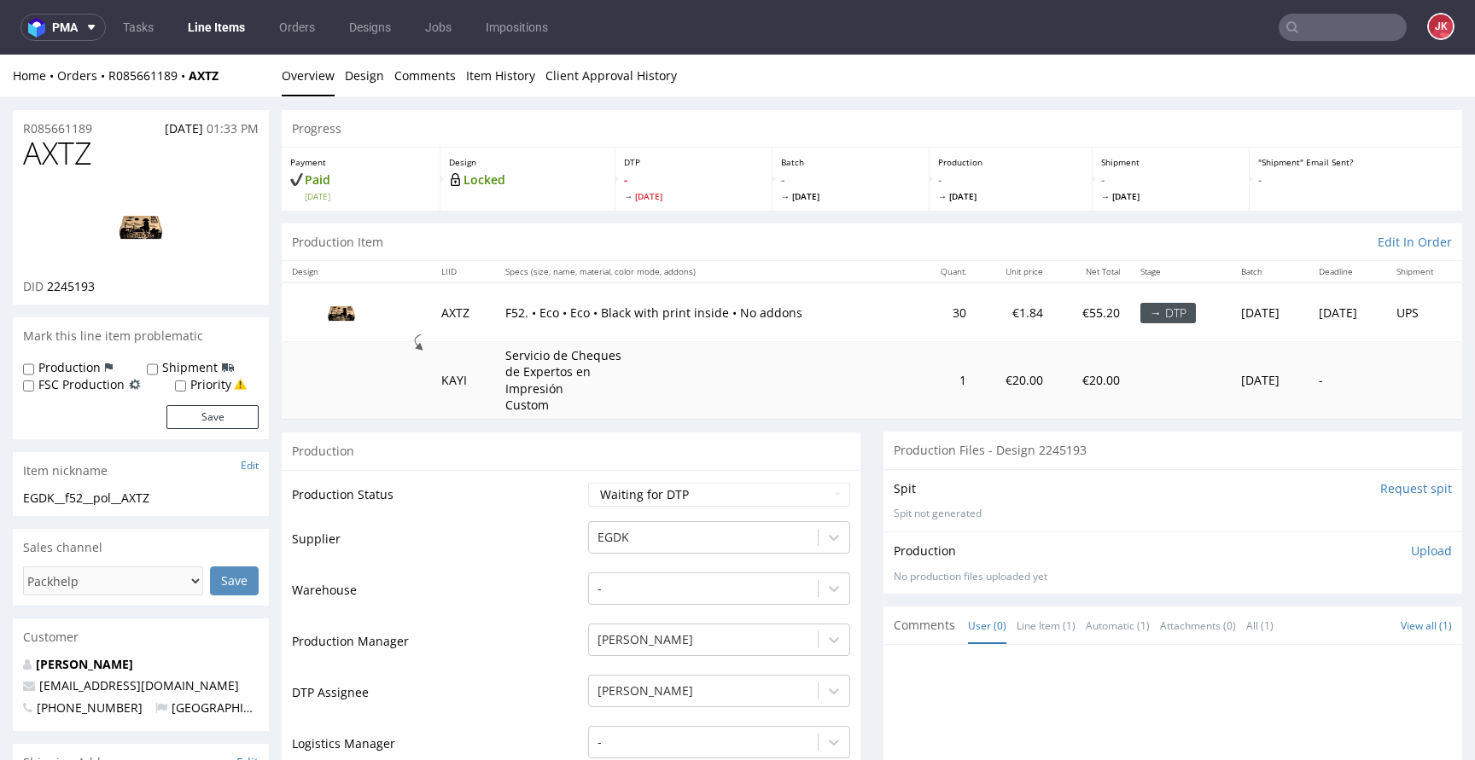
click at [1383, 484] on input "Request spit" at bounding box center [1416, 488] width 72 height 17
click at [364, 73] on link "Design" at bounding box center [364, 76] width 39 height 42
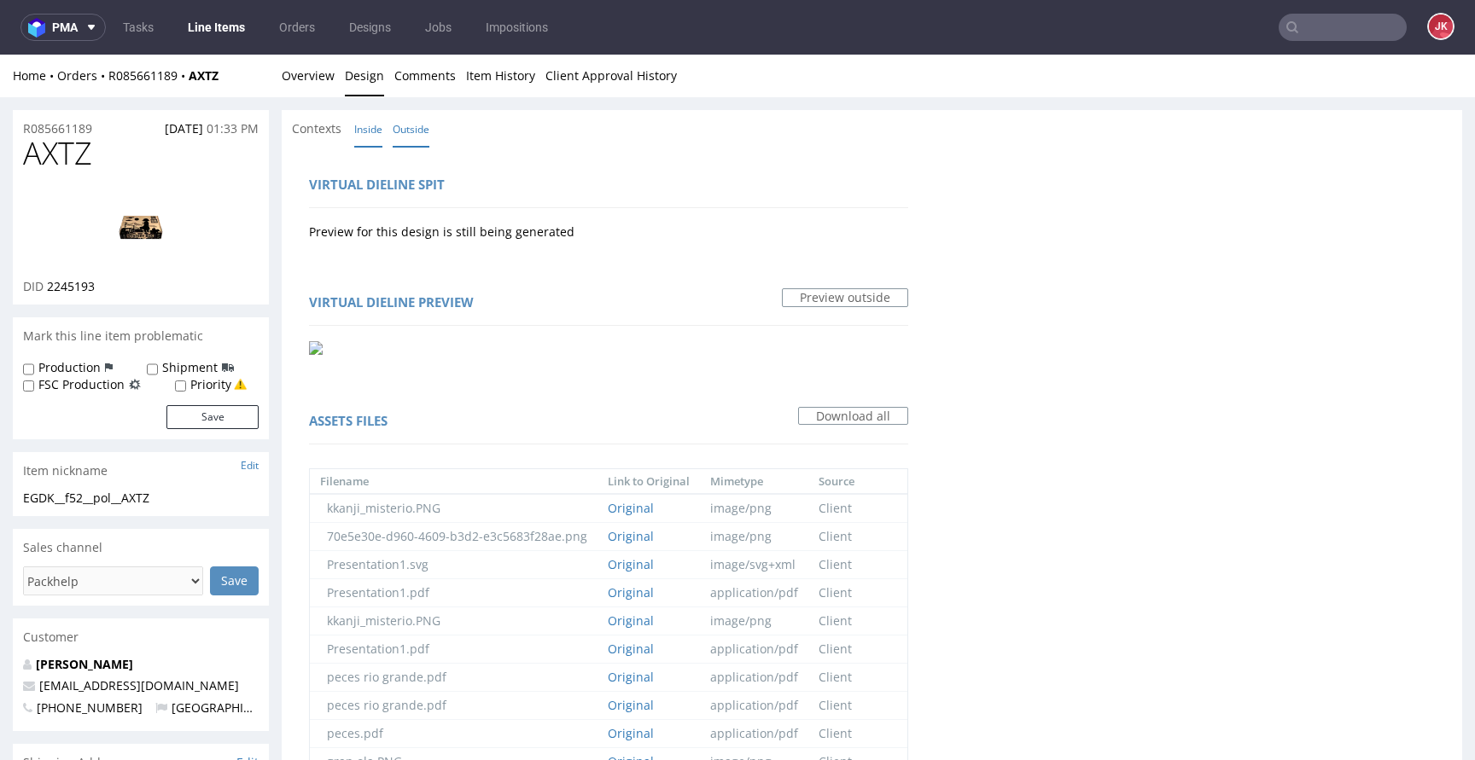
click at [381, 129] on link "Inside" at bounding box center [368, 129] width 28 height 37
click at [300, 83] on link "Overview" at bounding box center [308, 76] width 53 height 42
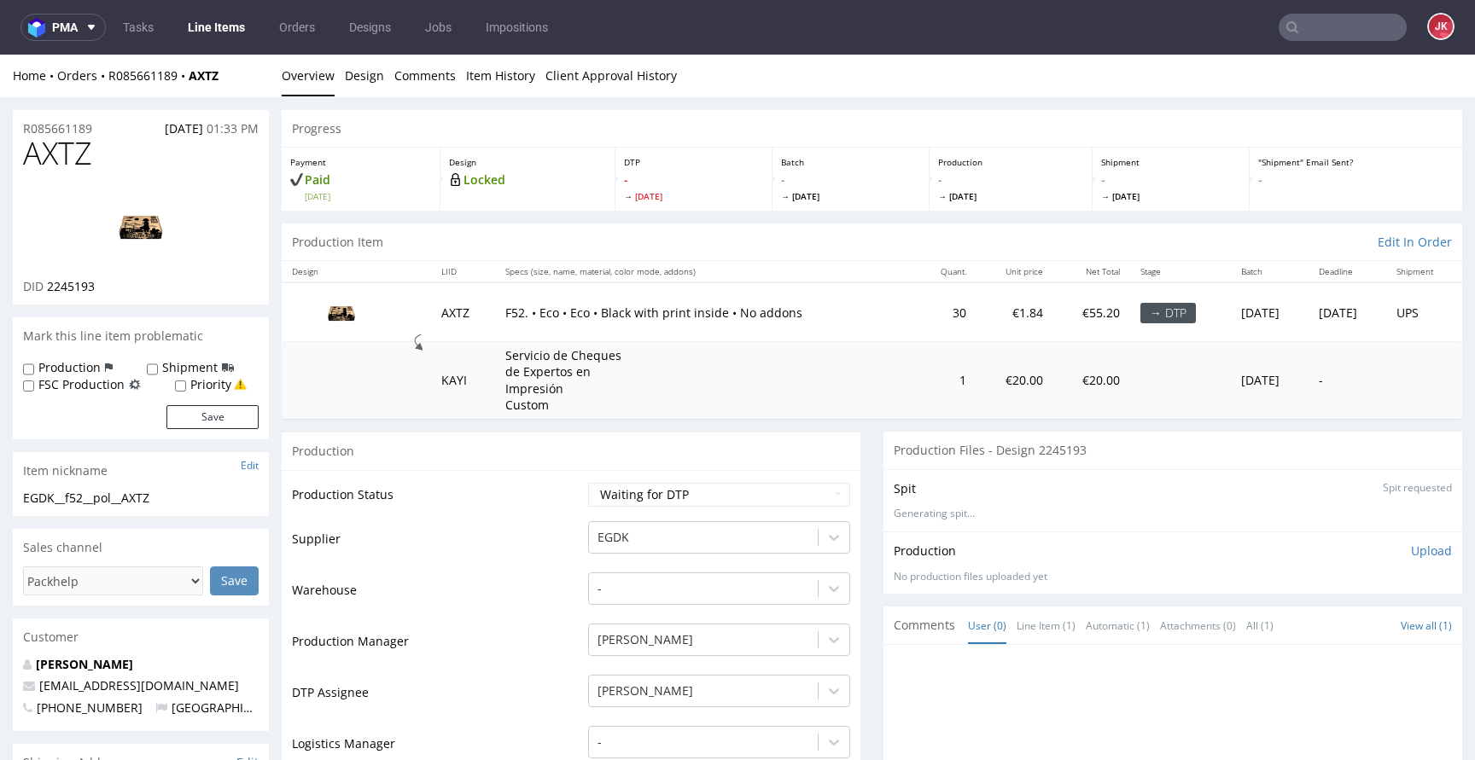
click at [145, 245] on img at bounding box center [141, 226] width 137 height 77
click at [75, 283] on span "2245193" at bounding box center [71, 286] width 48 height 16
copy span "2245193"
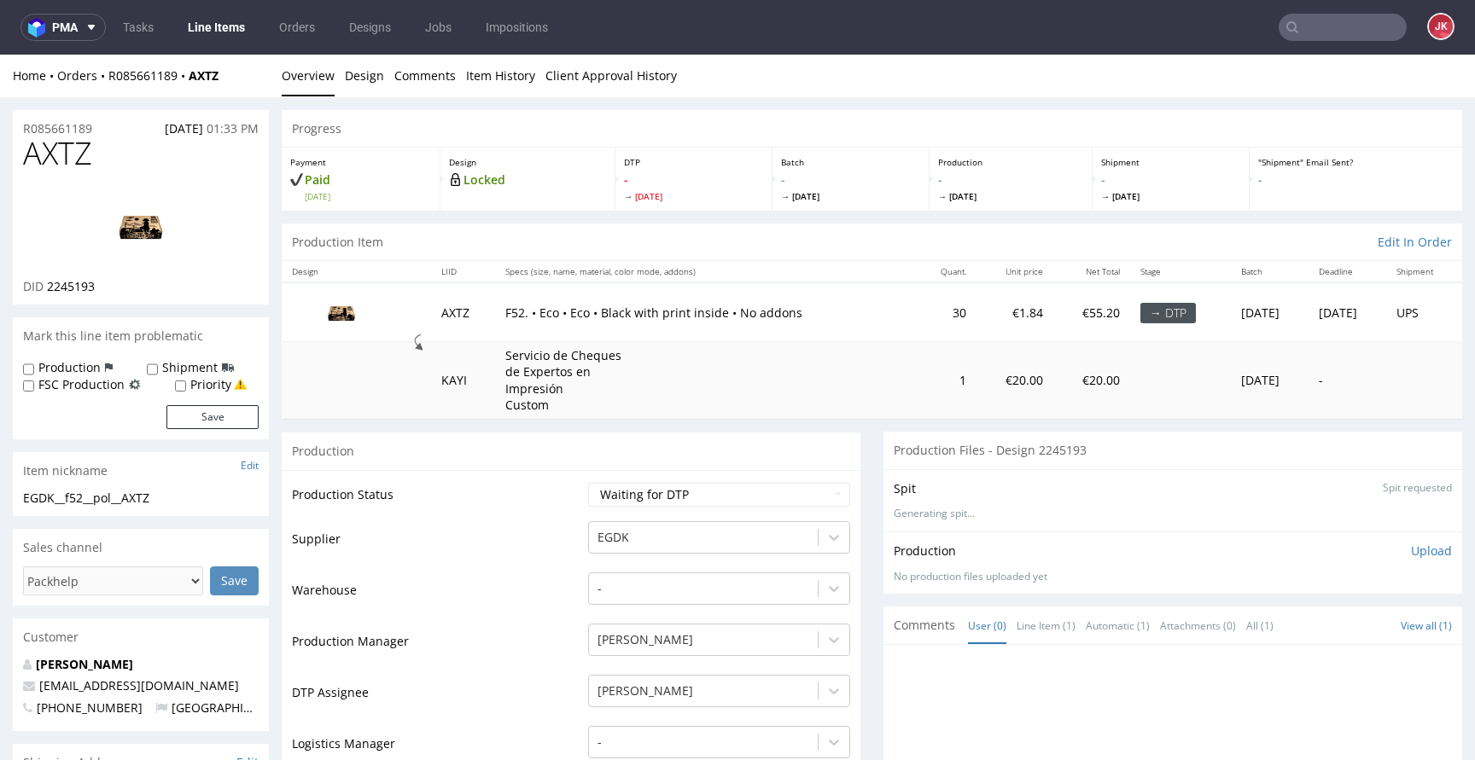
click at [529, 503] on td "Production Status" at bounding box center [438, 500] width 292 height 38
click at [618, 492] on select "Waiting for Artwork Waiting for Diecut Waiting for Mockup Waiting for DTP Waiti…" at bounding box center [719, 495] width 262 height 24
select select "dtp_in_process"
click at [588, 483] on select "Waiting for Artwork Waiting for Diecut Waiting for Mockup Waiting for DTP Waiti…" at bounding box center [719, 495] width 262 height 24
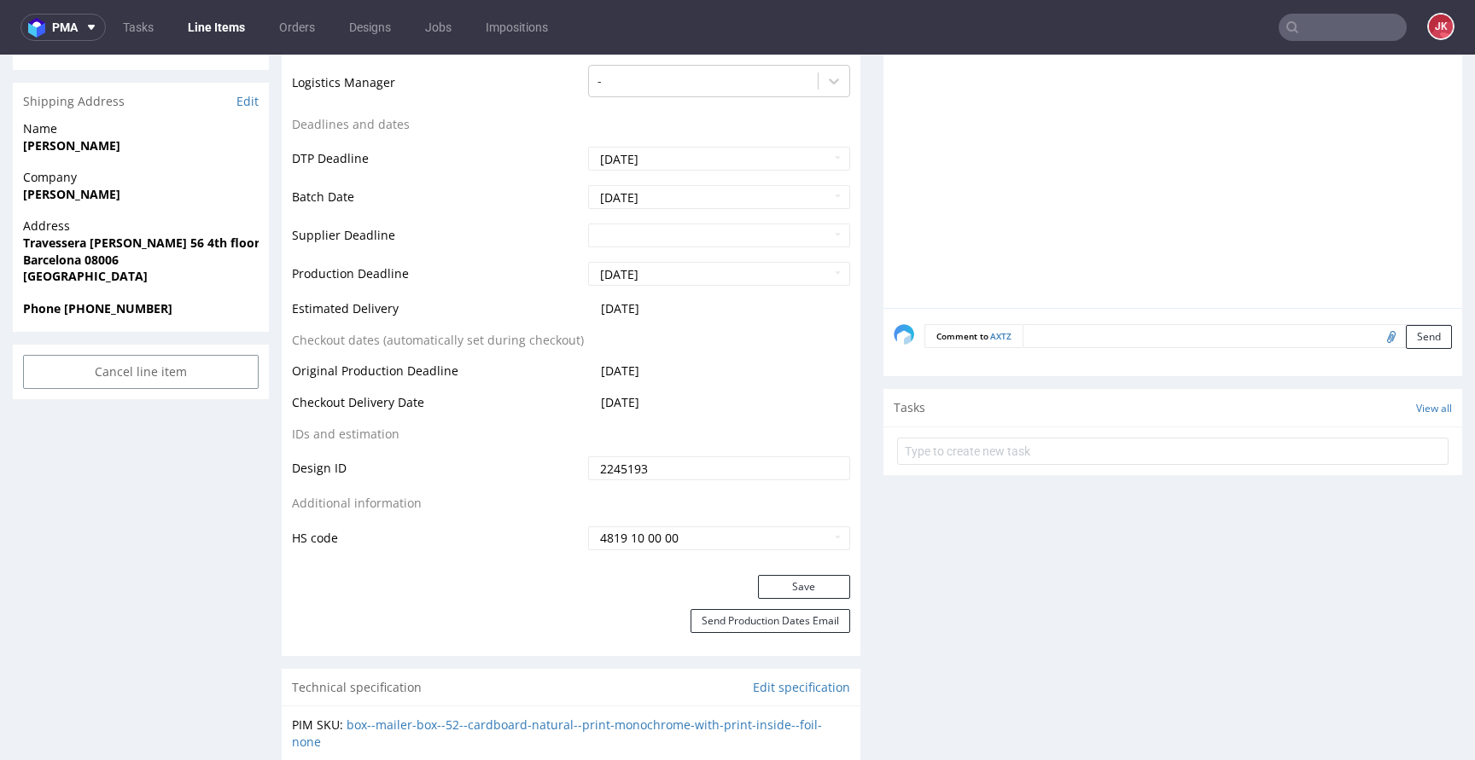
scroll to position [975, 0]
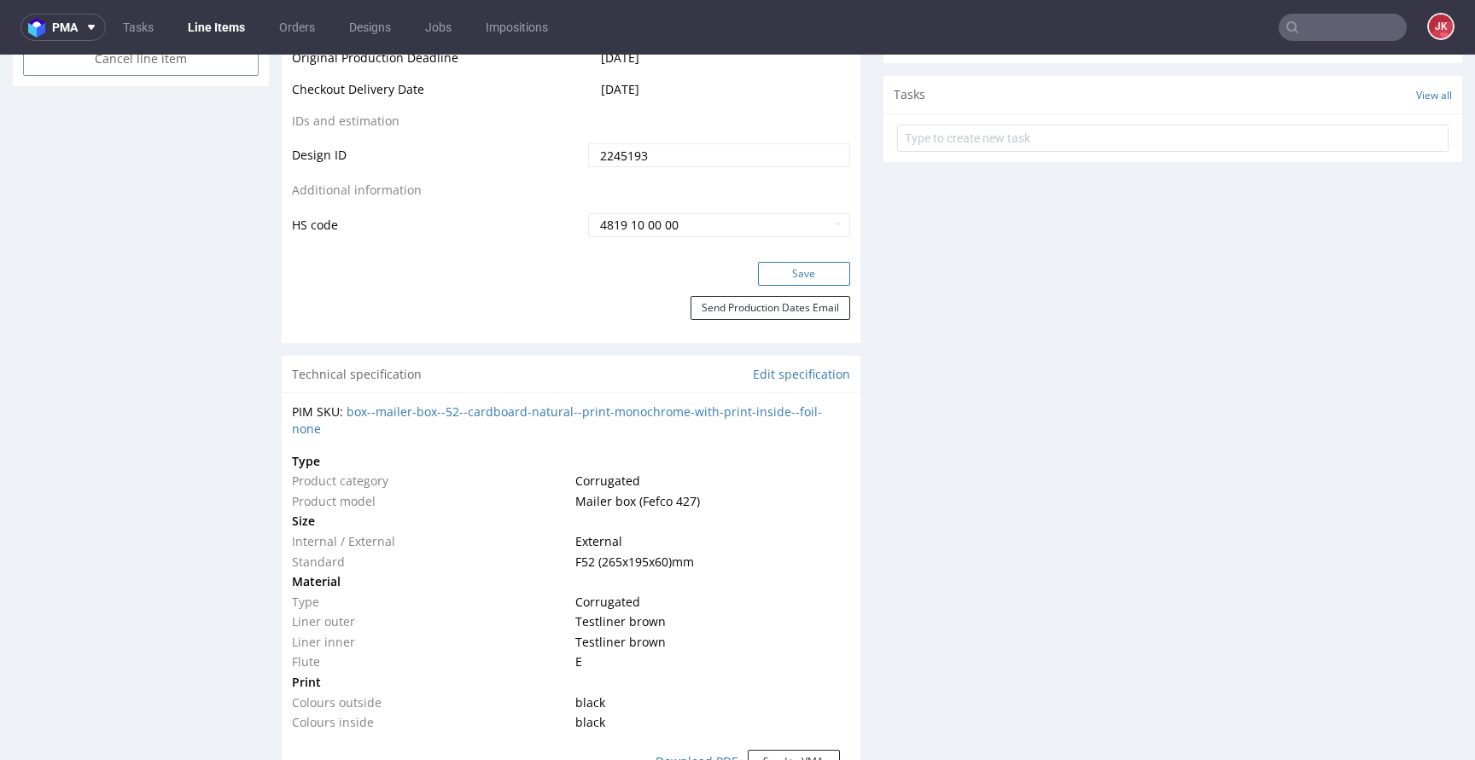
click at [796, 266] on button "Save" at bounding box center [804, 274] width 92 height 24
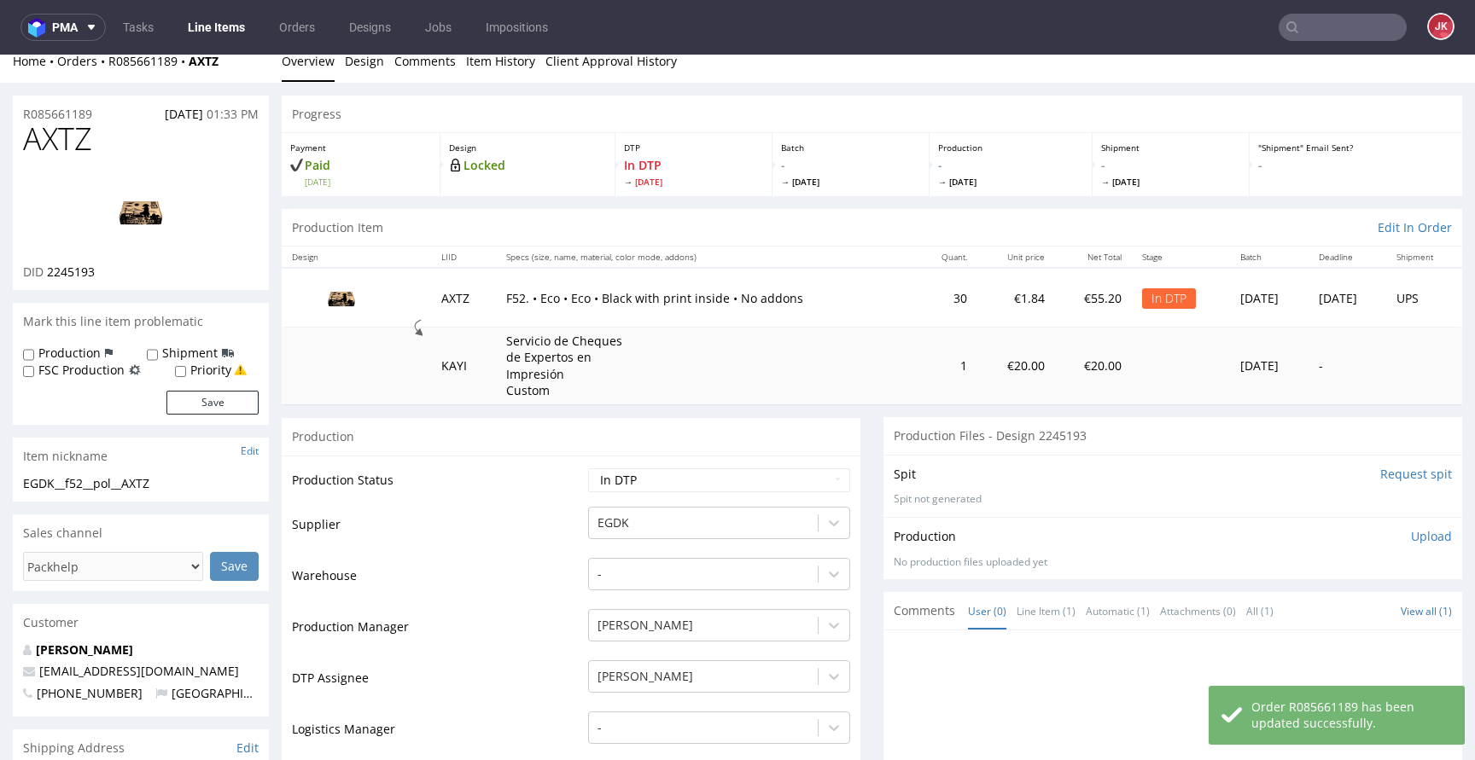
scroll to position [0, 0]
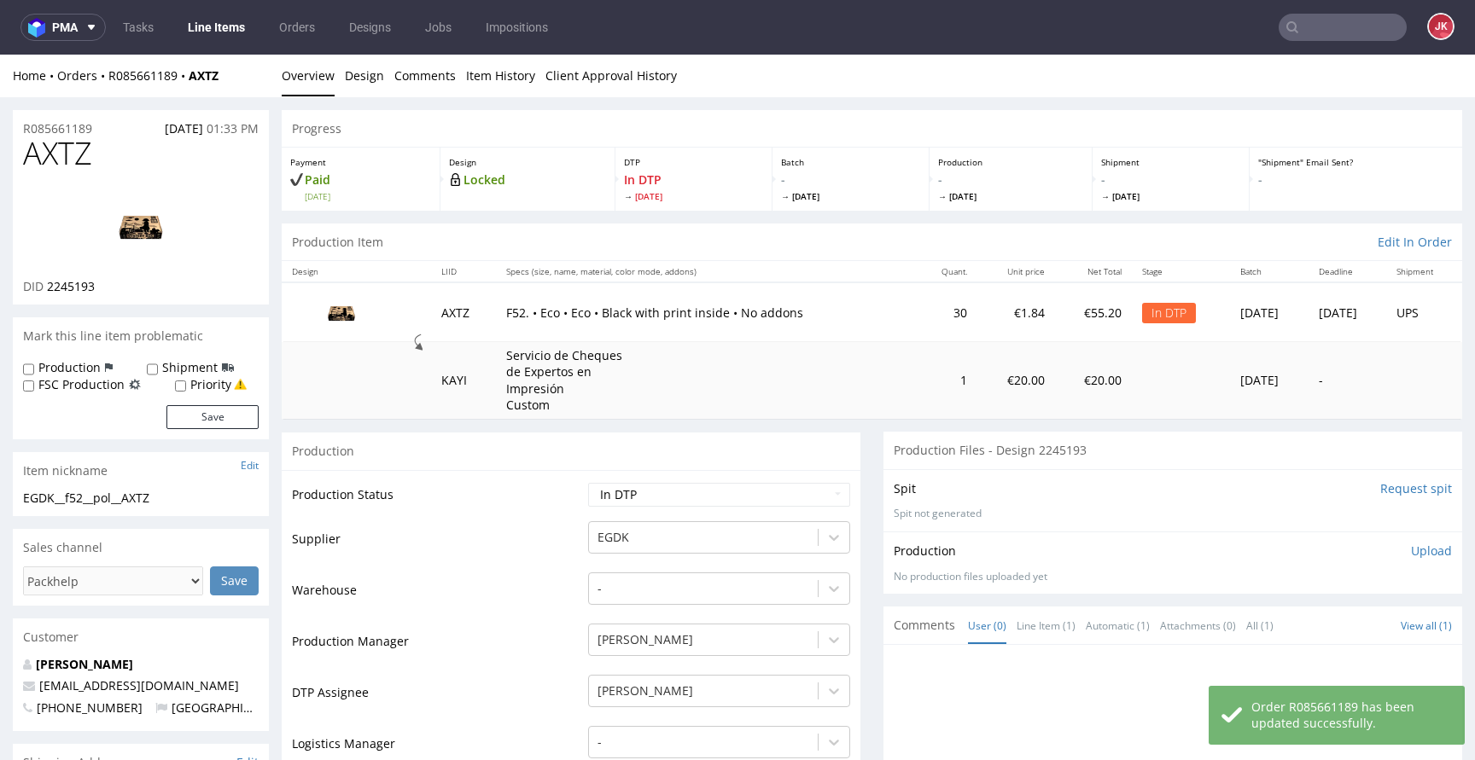
click at [169, 239] on img at bounding box center [141, 226] width 137 height 77
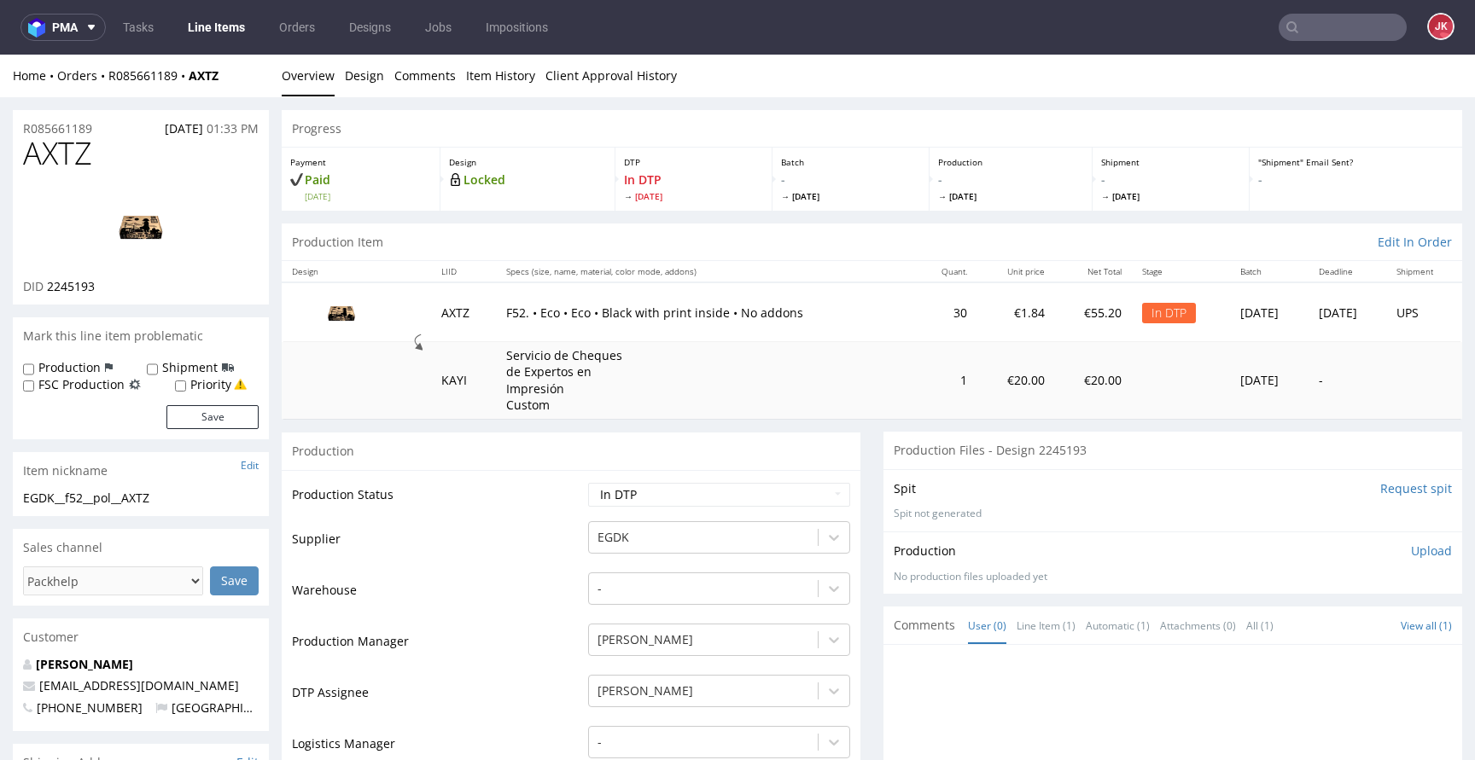
click at [57, 160] on span "AXTZ" at bounding box center [57, 154] width 69 height 34
copy span "AXTZ"
click at [371, 90] on link "Design" at bounding box center [364, 76] width 39 height 42
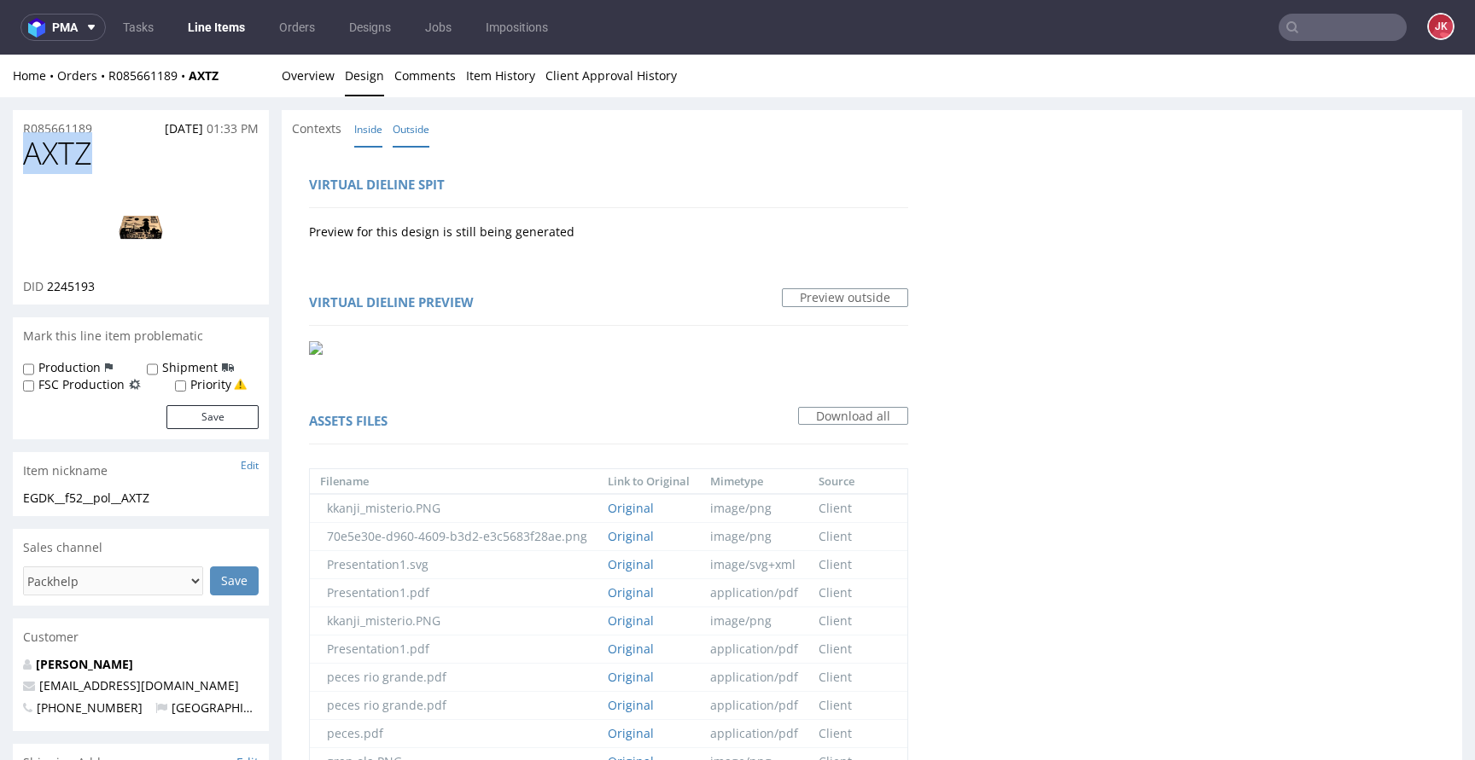
click at [365, 132] on link "Inside" at bounding box center [368, 129] width 28 height 37
click at [730, 197] on div "Virtual dieline spit" at bounding box center [608, 187] width 599 height 41
click at [316, 79] on link "Overview" at bounding box center [308, 76] width 53 height 42
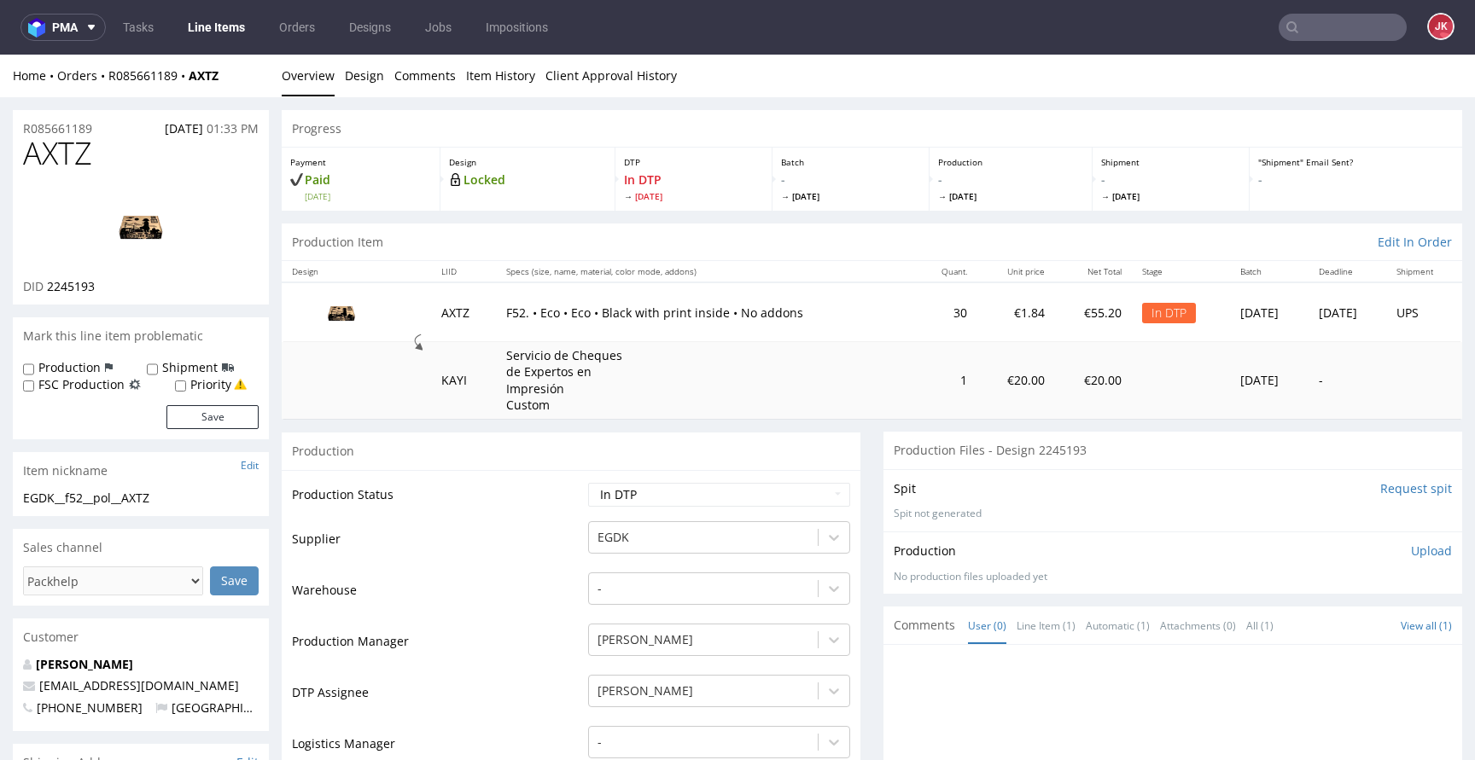
click at [65, 159] on span "AXTZ" at bounding box center [57, 154] width 69 height 34
copy span "AXTZ"
click at [241, 258] on div at bounding box center [141, 226] width 236 height 104
click at [137, 236] on img at bounding box center [141, 226] width 137 height 77
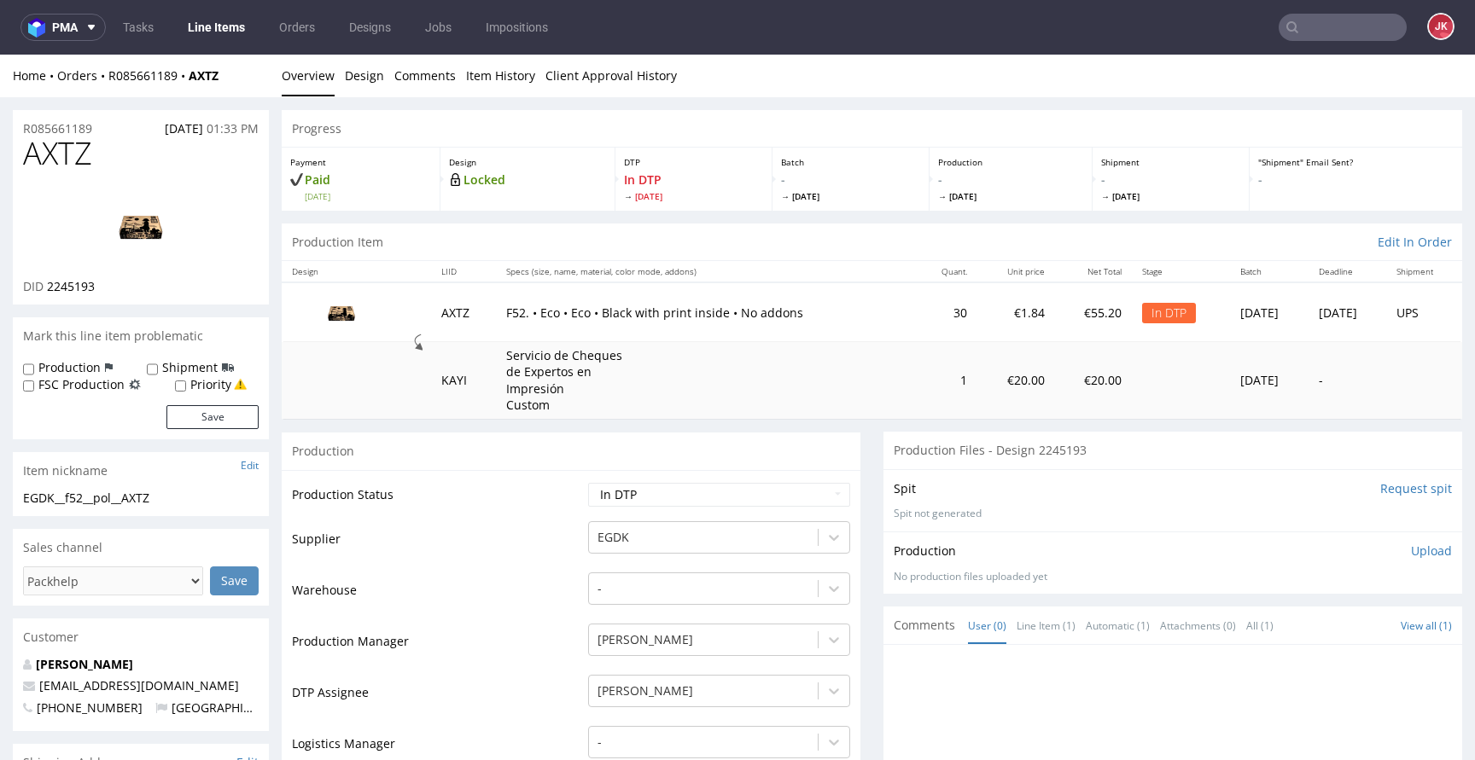
click at [153, 245] on img at bounding box center [141, 226] width 137 height 77
click at [355, 74] on link "Design" at bounding box center [364, 76] width 39 height 42
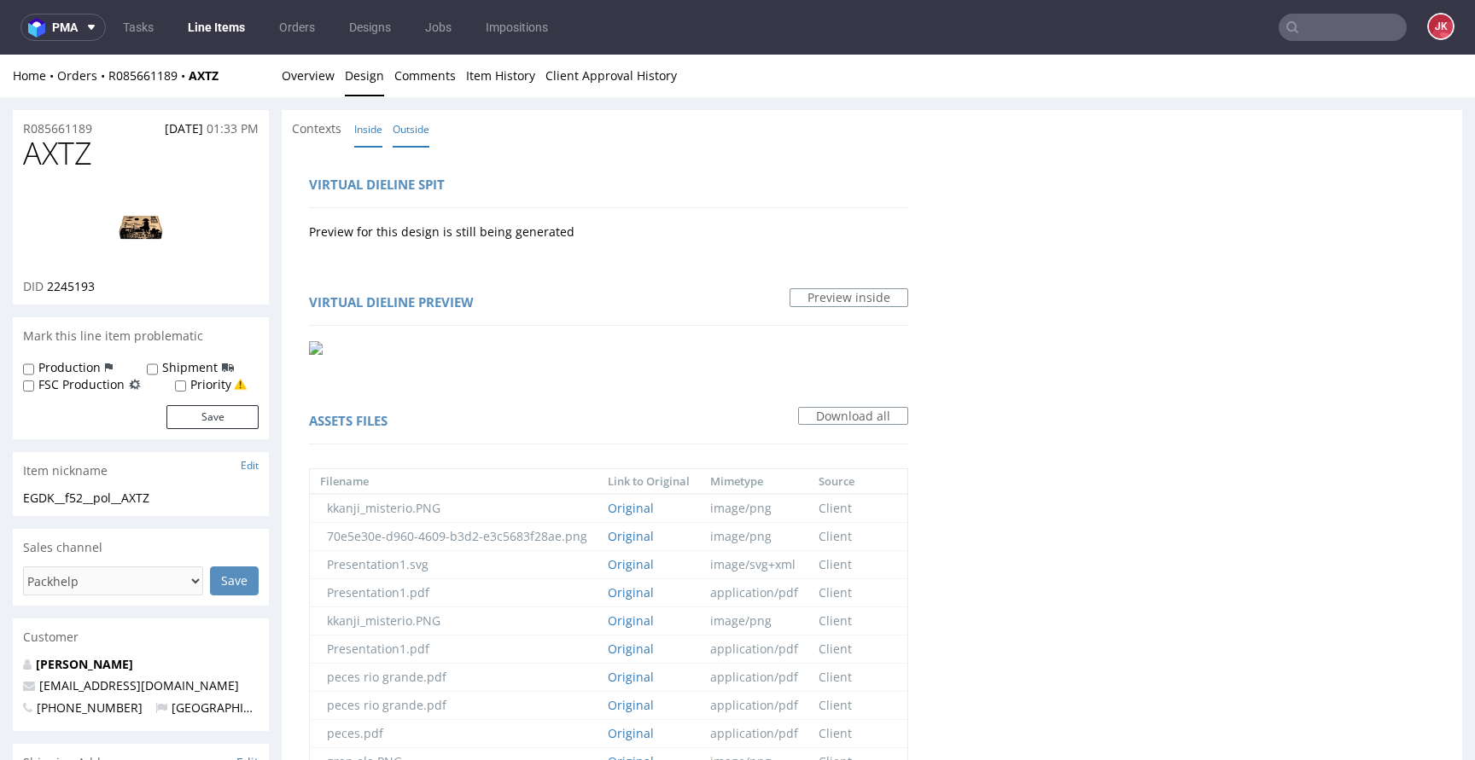
click at [419, 127] on link "Outside" at bounding box center [411, 129] width 37 height 37
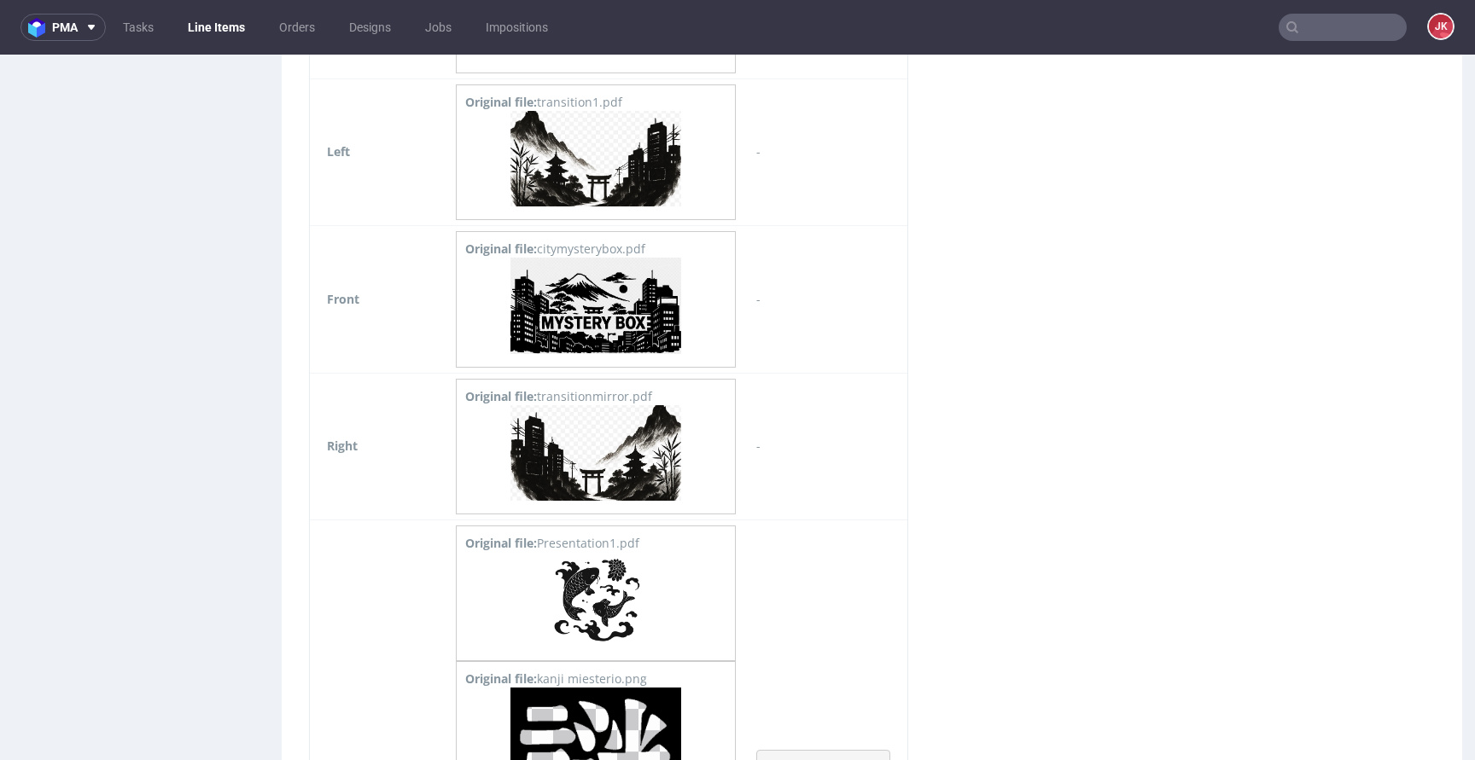
scroll to position [2151, 0]
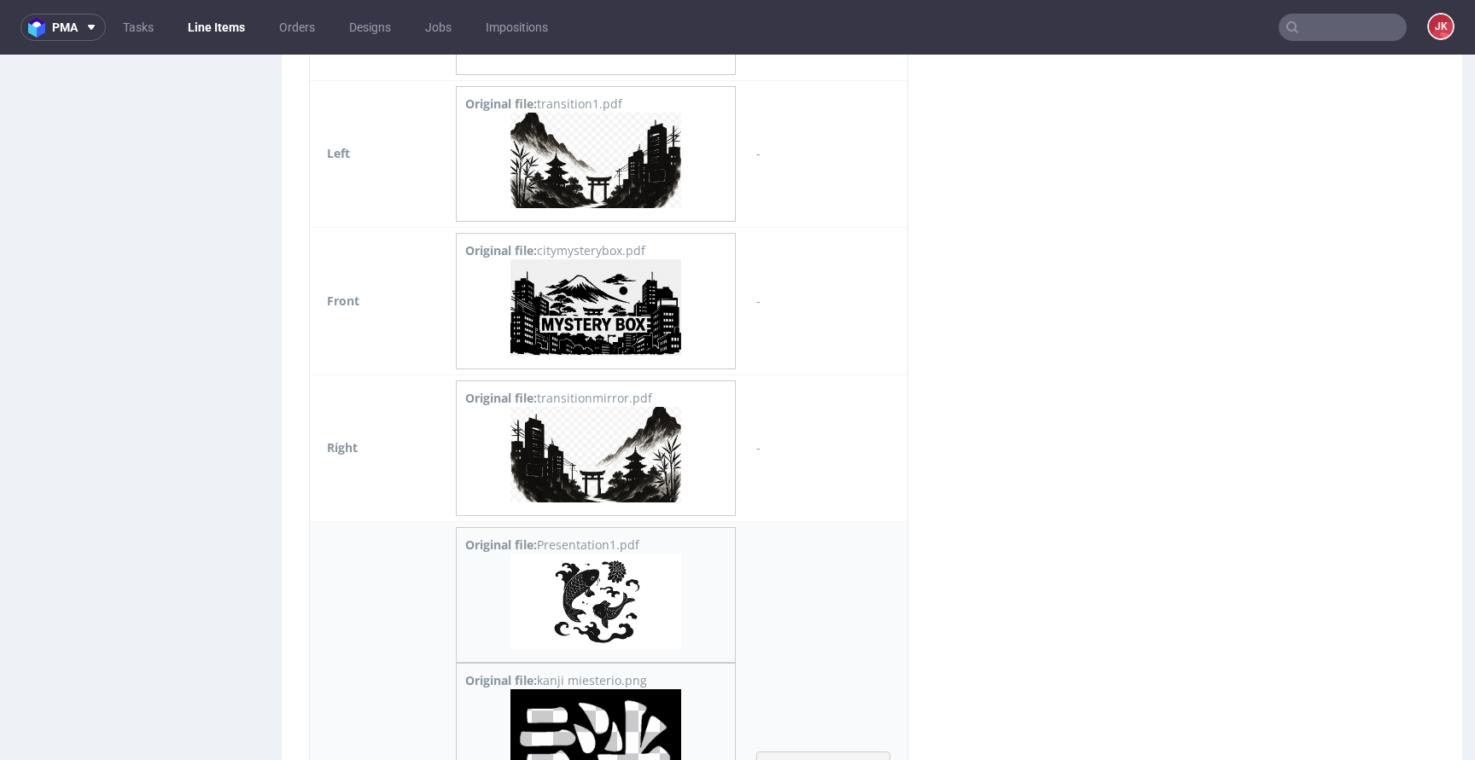
click at [584, 587] on img at bounding box center [595, 602] width 171 height 96
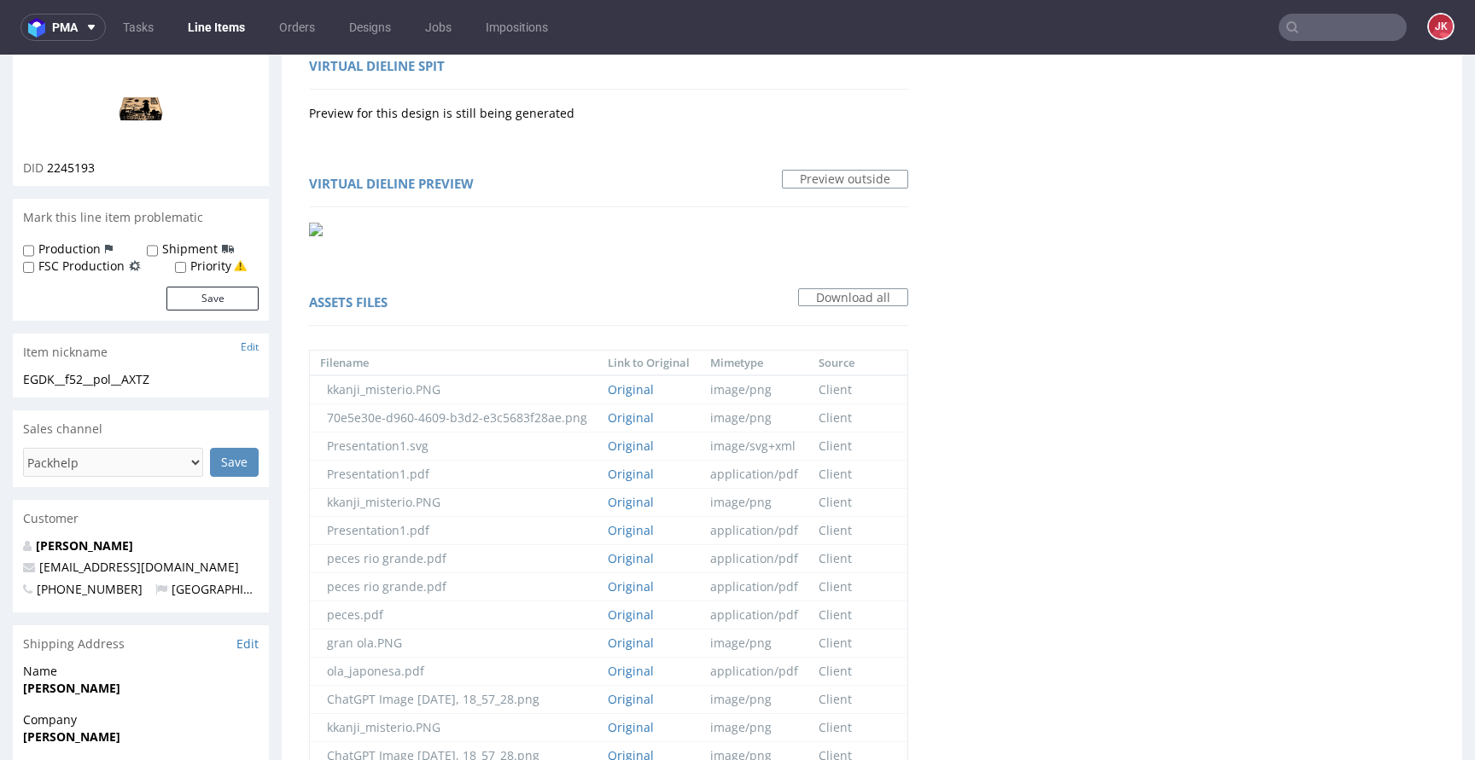
scroll to position [0, 0]
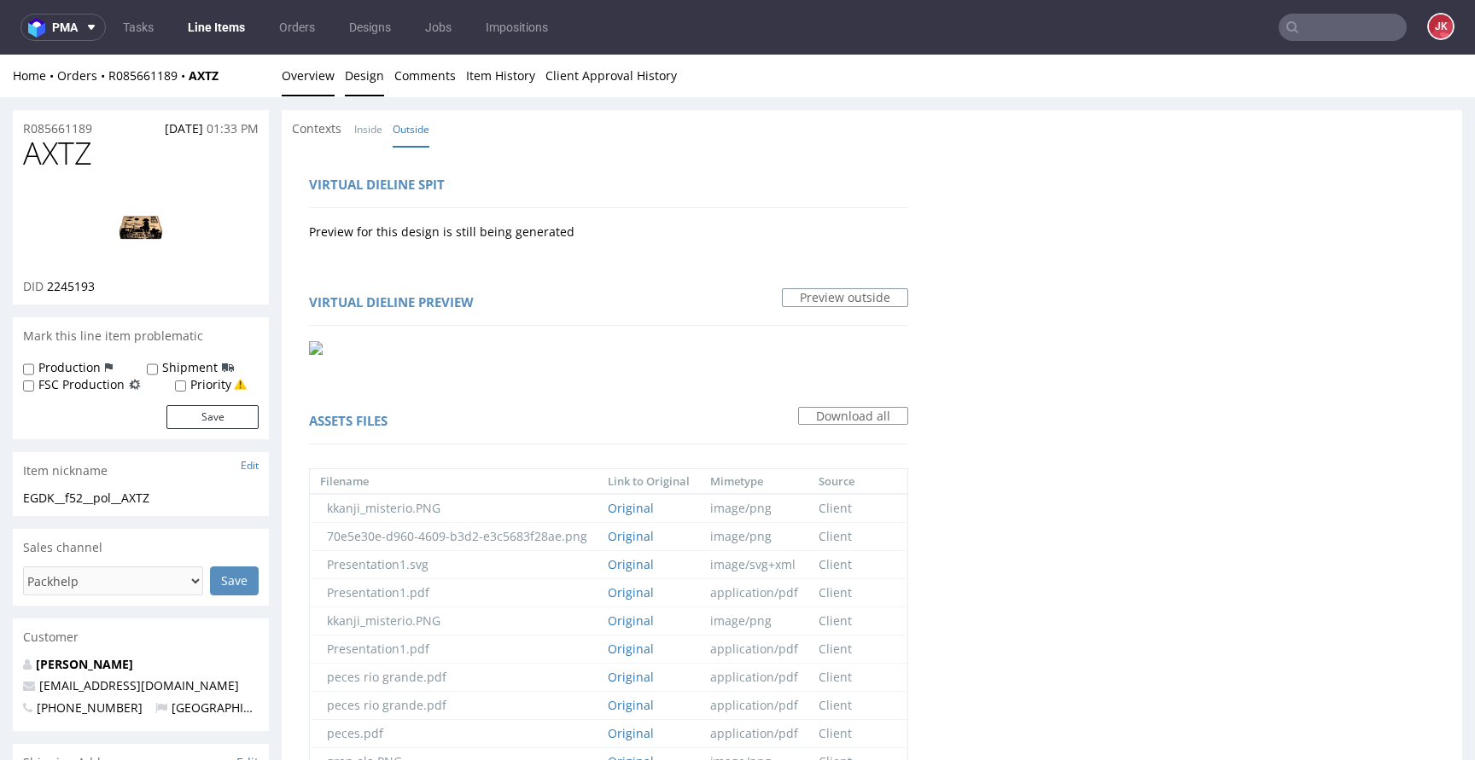
click at [319, 83] on link "Overview" at bounding box center [308, 76] width 53 height 42
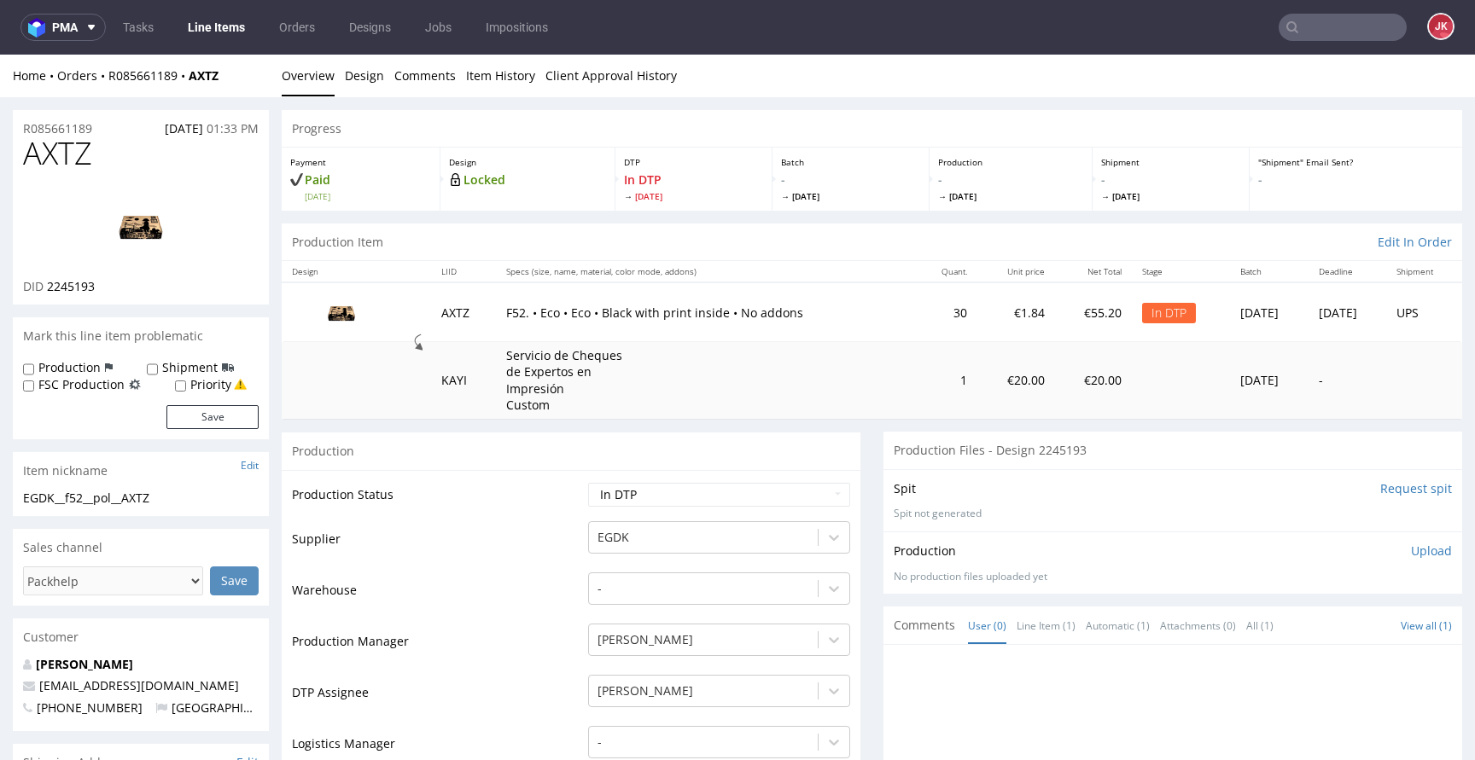
click at [548, 505] on td "Production Status" at bounding box center [438, 500] width 292 height 38
click at [144, 220] on img at bounding box center [141, 226] width 137 height 77
drag, startPoint x: 200, startPoint y: 490, endPoint x: 0, endPoint y: 504, distance: 200.2
copy div "EGDK__f52__pol__AXTZ"
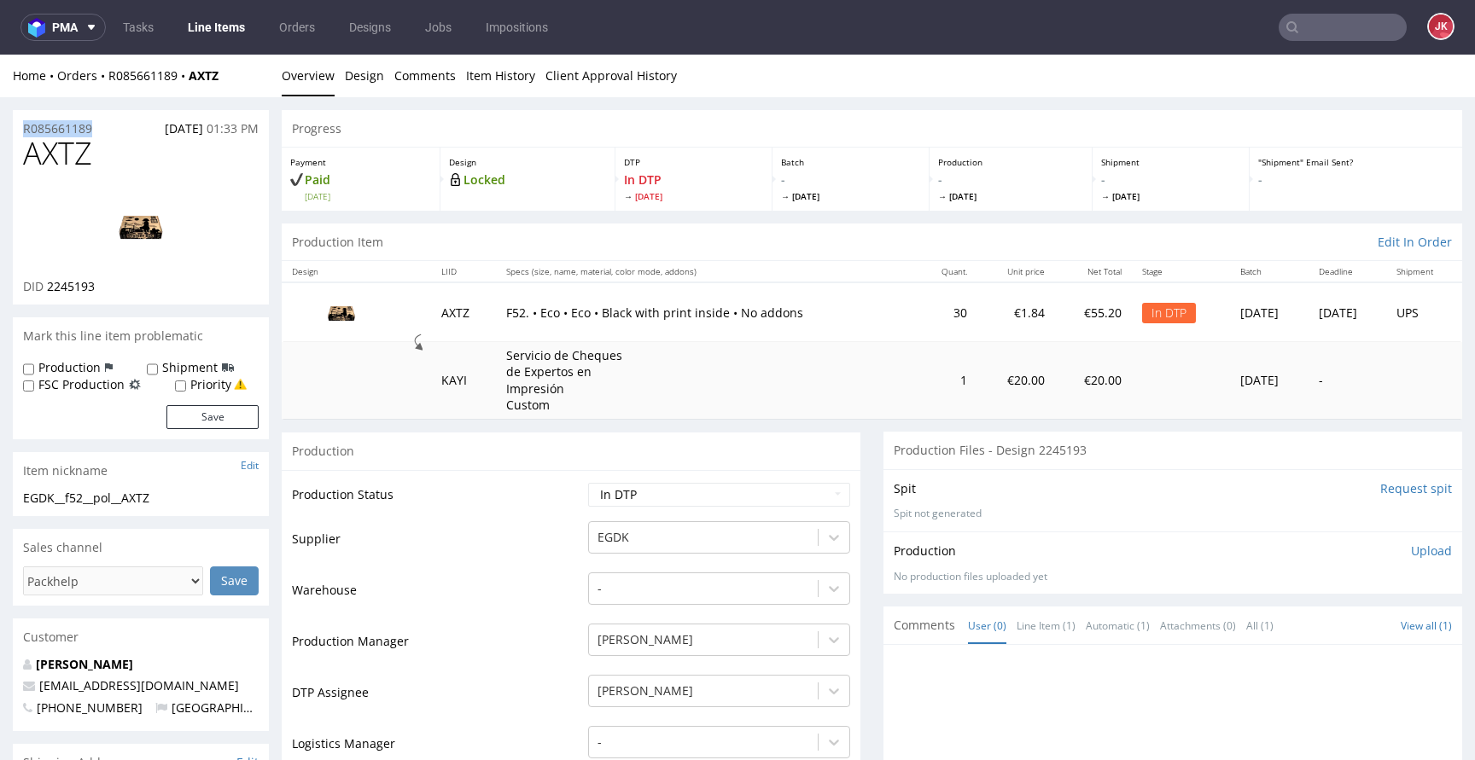
drag, startPoint x: 119, startPoint y: 127, endPoint x: 5, endPoint y: 136, distance: 113.8
copy p "R085661189"
click at [1139, 523] on div "Spit Request spit Spit not generated" at bounding box center [1172, 500] width 579 height 62
click at [1411, 550] on p "Upload" at bounding box center [1431, 551] width 41 height 17
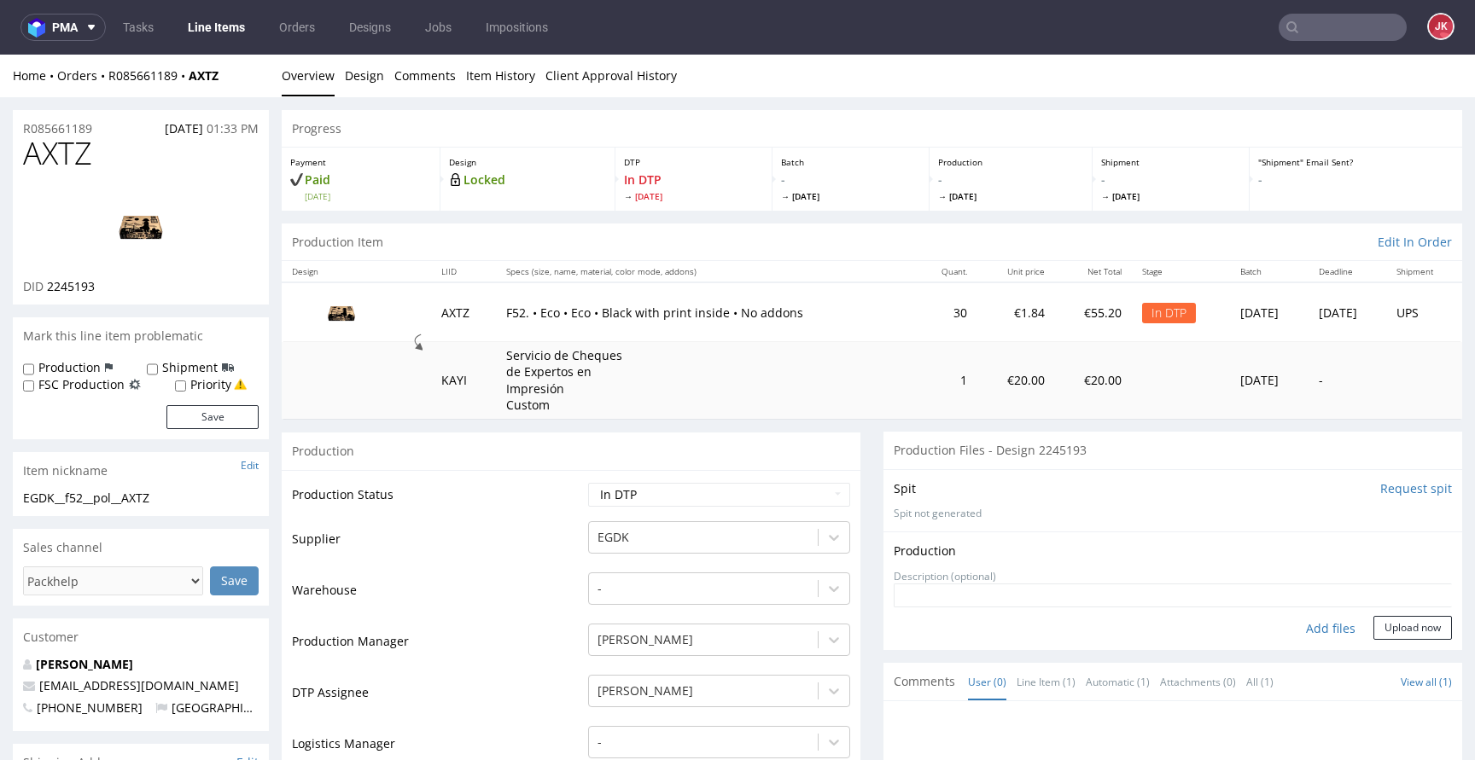
click at [1301, 631] on div "Add files" at bounding box center [1330, 629] width 85 height 26
type input "C:\fakepath\EGDK__f52__pol__AXTZ__d2245193__oR085661189__inside.pdf"
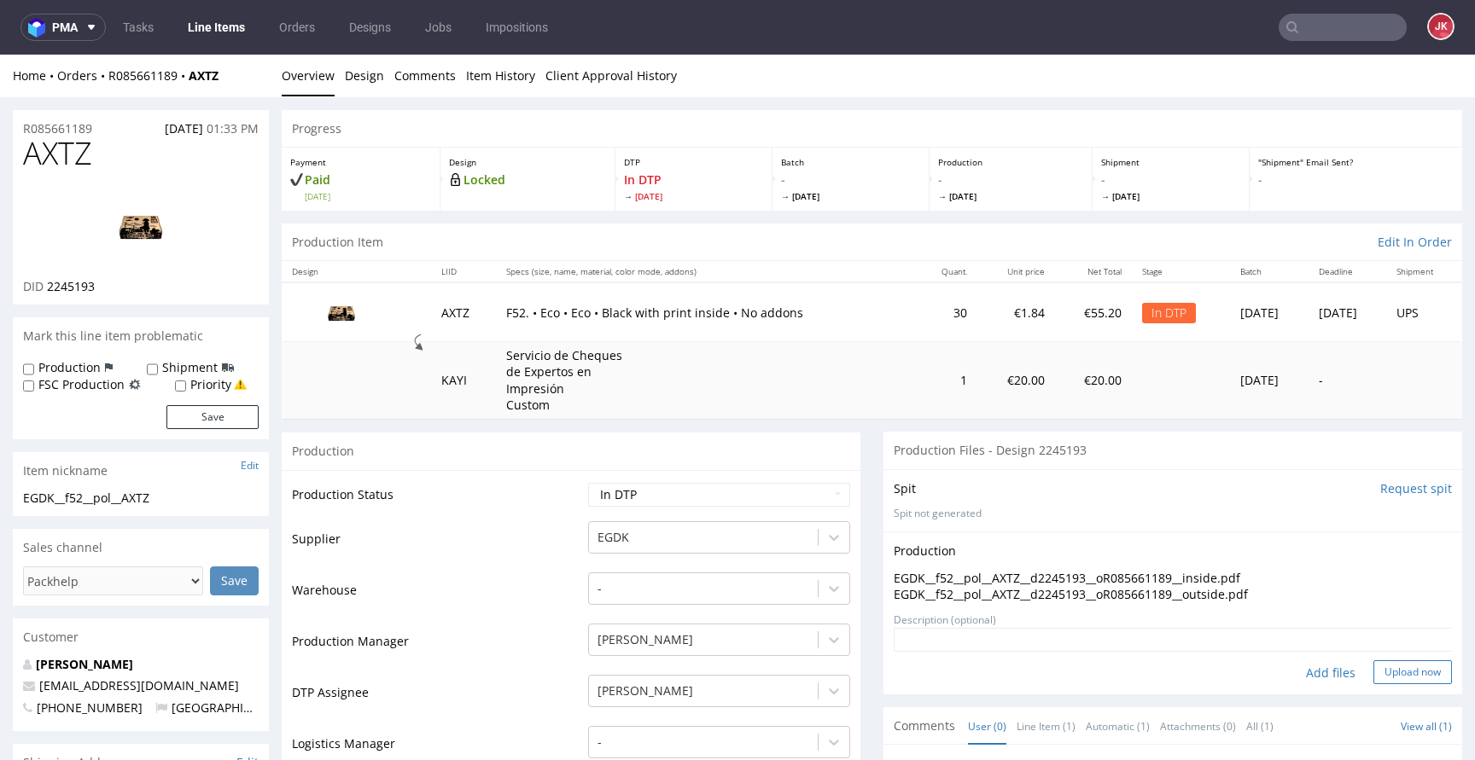
click at [1392, 672] on button "Upload now" at bounding box center [1412, 673] width 79 height 24
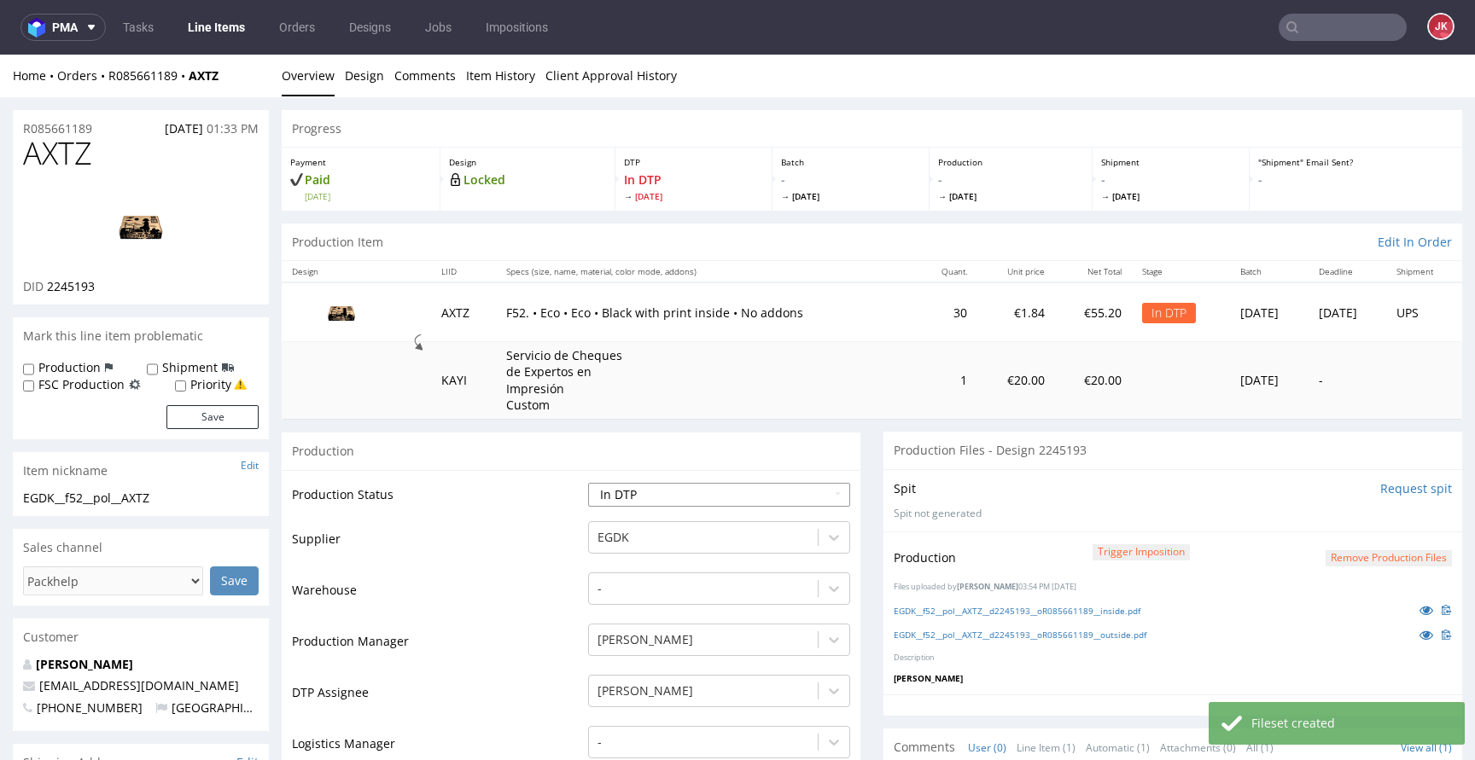
click at [716, 492] on select "Waiting for Artwork Waiting for Diecut Waiting for Mockup Waiting for DTP Waiti…" at bounding box center [719, 495] width 262 height 24
select select "dtp_production_ready"
click at [588, 483] on select "Waiting for Artwork Waiting for Diecut Waiting for Mockup Waiting for DTP Waiti…" at bounding box center [719, 495] width 262 height 24
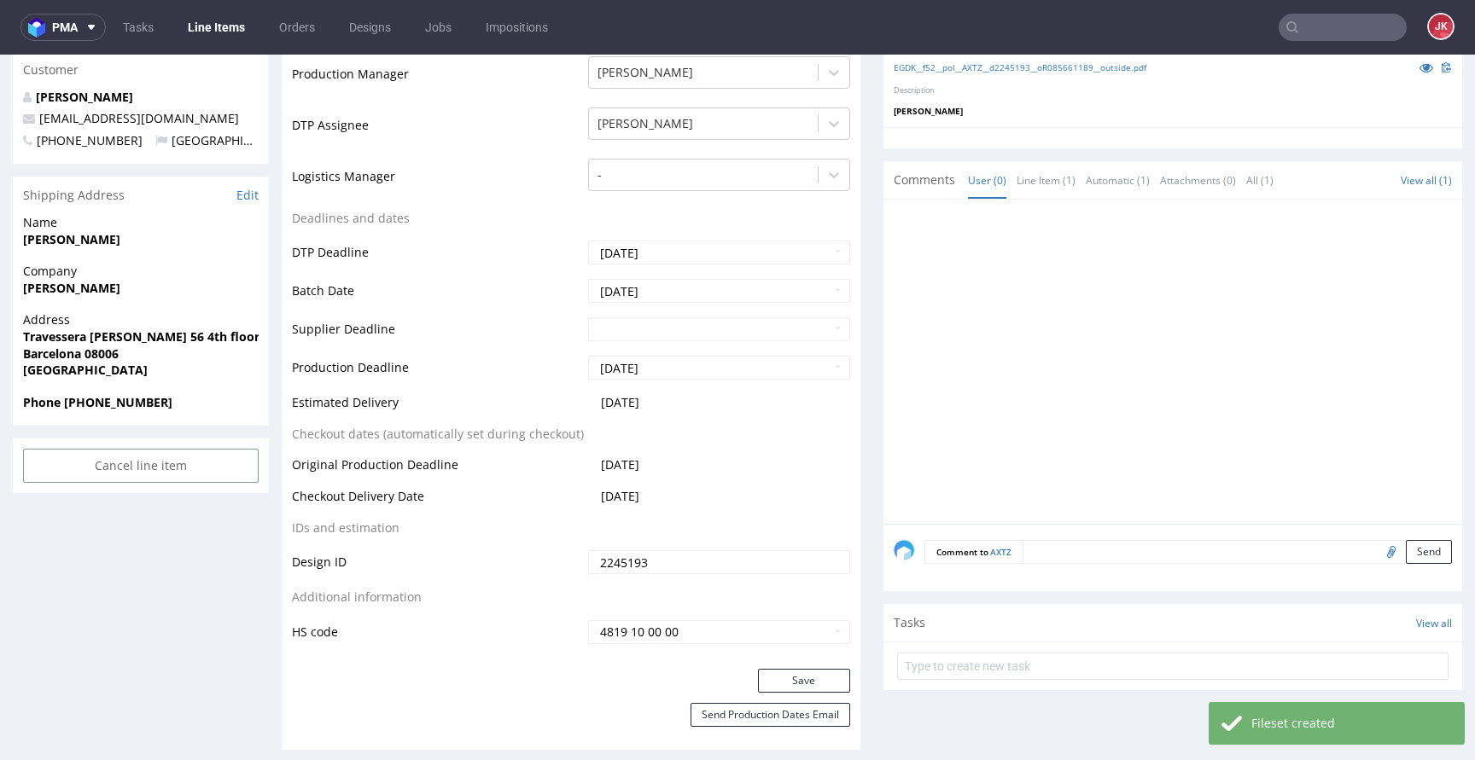
scroll to position [835, 0]
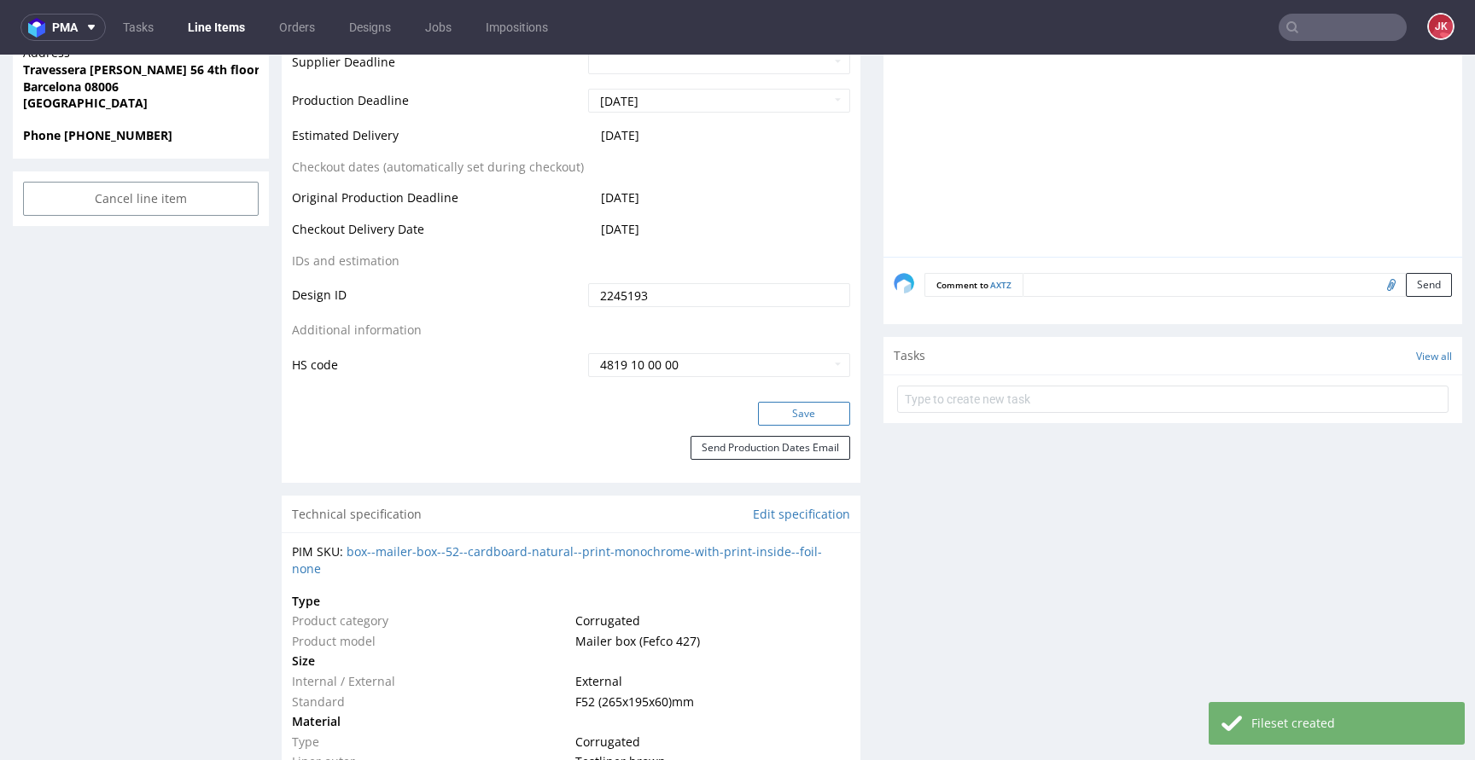
click at [790, 419] on button "Save" at bounding box center [804, 414] width 92 height 24
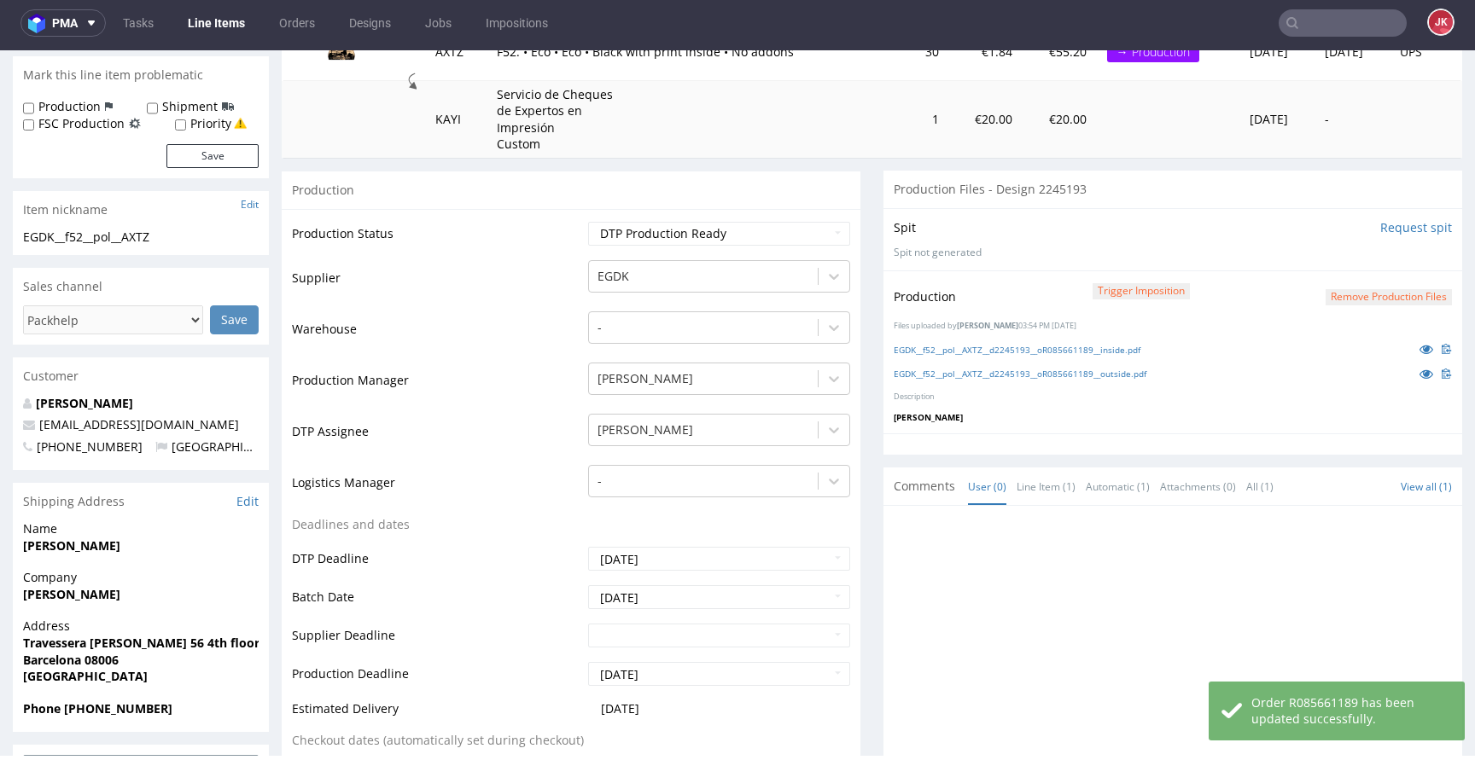
scroll to position [0, 0]
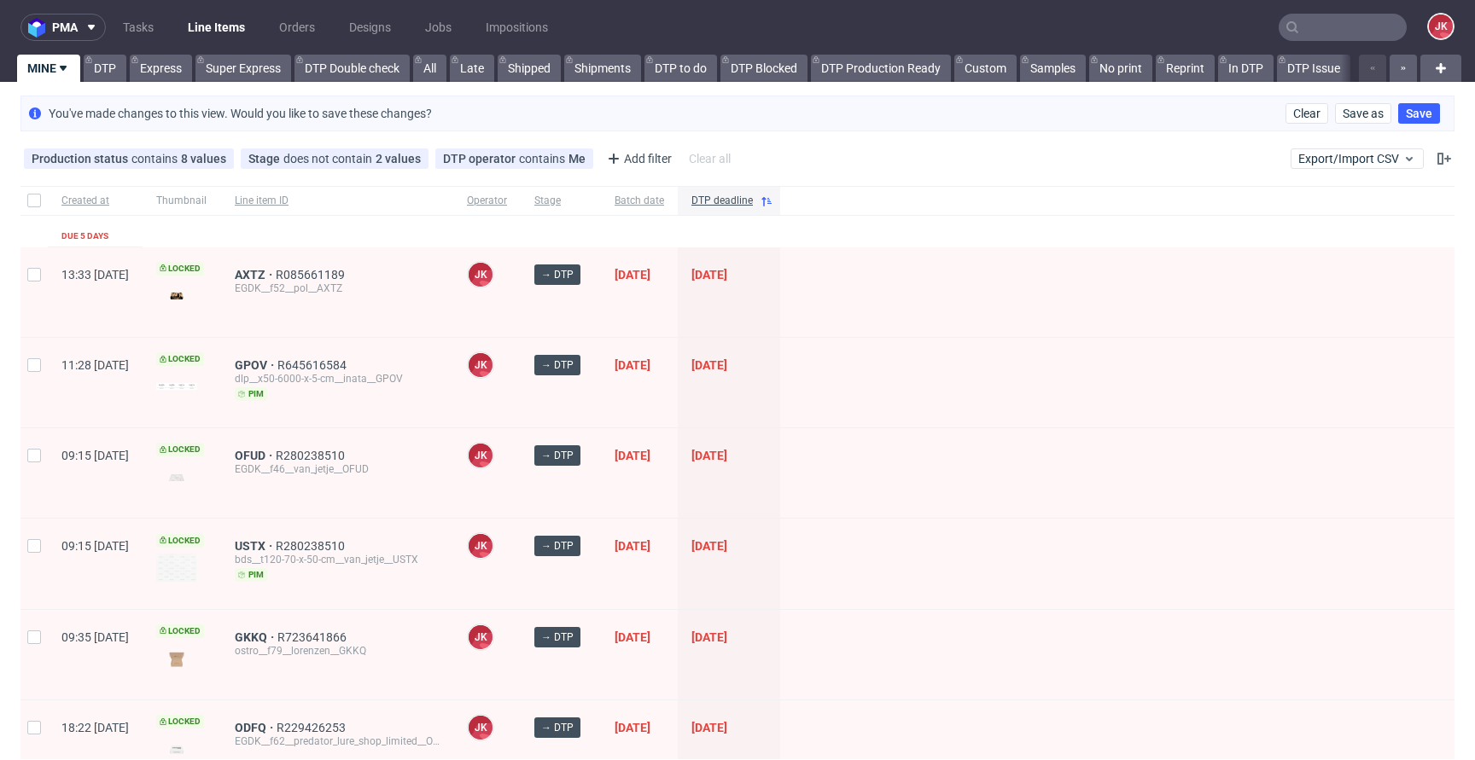
click at [931, 372] on div at bounding box center [1117, 383] width 674 height 90
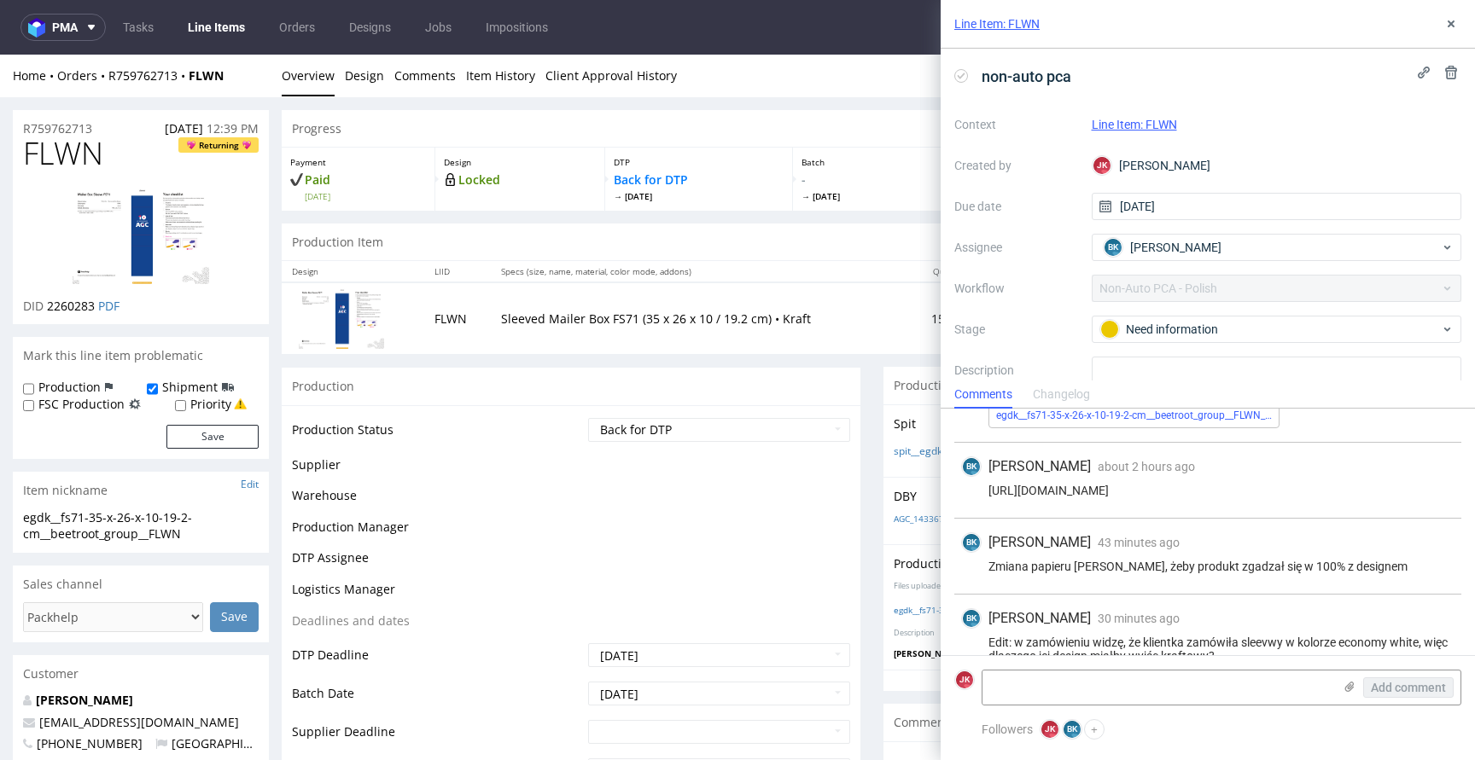
scroll to position [308, 0]
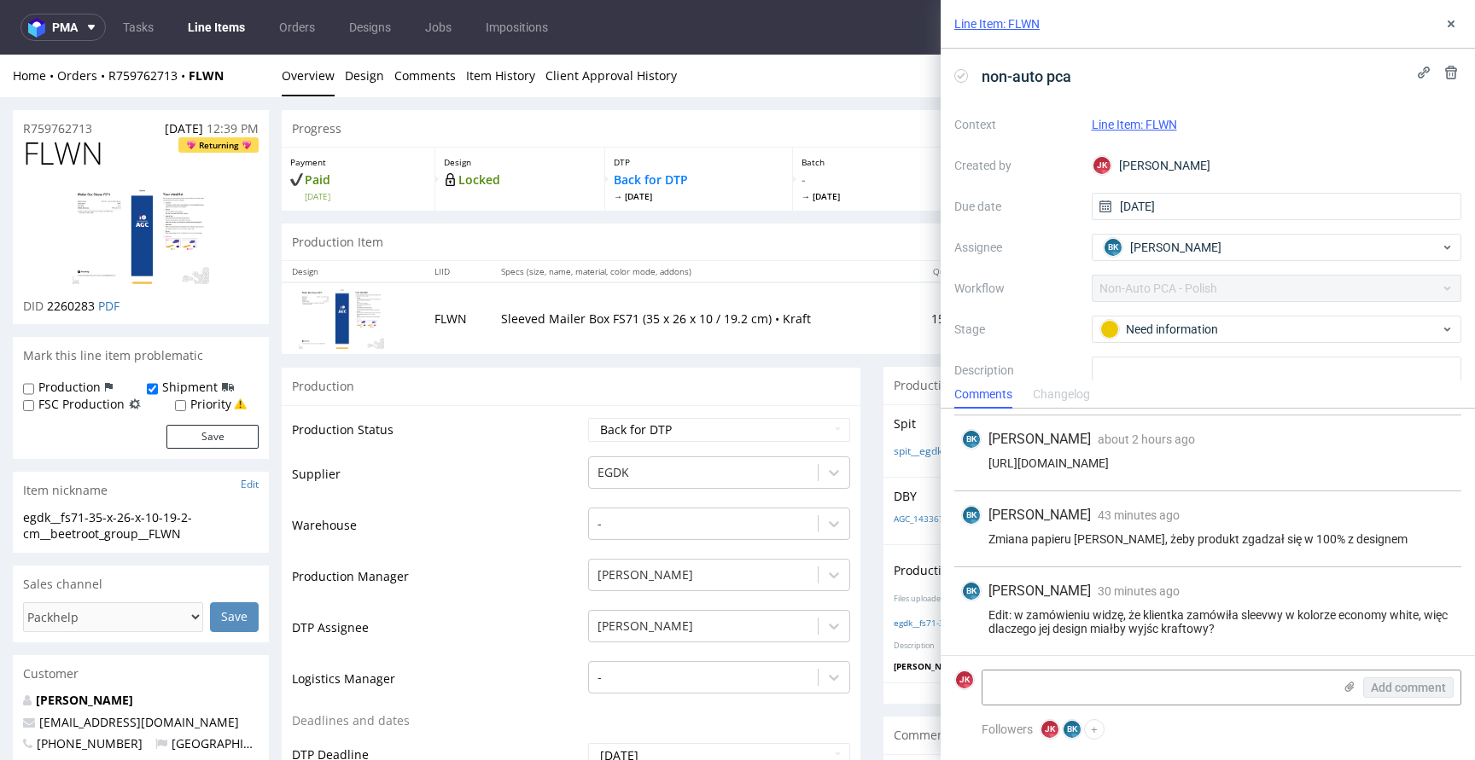
click at [1121, 122] on link "Line Item: FLWN" at bounding box center [1134, 125] width 85 height 14
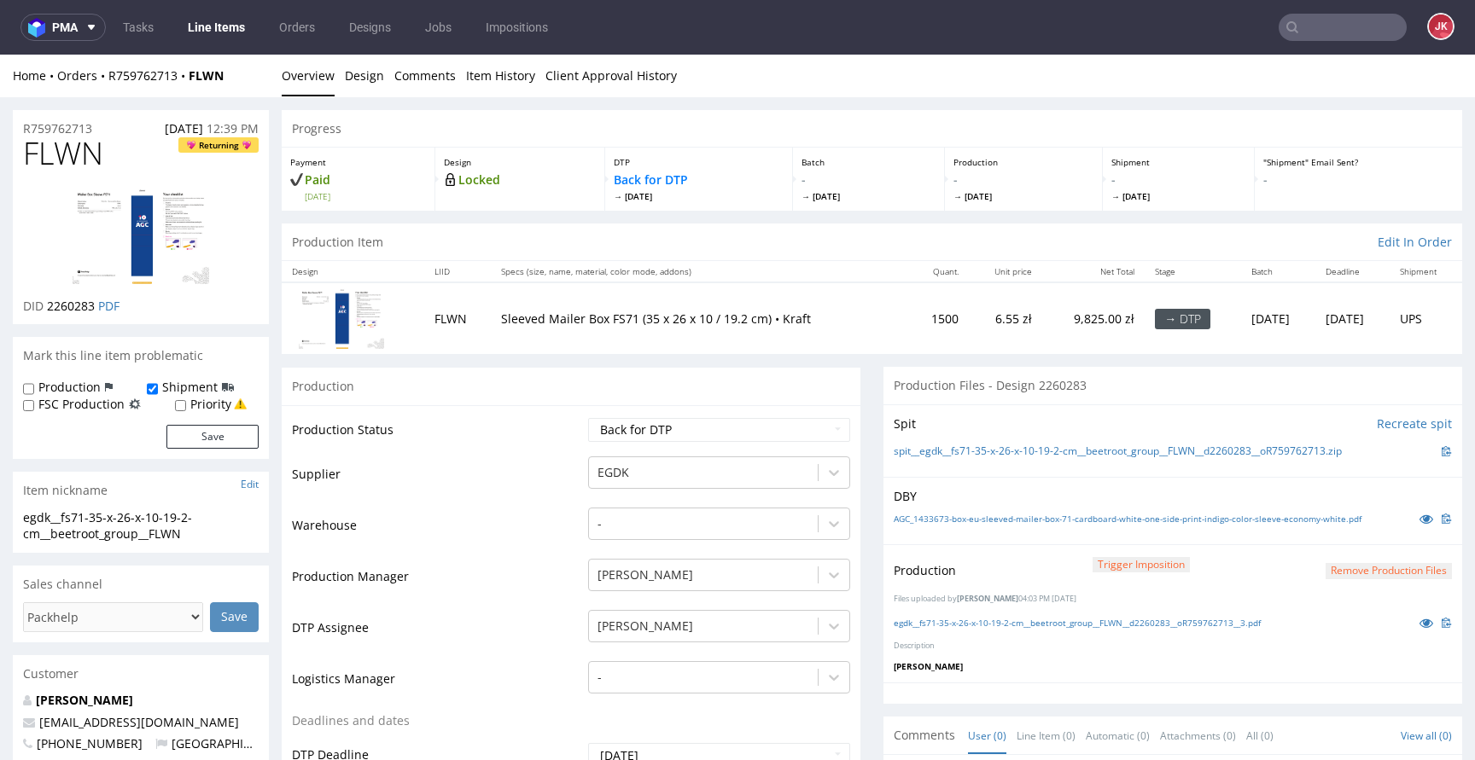
click at [358, 87] on link "Design" at bounding box center [364, 76] width 39 height 42
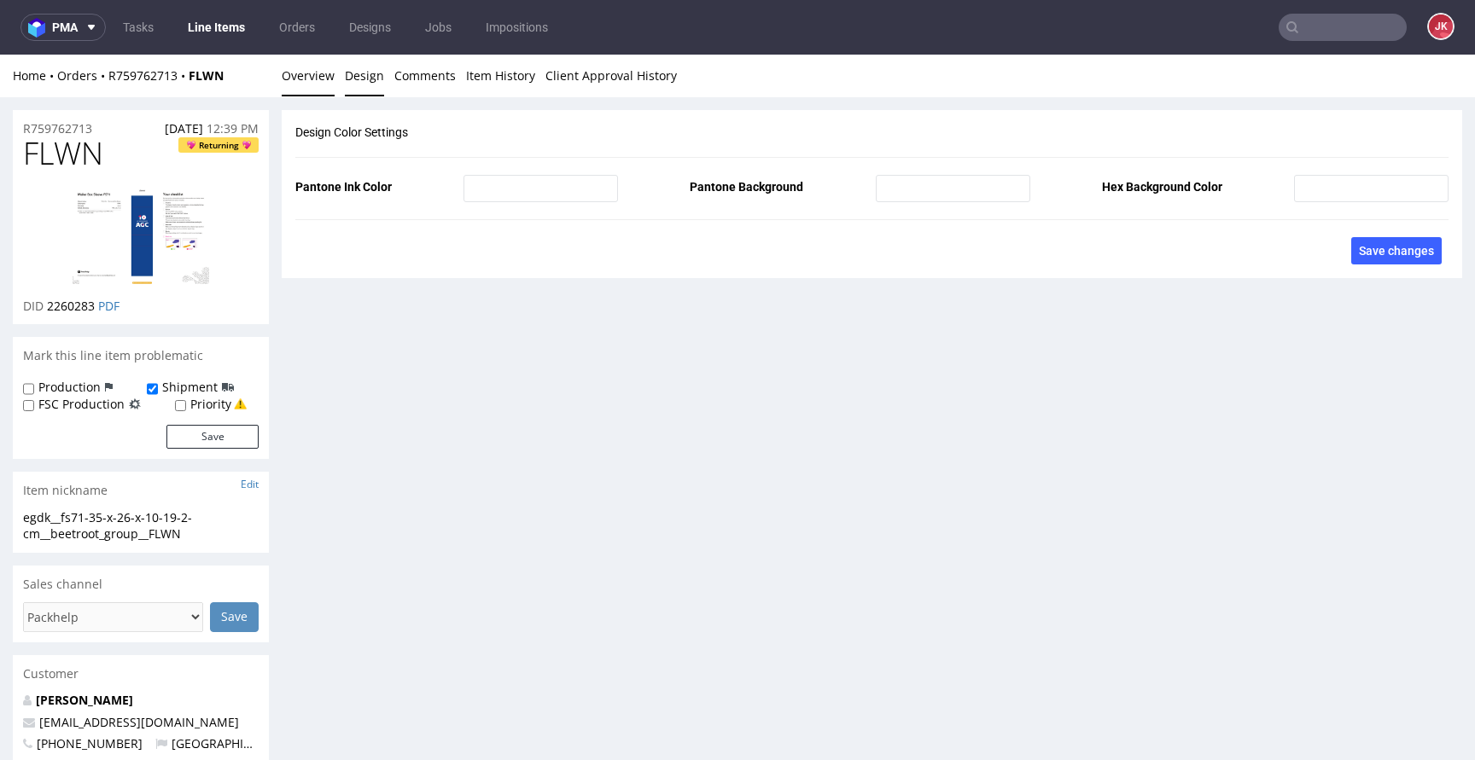
click at [306, 76] on link "Overview" at bounding box center [308, 76] width 53 height 42
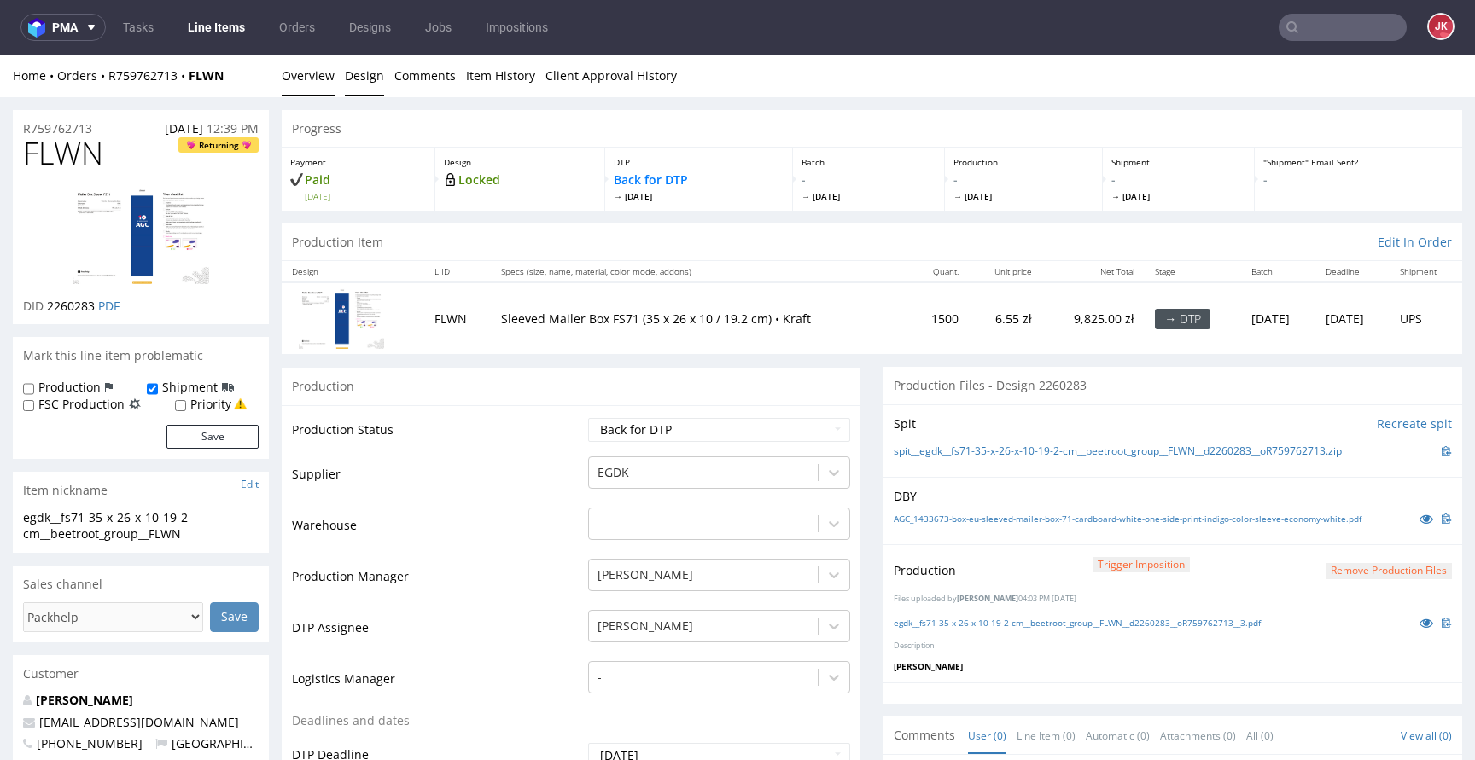
click at [368, 75] on link "Design" at bounding box center [364, 76] width 39 height 42
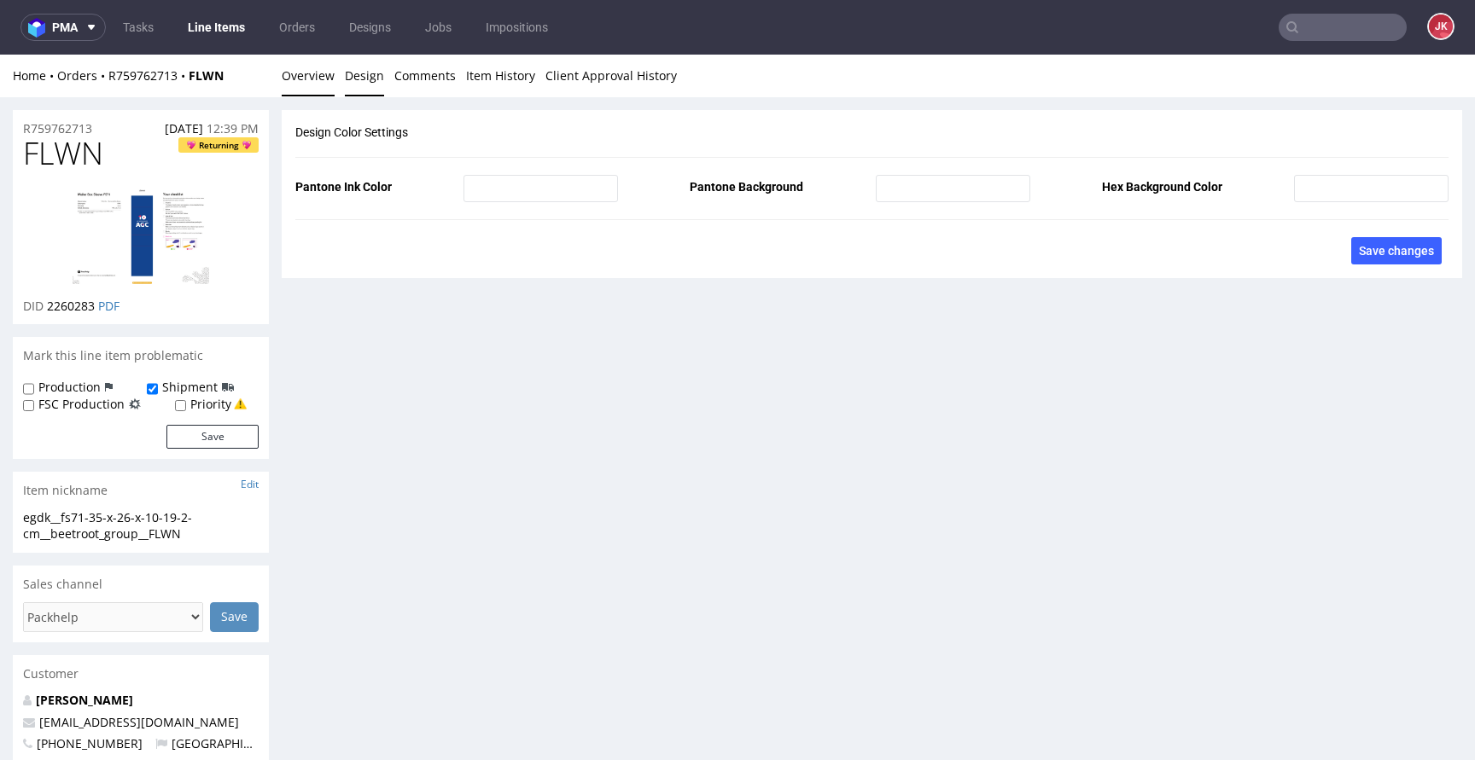
click at [300, 73] on link "Overview" at bounding box center [308, 76] width 53 height 42
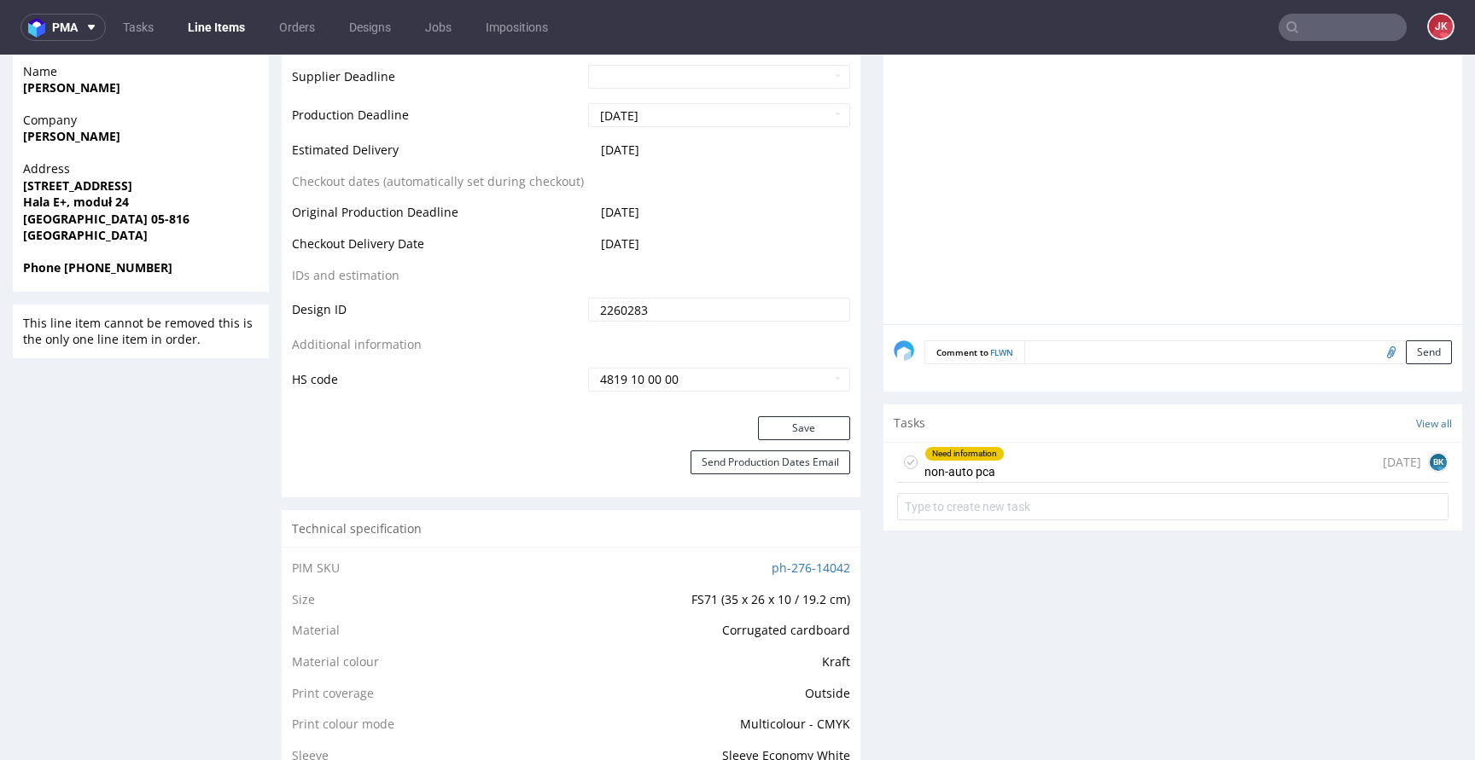
scroll to position [756, 0]
click at [855, 475] on div "Progress Payment Paid Fri 12 Sep Design Locked DTP Back for DTP Wed 17 Sep Batc…" at bounding box center [872, 753] width 1180 height 2798
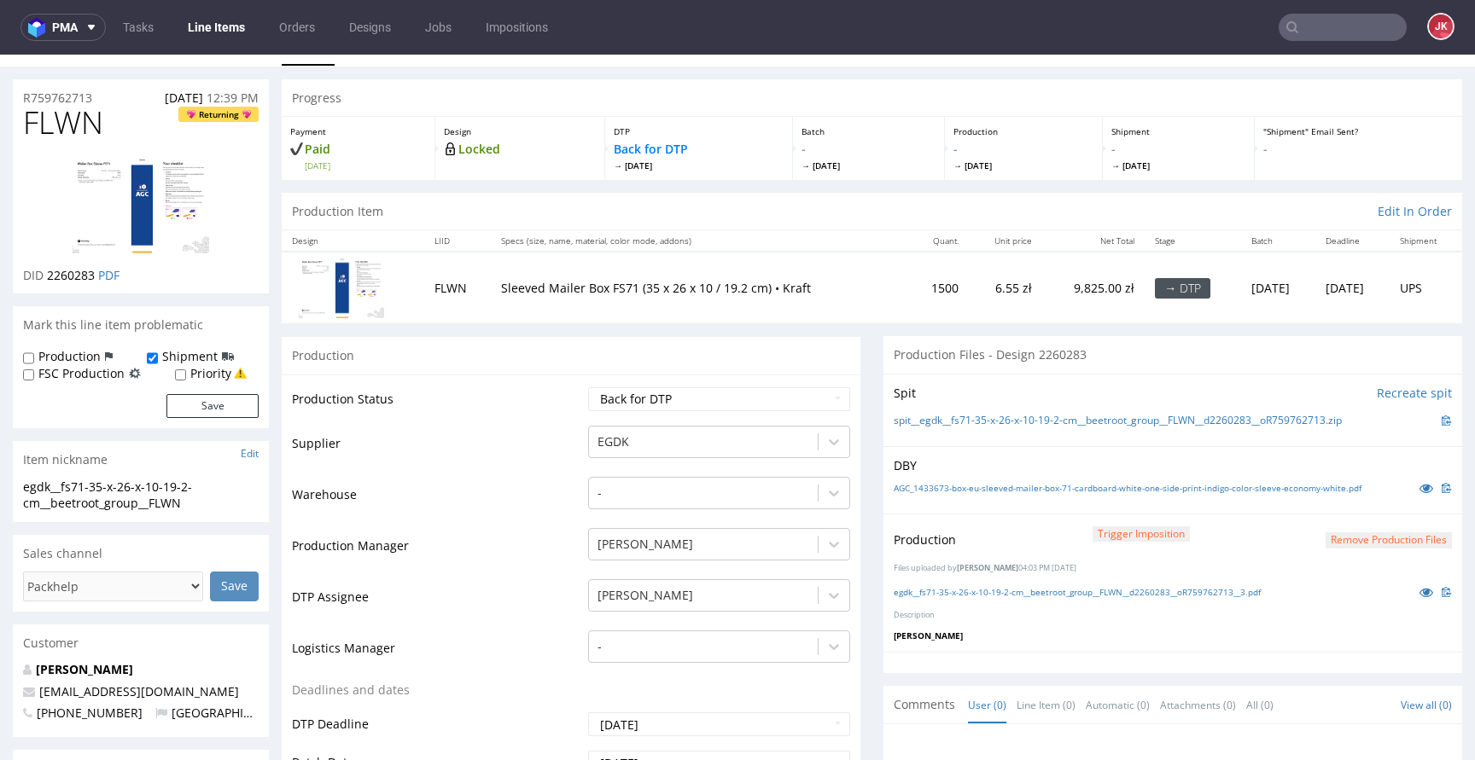
scroll to position [0, 0]
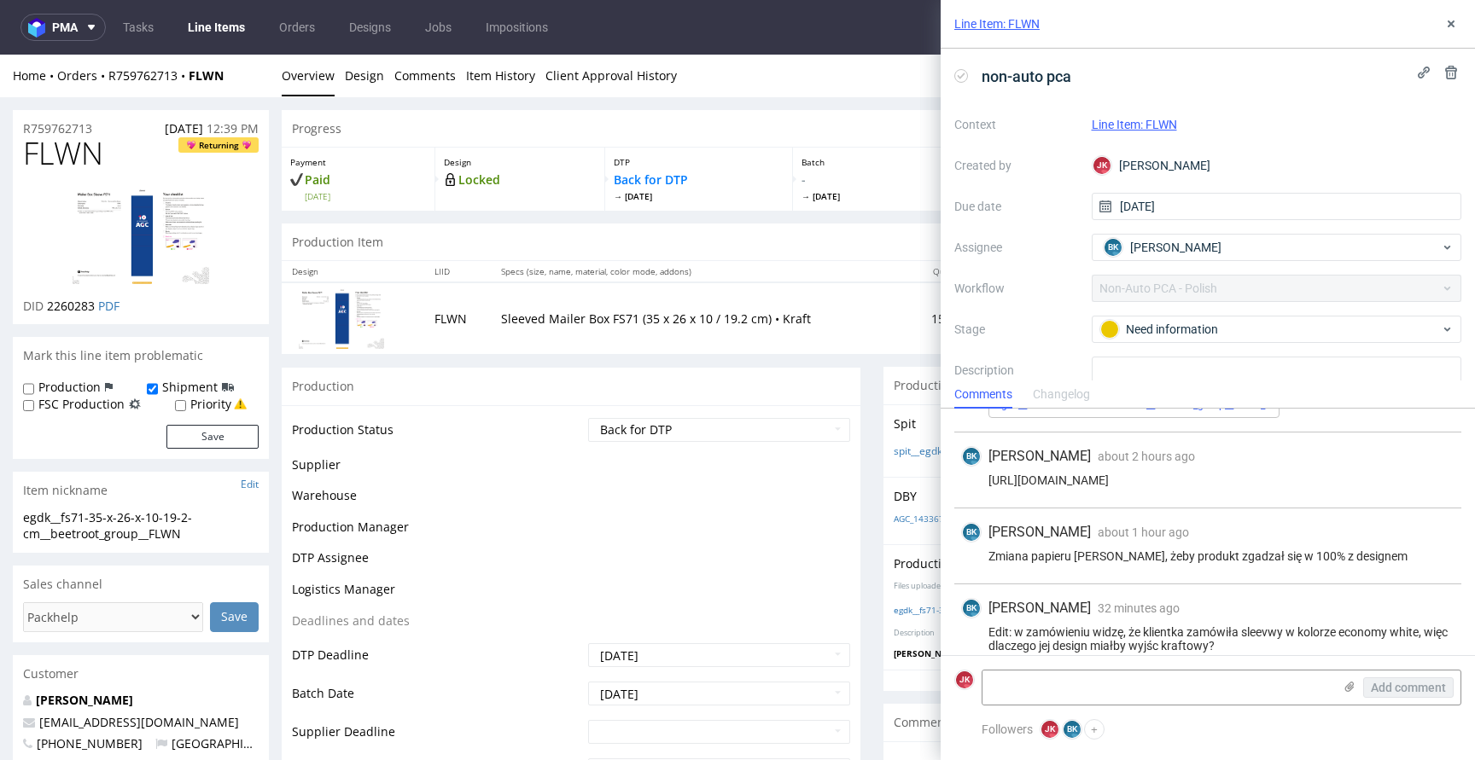
scroll to position [308, 0]
